Goal: Contribute content: Add original content to the website for others to see

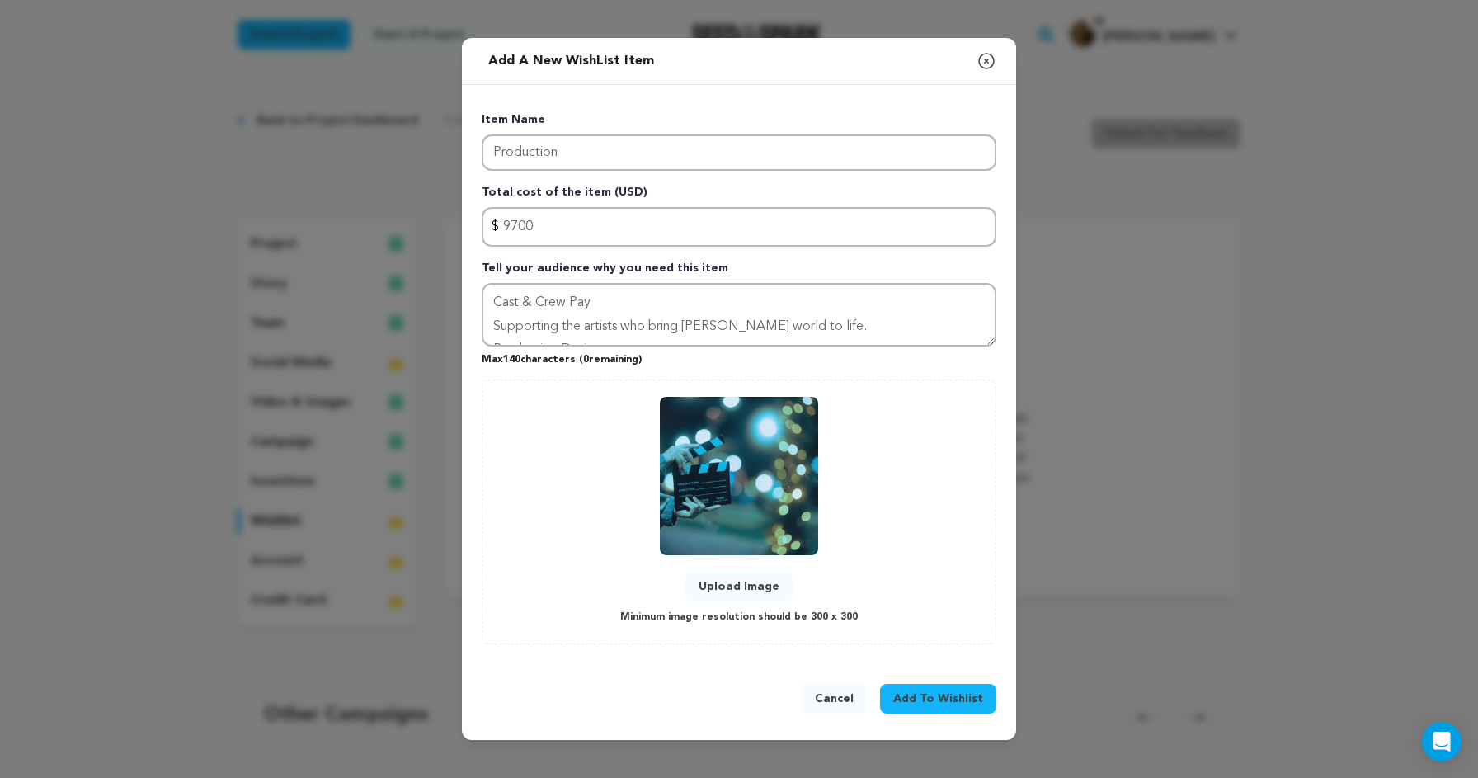
drag, startPoint x: 856, startPoint y: 325, endPoint x: 467, endPoint y: 322, distance: 389.4
click at [467, 322] on div "Item Name Production Total cost of the item (USD) $ Amount 9700 Tell your audie…" at bounding box center [739, 374] width 554 height 579
drag, startPoint x: 742, startPoint y: 323, endPoint x: 477, endPoint y: 321, distance: 265.6
click at [477, 321] on div "Item Name Production Total cost of the item (USD) $ Amount 9700 Tell your audie…" at bounding box center [739, 374] width 554 height 579
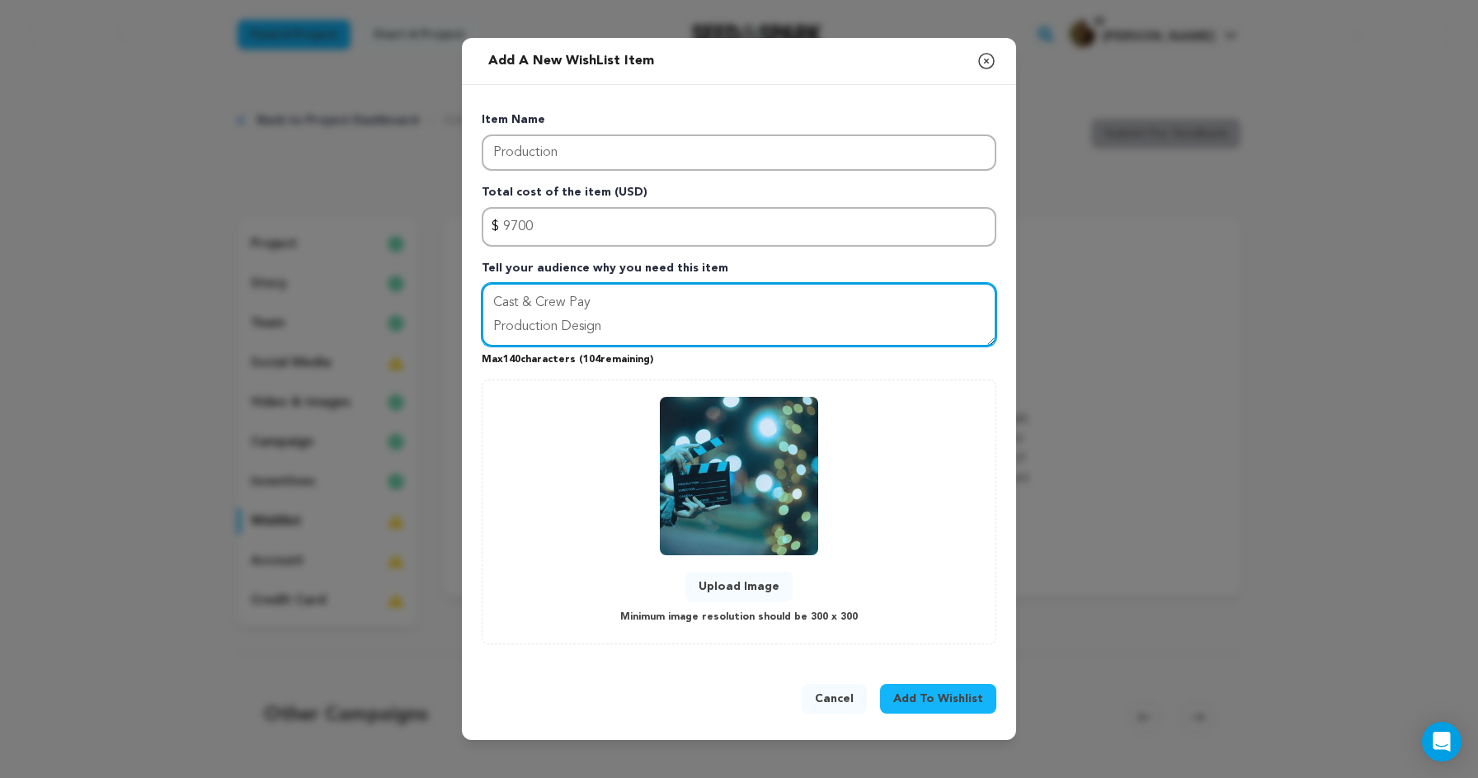
paste textarea "Catering & Snacks"
click at [491, 304] on textarea "Cast & Crew Pay Production Design Catering & Snacks" at bounding box center [739, 315] width 515 height 64
type textarea "- Cast & Crew Pay - Production Design - Catering & Snacks"
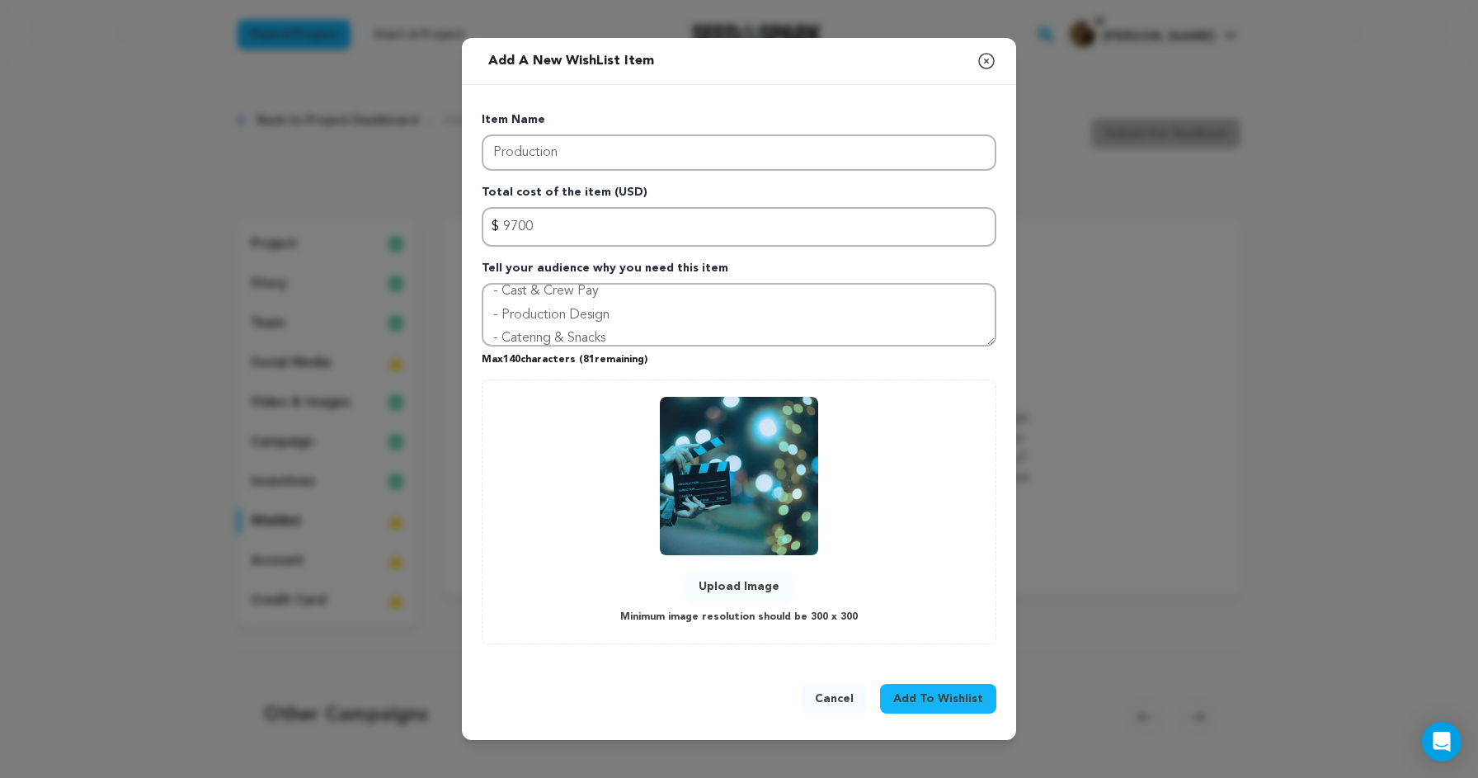
click at [954, 696] on span "Add To Wishlist" at bounding box center [938, 698] width 90 height 16
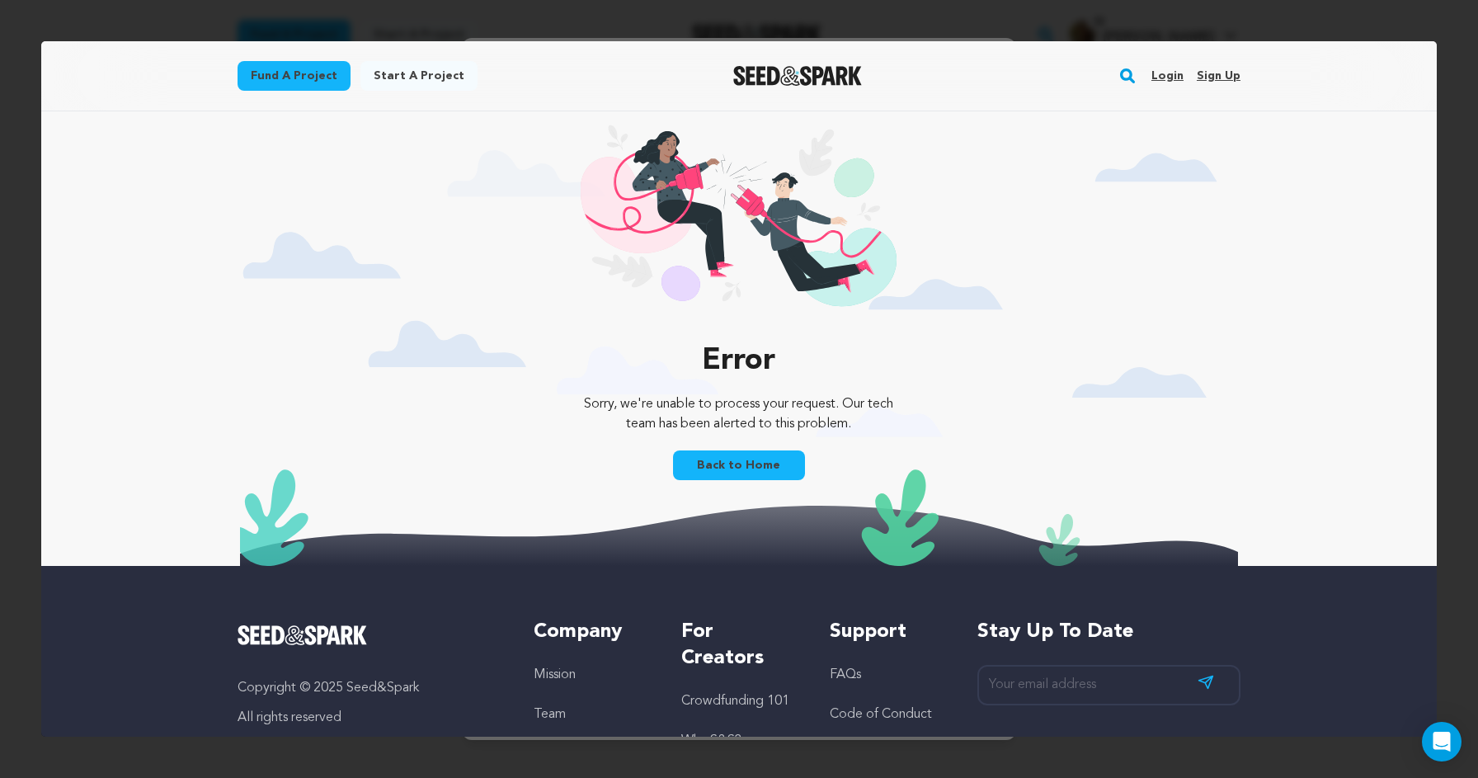
scroll to position [0, 0]
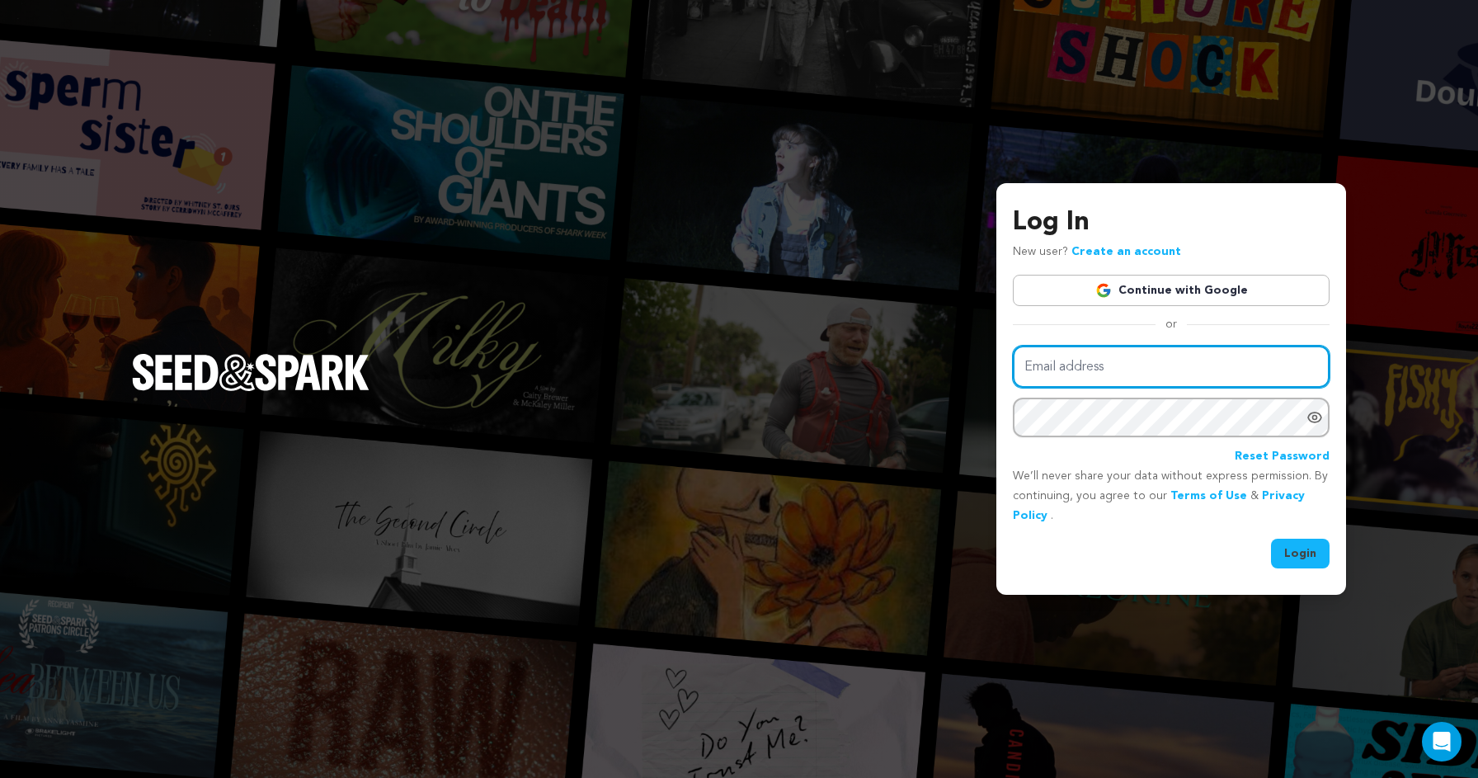
type input "laurdmilian@gmail.com"
click at [1319, 564] on button "Login" at bounding box center [1300, 554] width 59 height 30
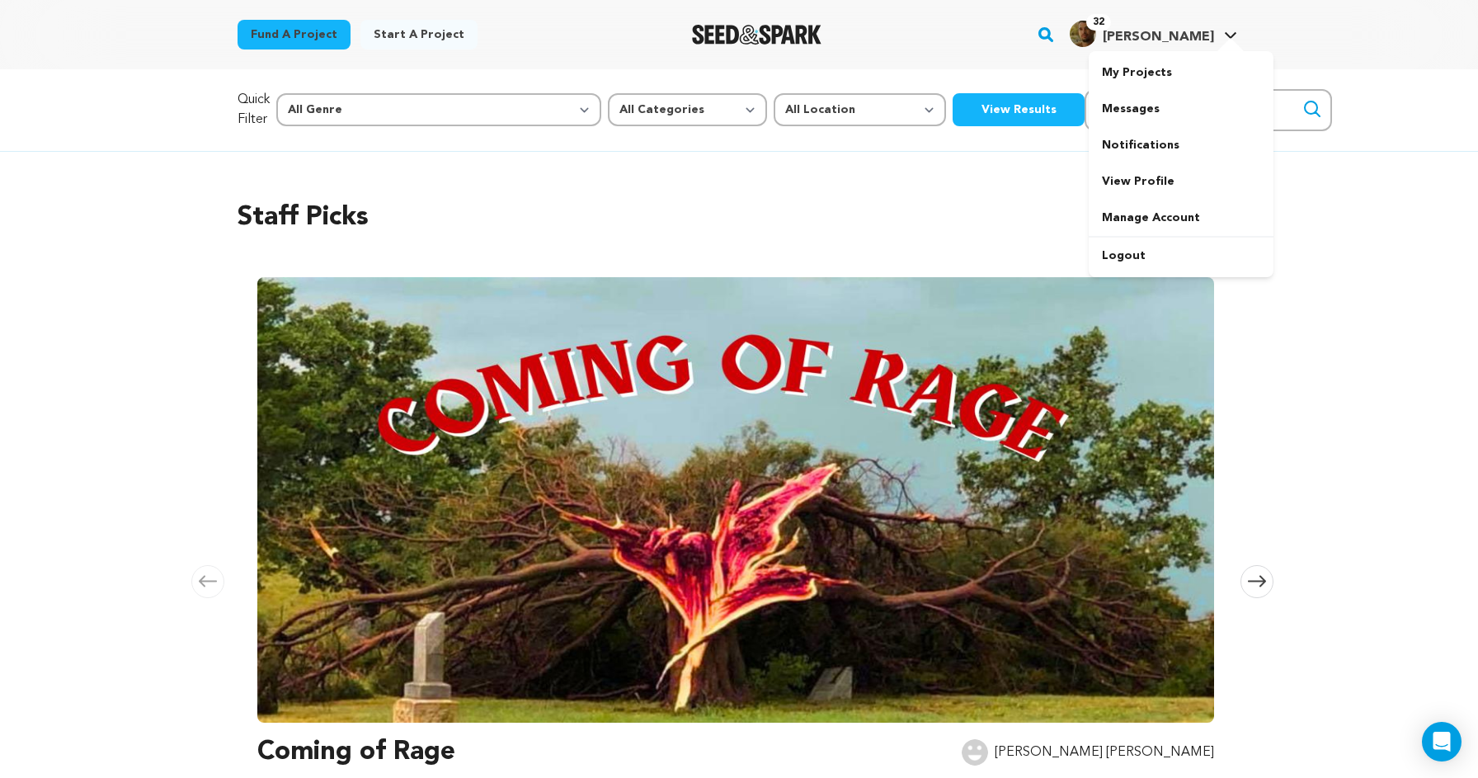
click at [1181, 39] on span "[PERSON_NAME]" at bounding box center [1158, 37] width 111 height 13
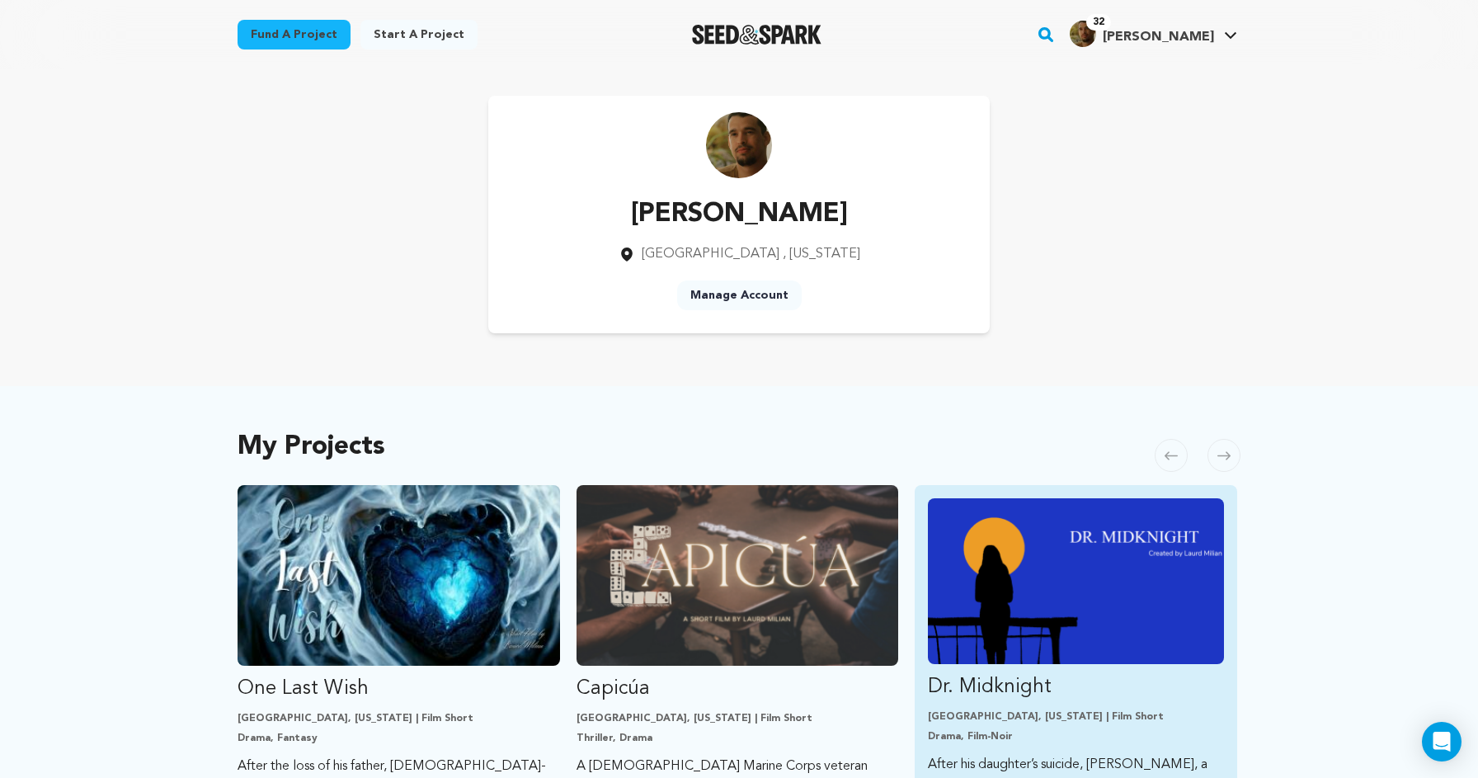
click at [1028, 557] on img "Fund Dr. Midknight" at bounding box center [1076, 581] width 296 height 166
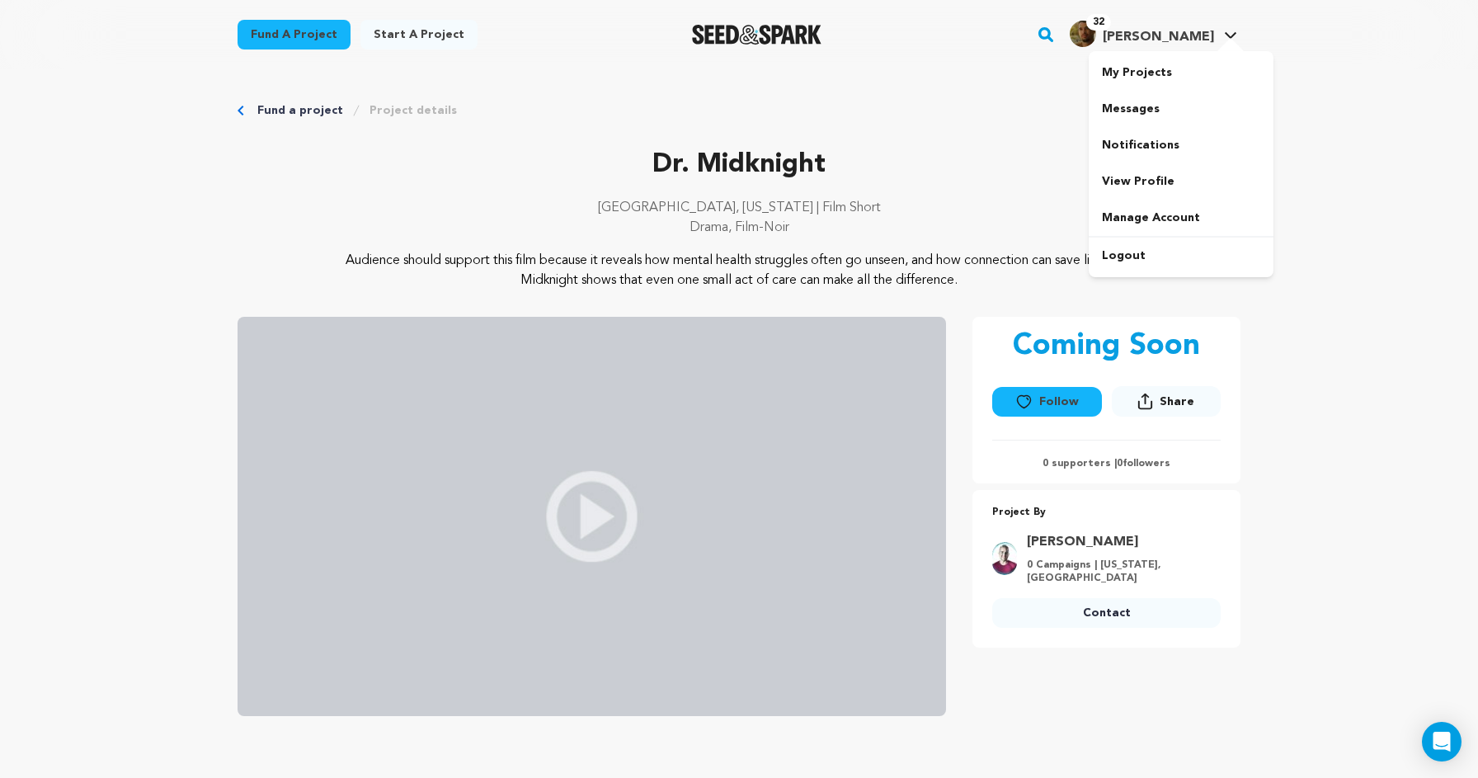
click at [1189, 43] on span "[PERSON_NAME]" at bounding box center [1158, 37] width 111 height 13
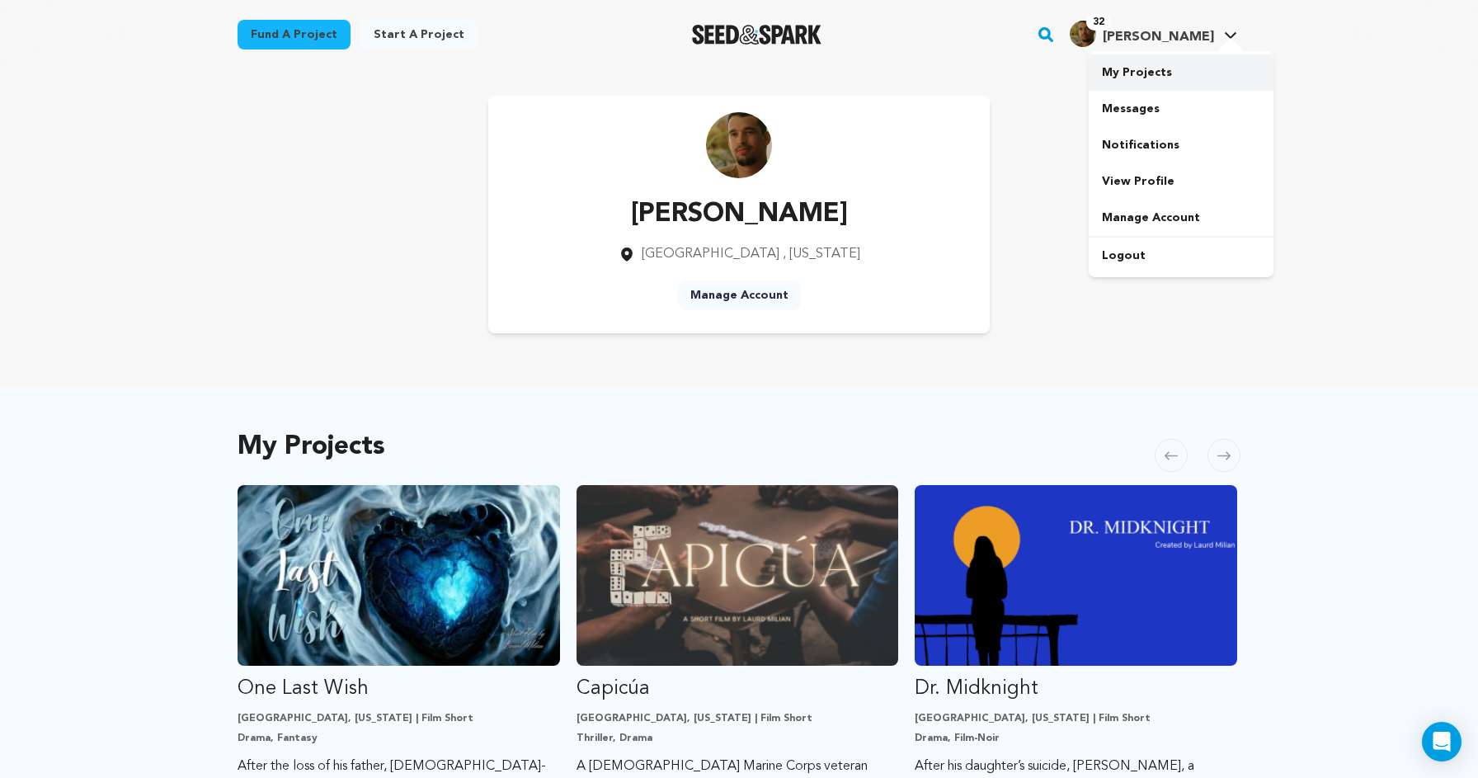
click at [1146, 73] on link "My Projects" at bounding box center [1181, 72] width 185 height 36
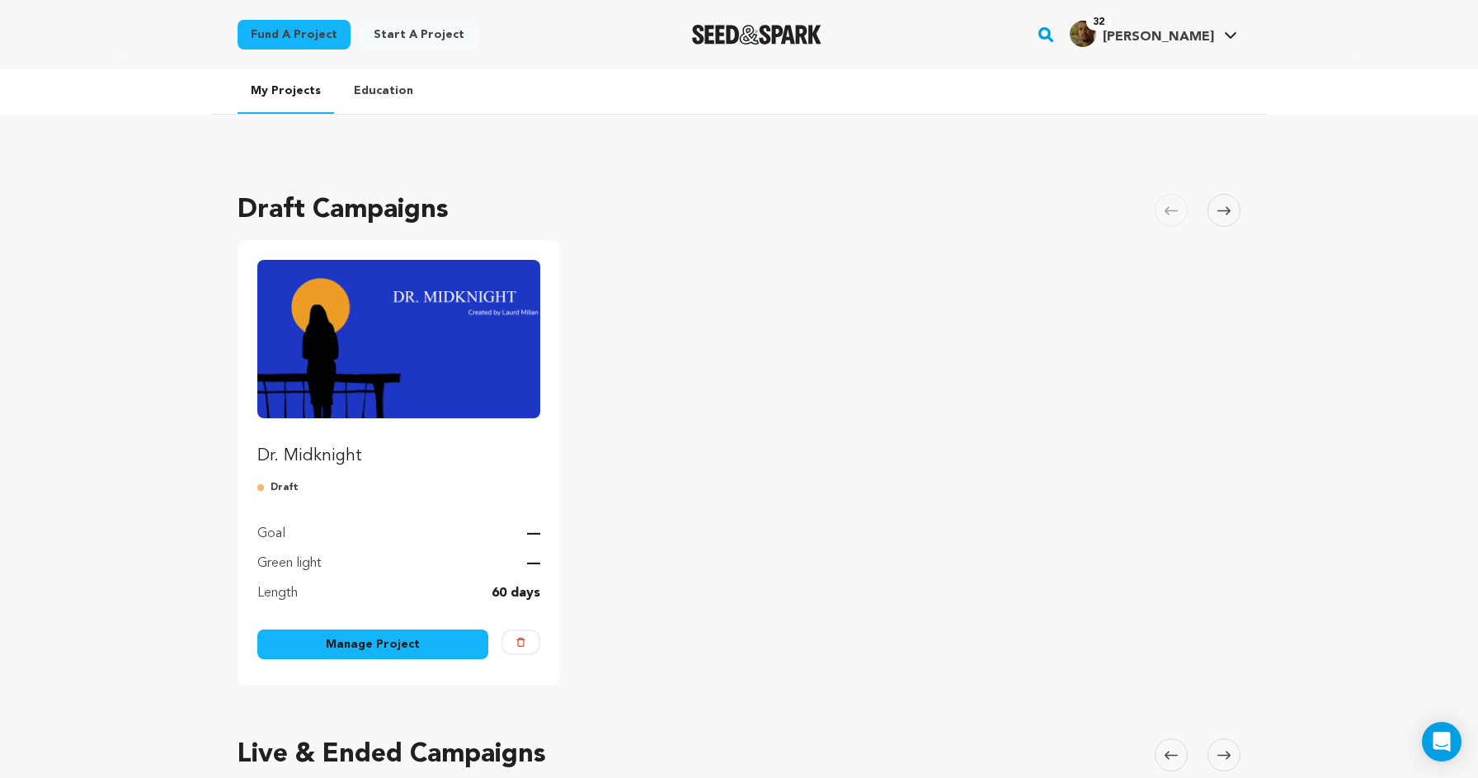
click at [429, 639] on link "Manage Project" at bounding box center [372, 644] width 231 height 30
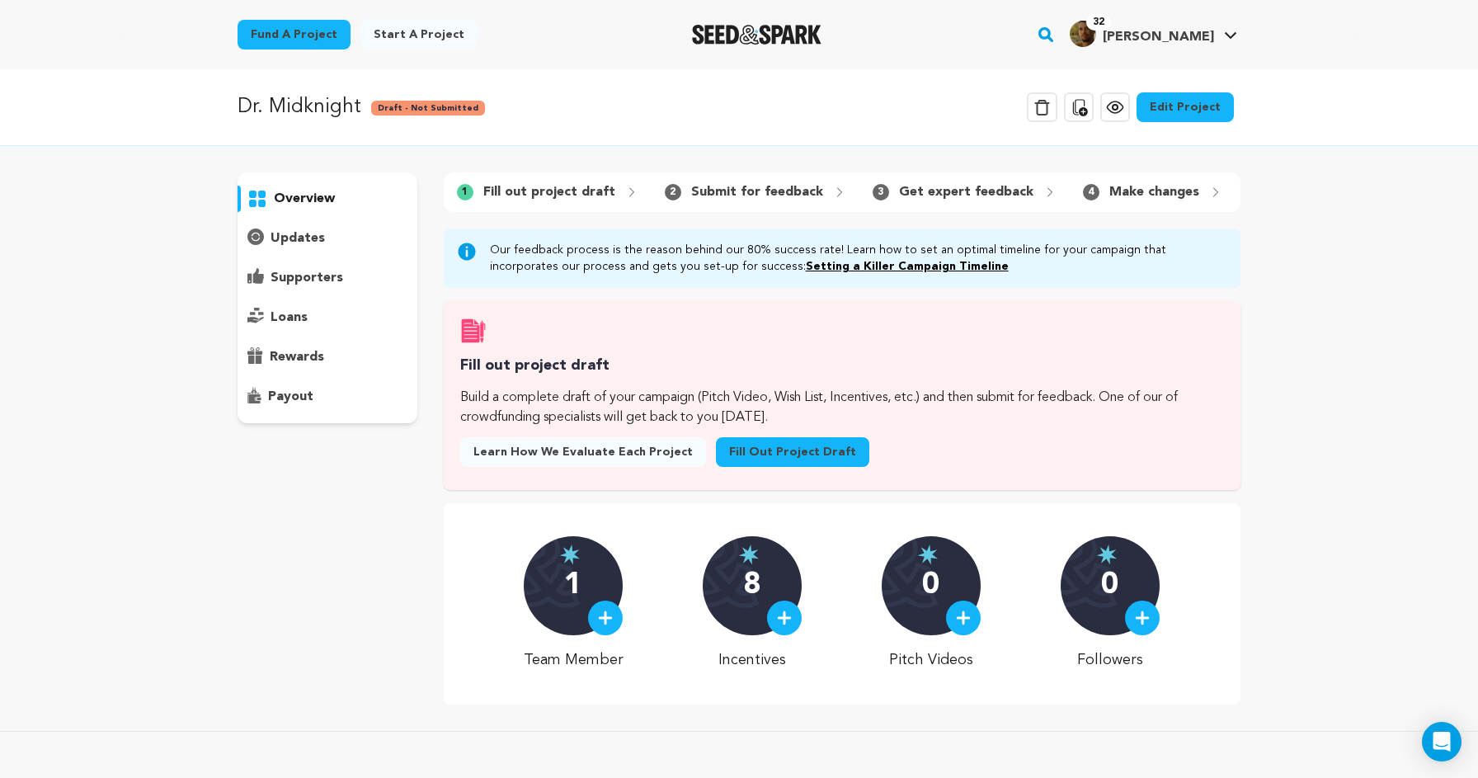
click at [1203, 106] on link "Edit Project" at bounding box center [1185, 107] width 97 height 30
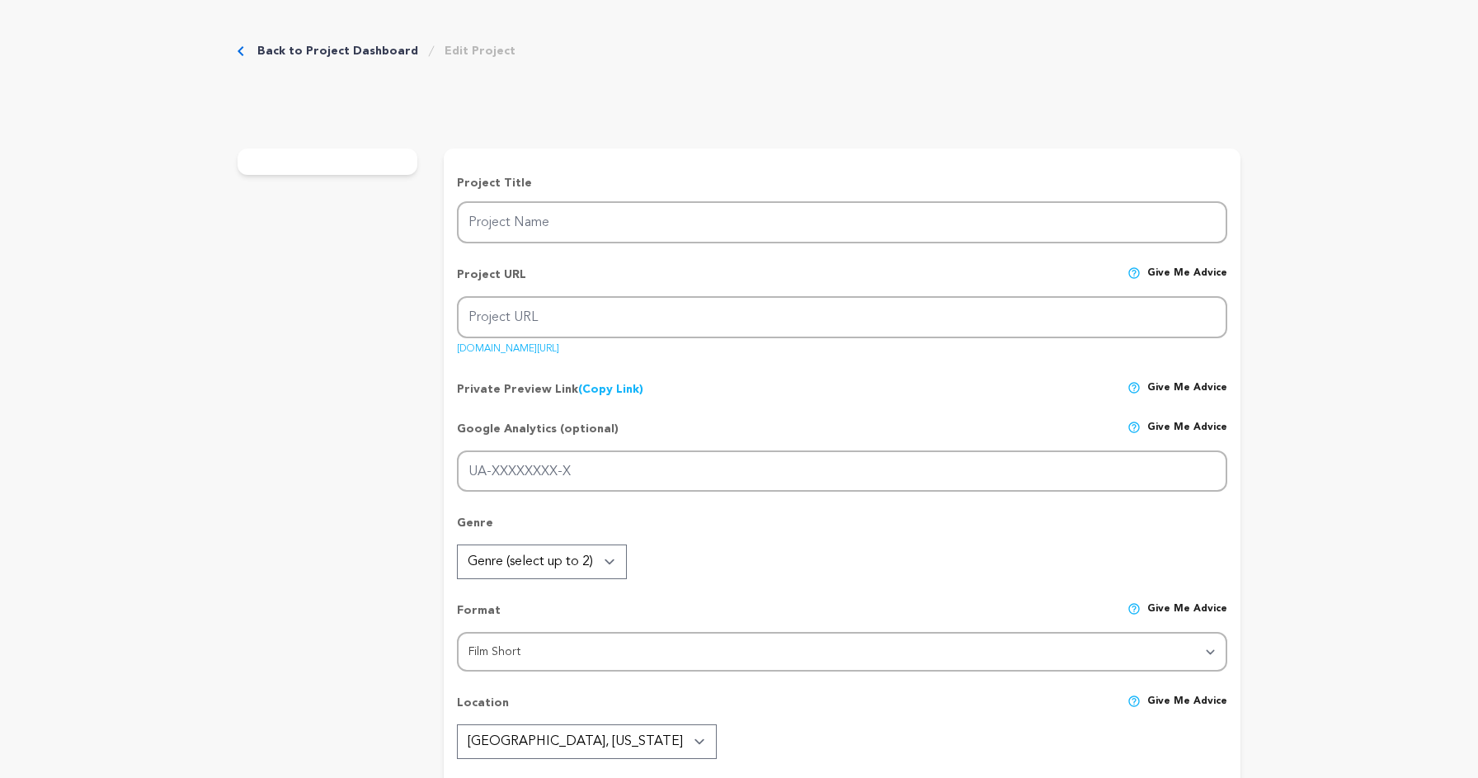
type input "Dr. Midknight"
type input "dr-midknight"
type input "After his daughter’s suicide, Dr. Knight, a renowned psychologist, struggles wi…"
type textarea "Audience should support this film because it reveals how mental health struggle…"
type textarea "Dr. Midknight is a short film about grief, silence, and the courage of saving a…"
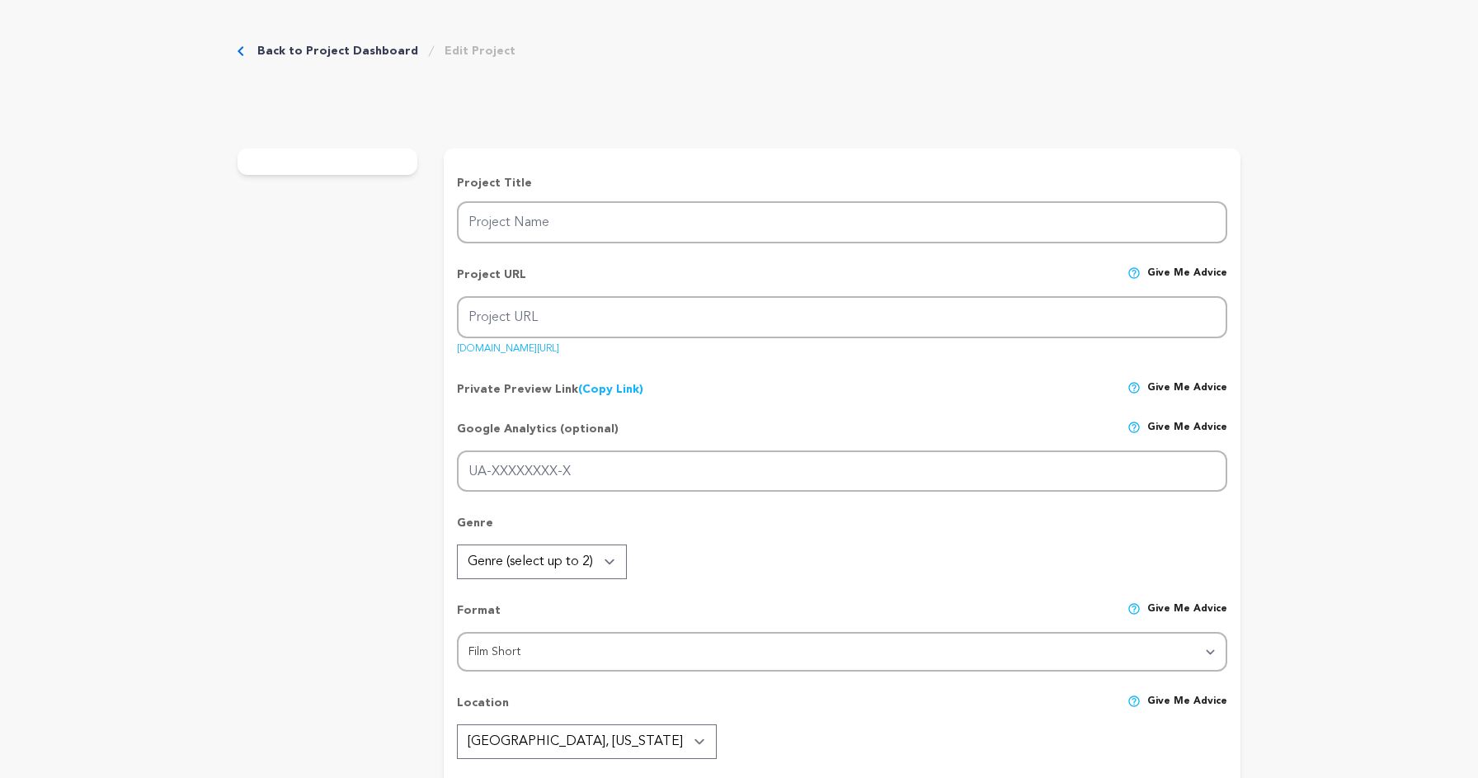
radio input "true"
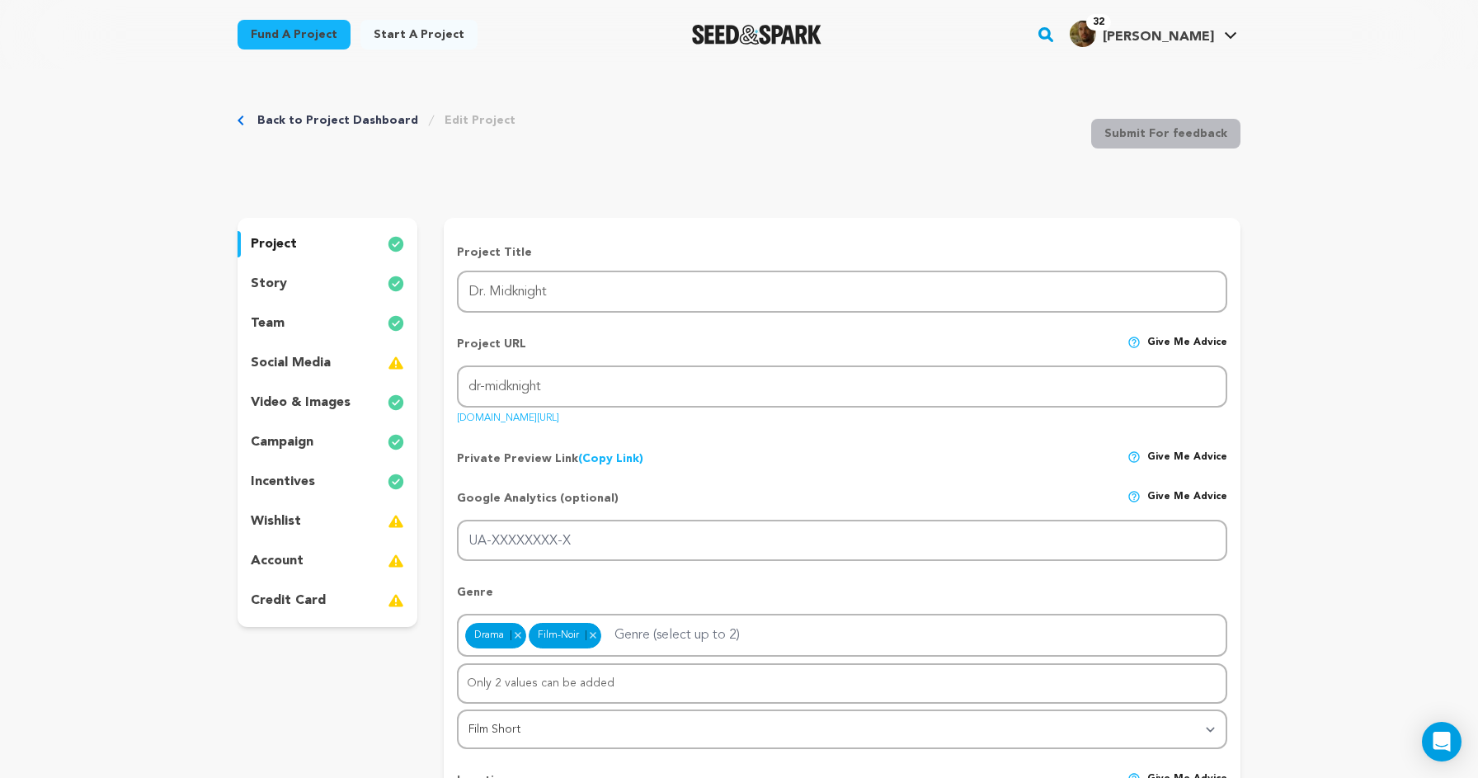
click at [313, 513] on div "wishlist" at bounding box center [328, 521] width 180 height 26
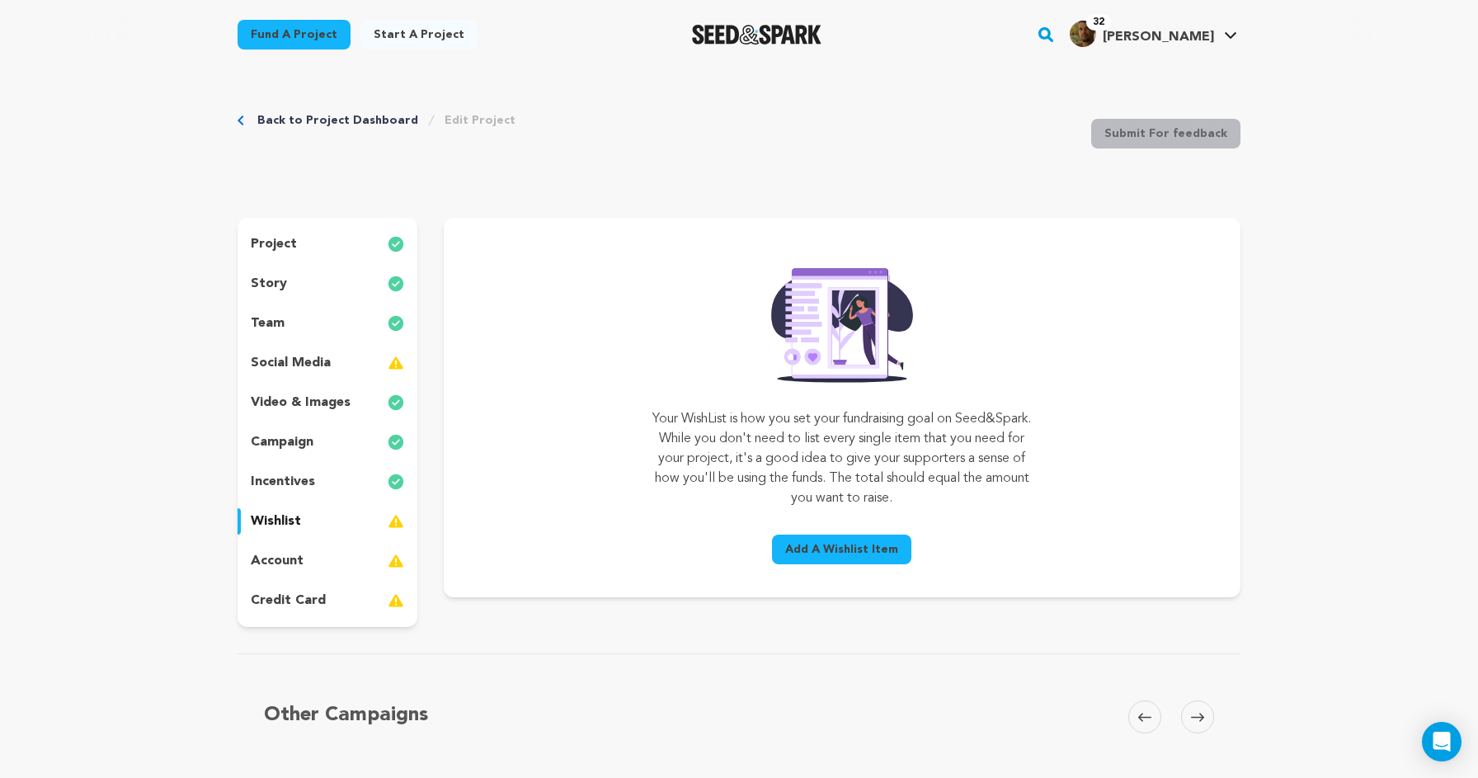
click at [846, 534] on div "Add A Wishlist Item" at bounding box center [842, 545] width 379 height 49
click at [845, 545] on span "Add A Wishlist Item" at bounding box center [841, 549] width 113 height 16
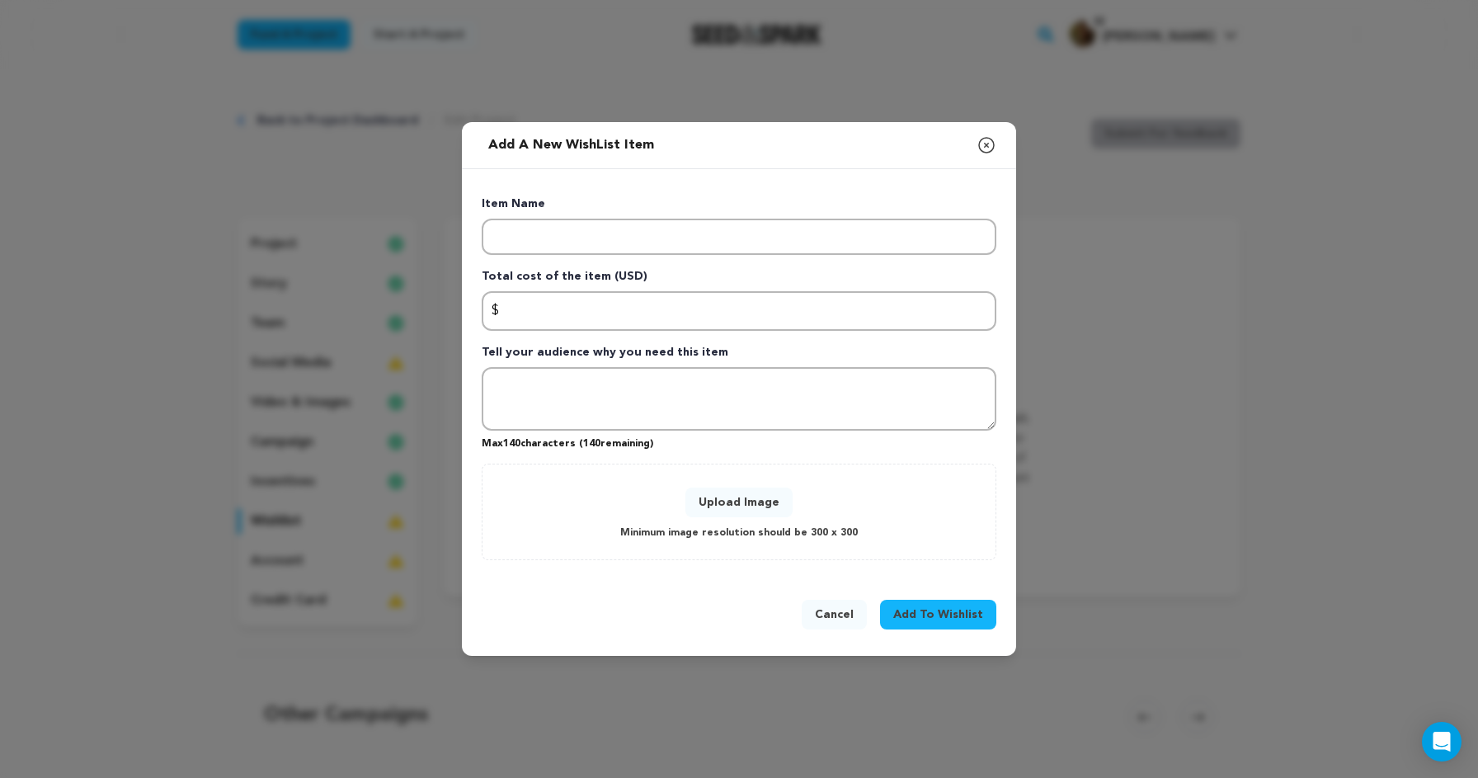
click at [747, 505] on button "Upload Image" at bounding box center [739, 503] width 107 height 30
click at [748, 506] on button "Upload Image" at bounding box center [739, 503] width 107 height 30
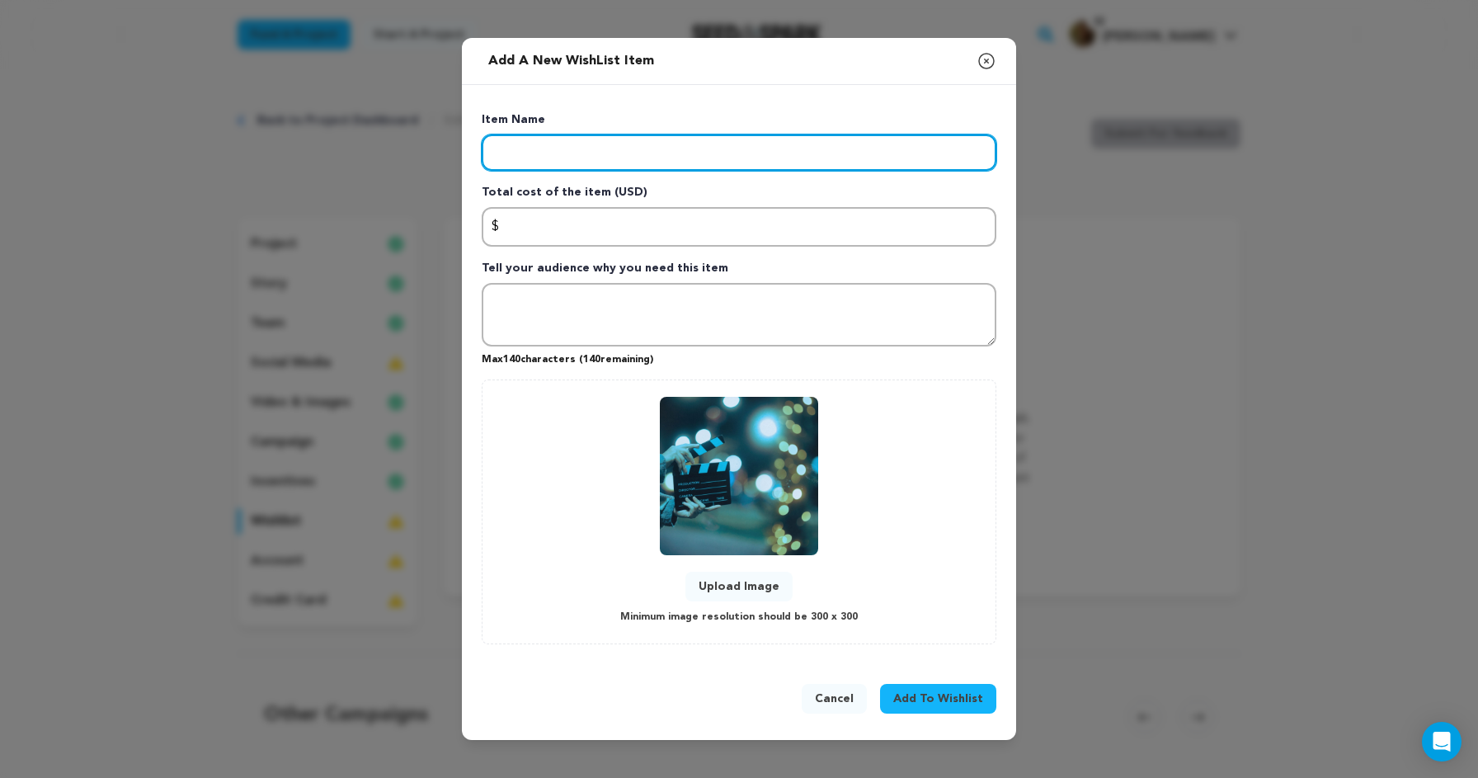
click at [630, 163] on input "Enter item name" at bounding box center [739, 152] width 515 height 36
paste input "🎬 Production"
type input "🎬 Production"
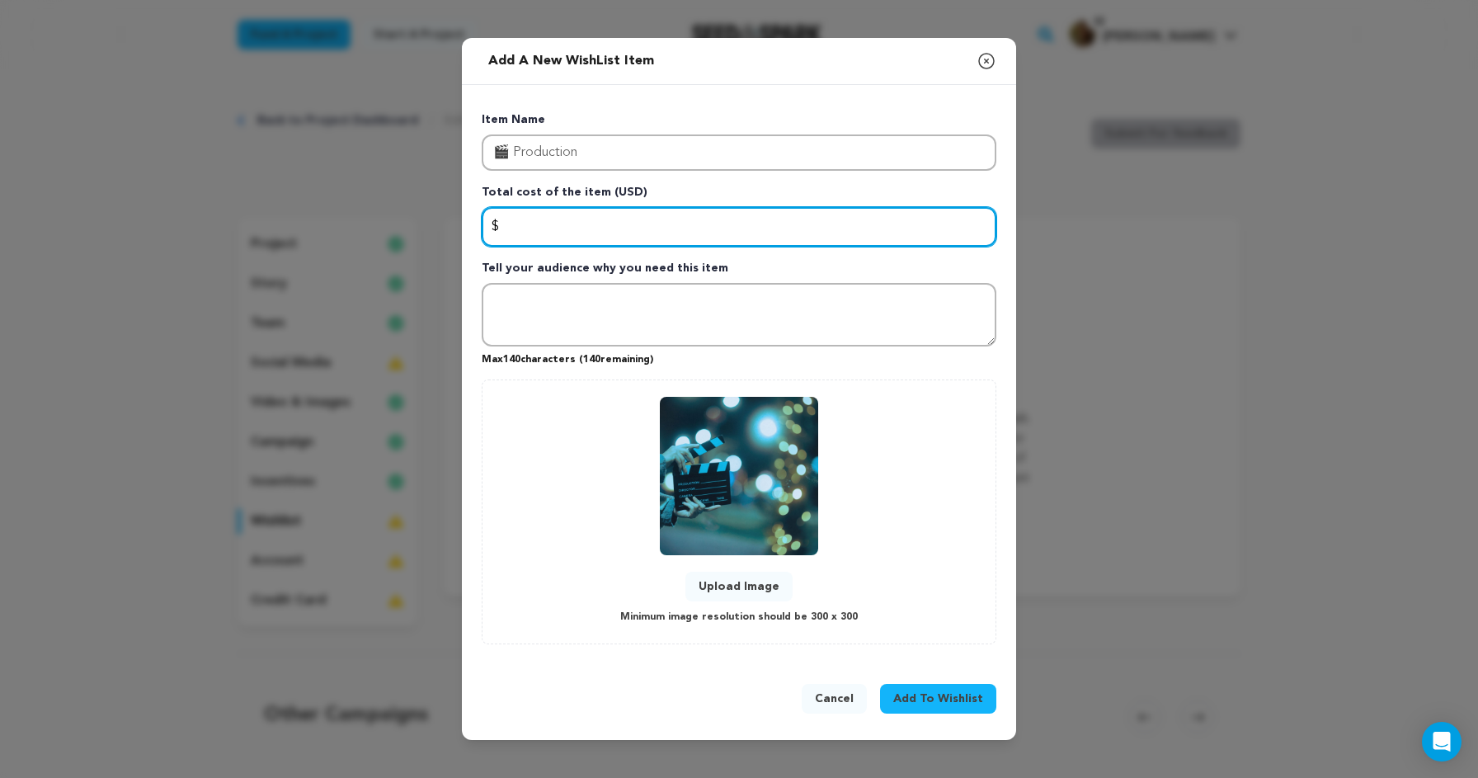
click at [591, 229] on input "Enter total cost of the item" at bounding box center [739, 227] width 515 height 40
paste input "9,570"
click at [517, 224] on input "9570" at bounding box center [739, 227] width 515 height 40
type input "9700"
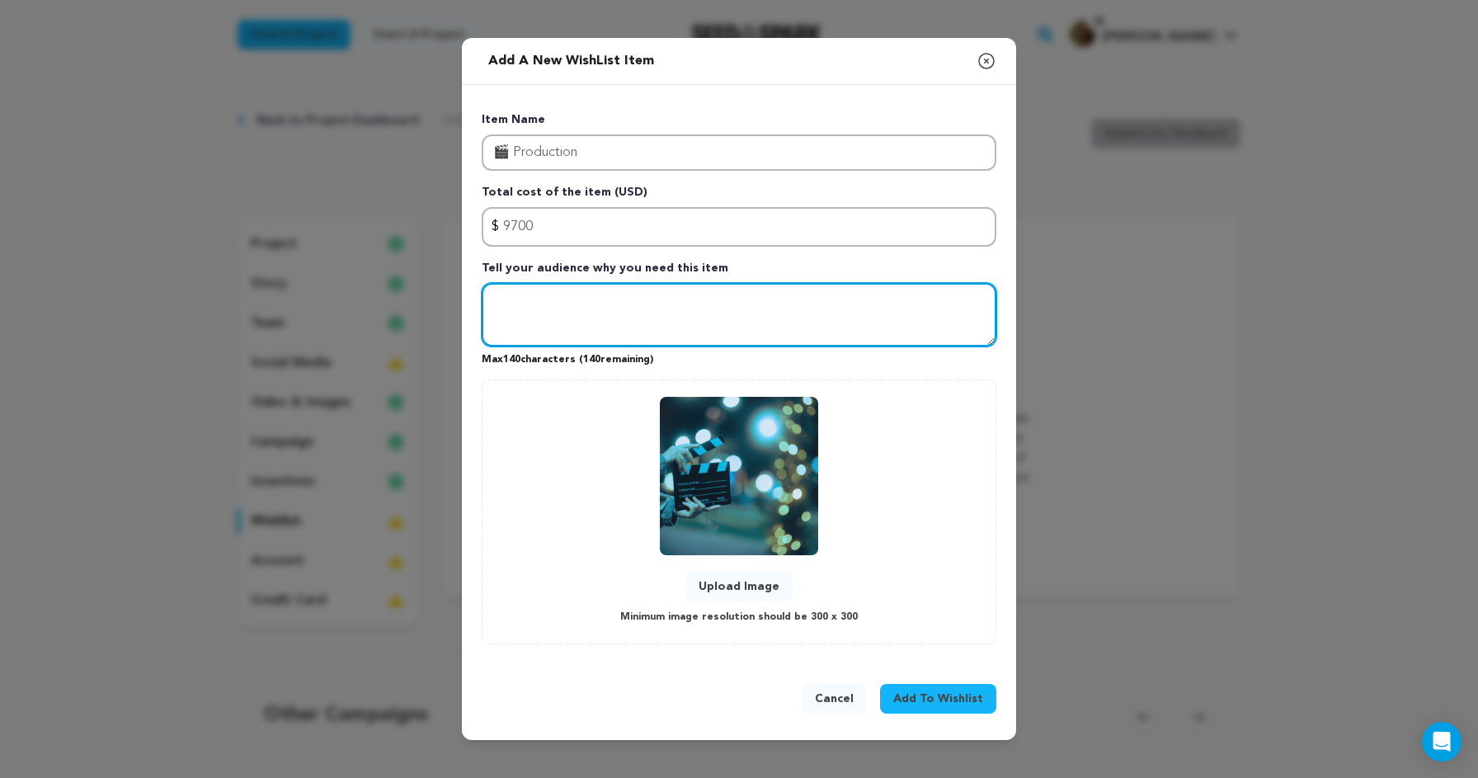
click at [687, 323] on textarea "Tell your audience why you need this item" at bounding box center [739, 315] width 515 height 64
paste textarea "Cast & Crew Pay"
type textarea "Cast & Crew Pay"
paste textarea "Cast & Crew Pay"
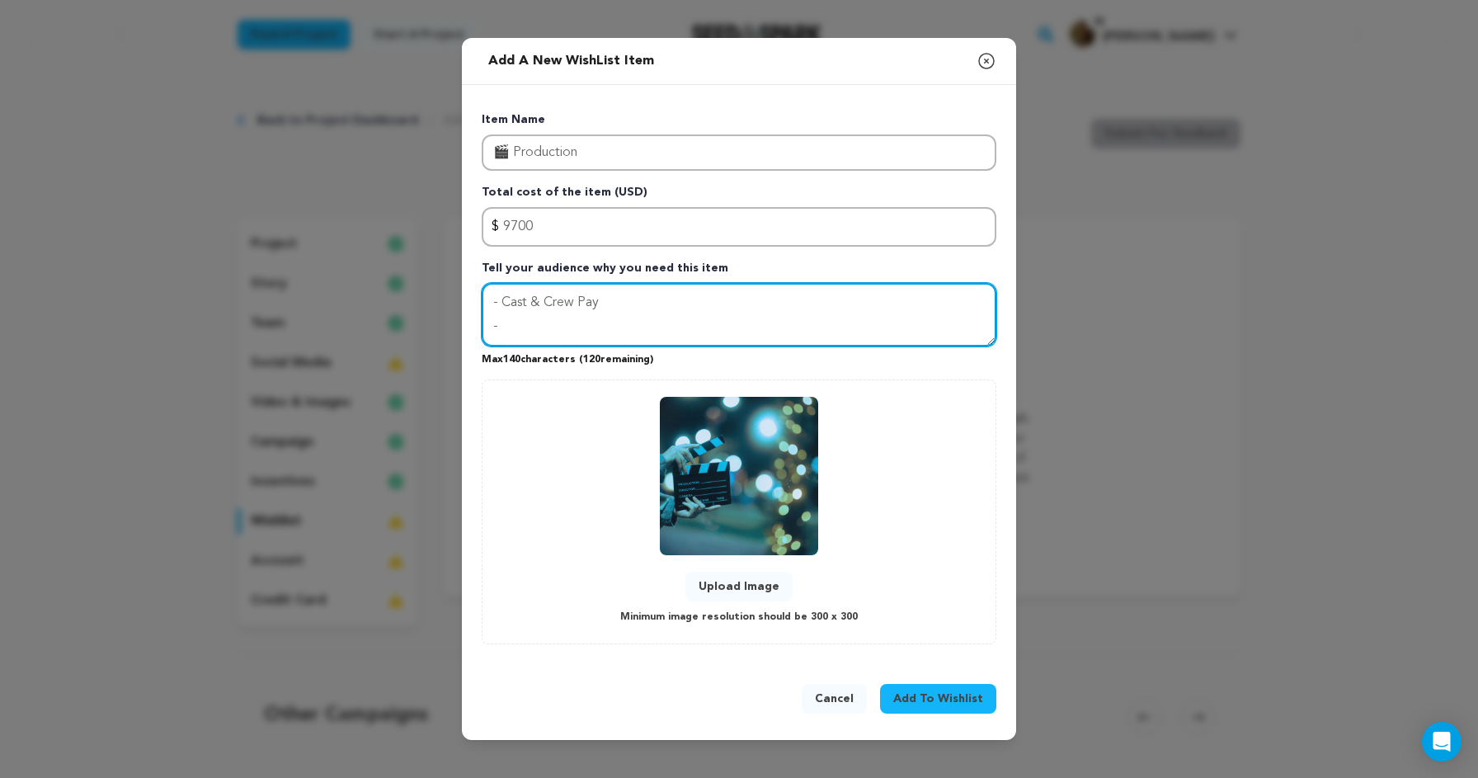
paste textarea "Production Design"
paste textarea "Catering & Snacks"
type textarea "- Cast & Crew Pay - Production Design - Catering & Snacks"
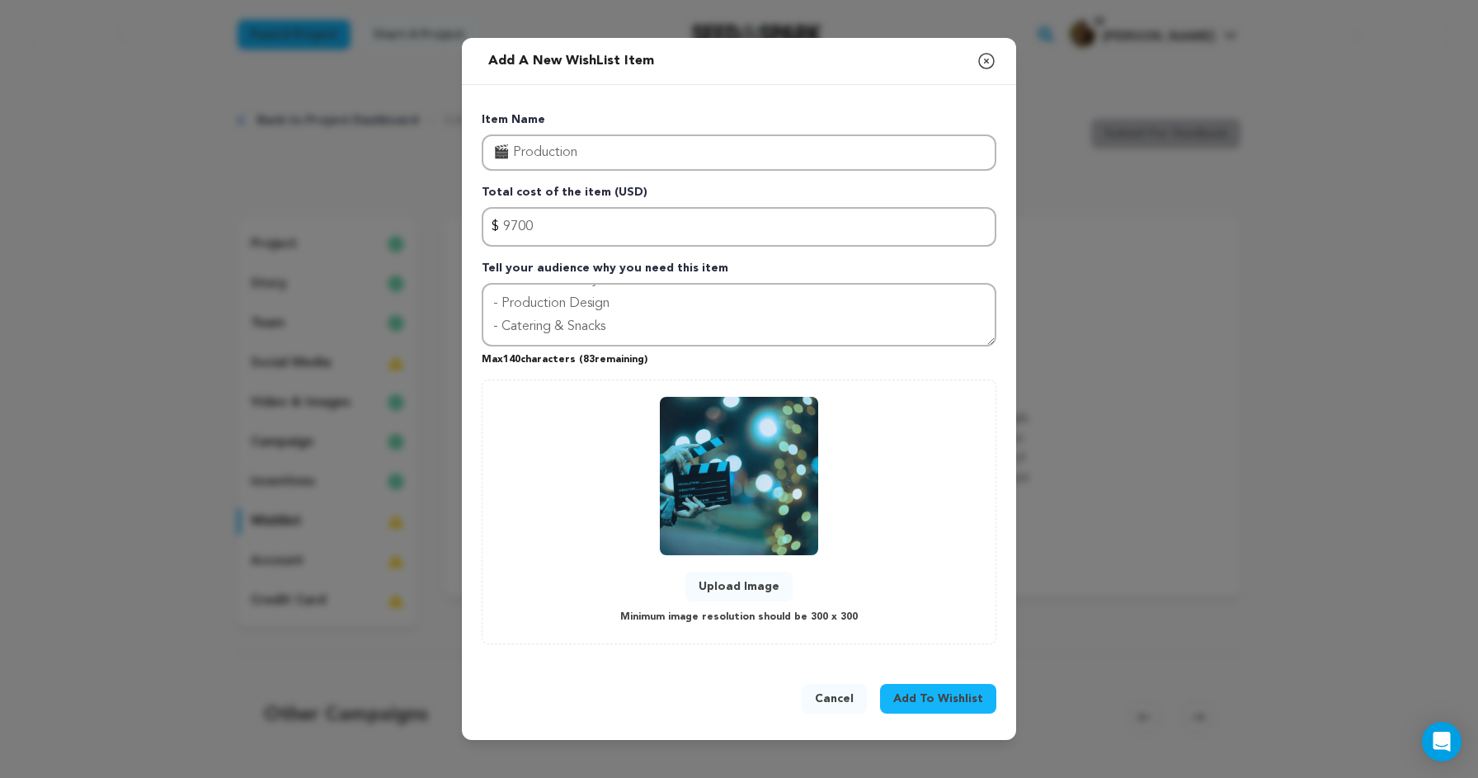
click at [948, 699] on span "Add To Wishlist" at bounding box center [938, 698] width 90 height 16
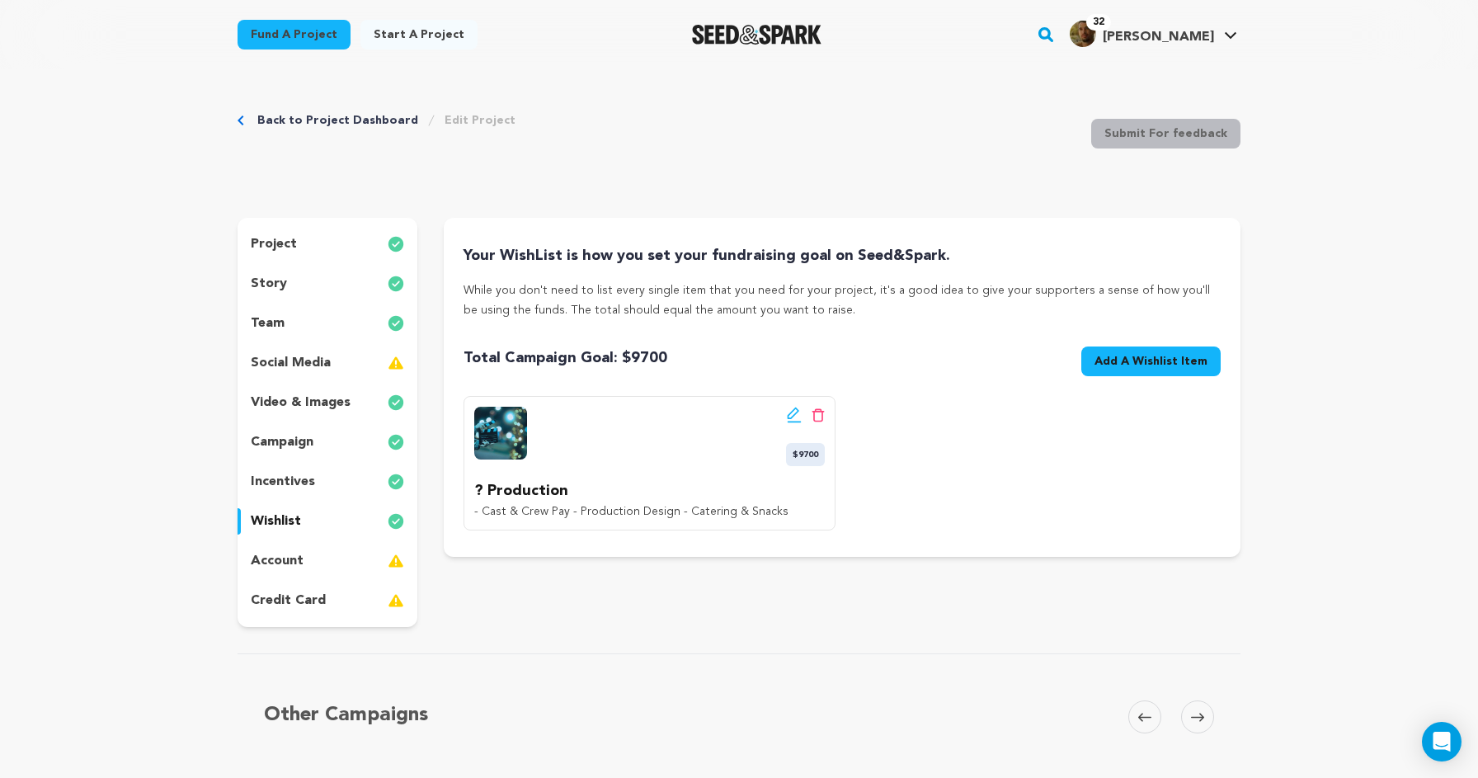
click at [790, 412] on icon at bounding box center [794, 415] width 15 height 16
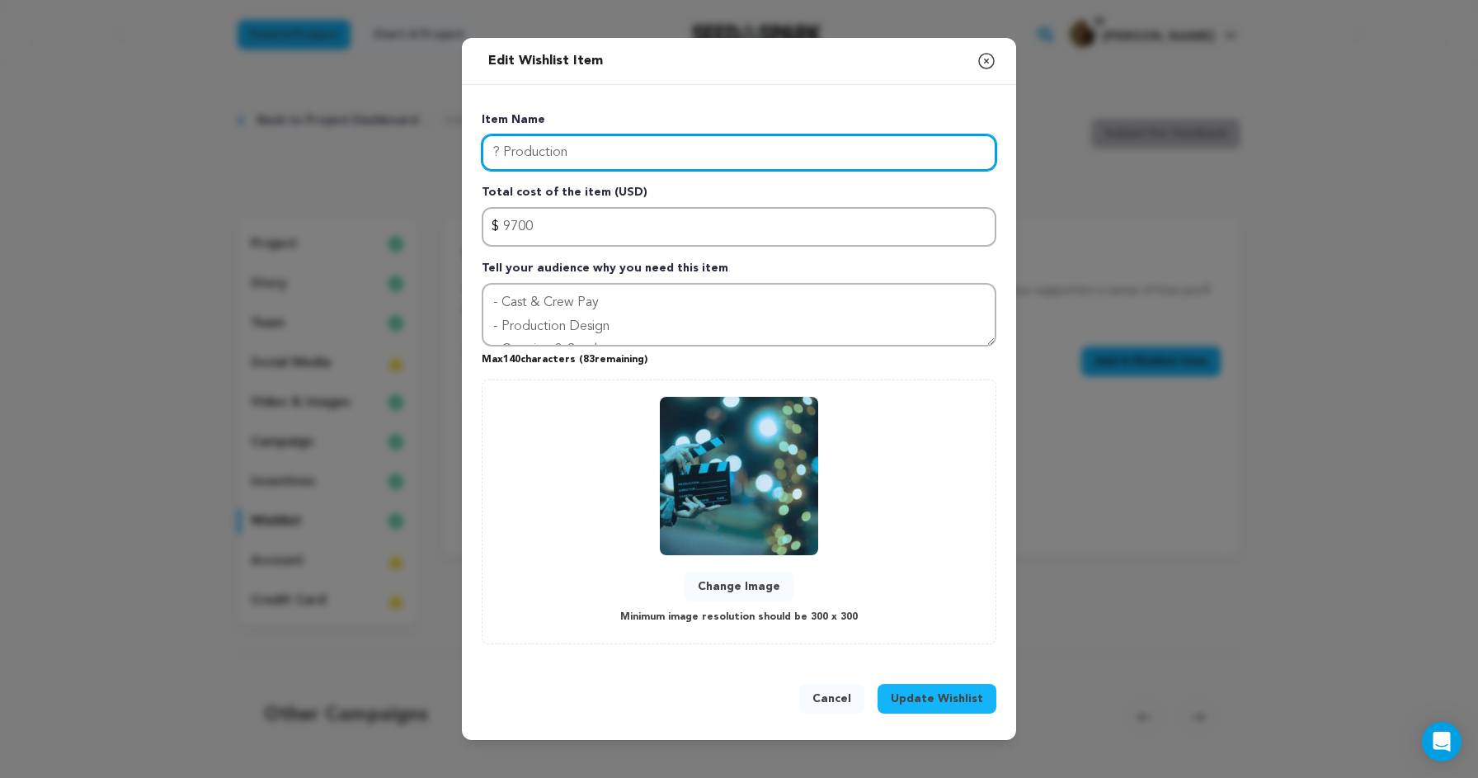
click at [502, 152] on input "? Production" at bounding box center [739, 152] width 515 height 36
type input "PRODUCTION"
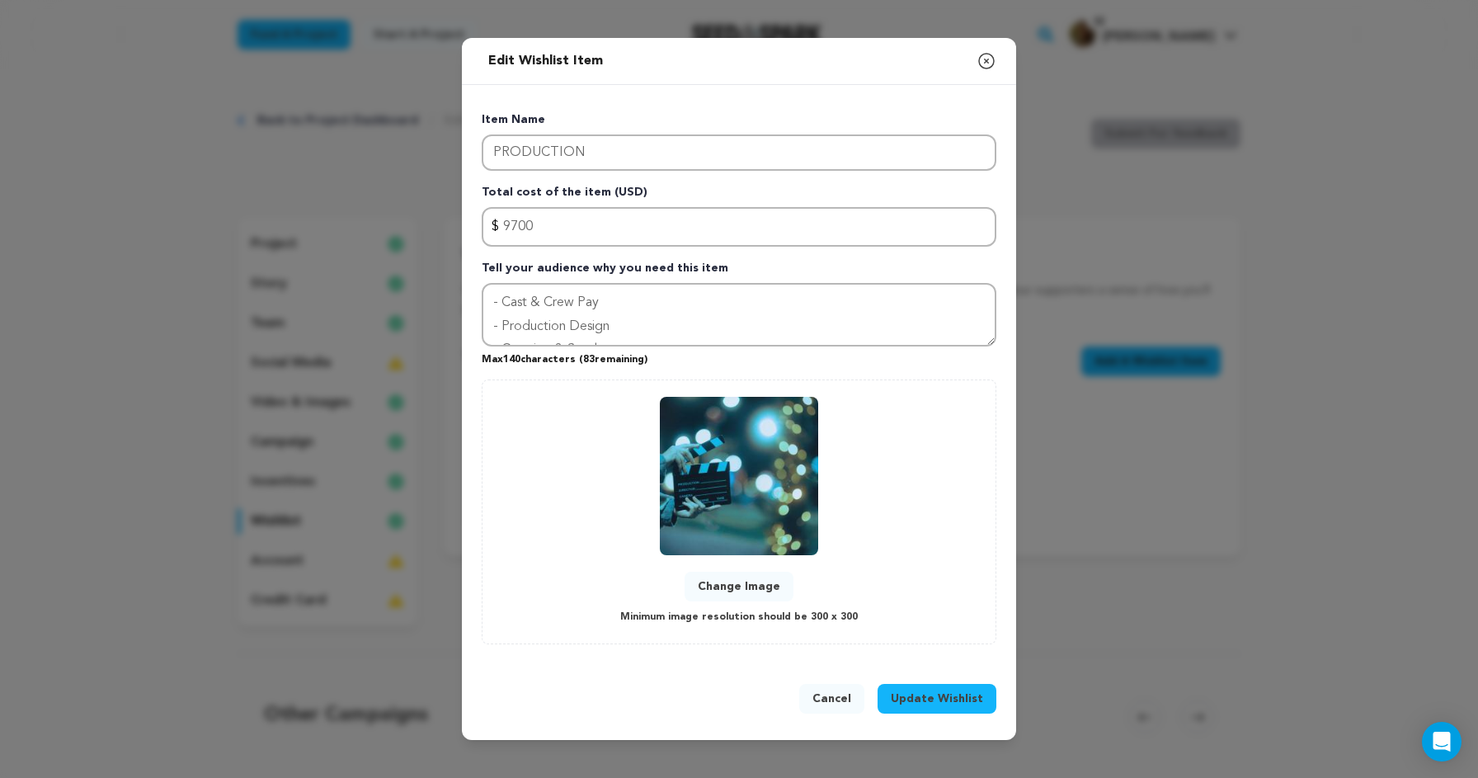
click at [931, 707] on button "Update Wishlist" at bounding box center [937, 699] width 119 height 30
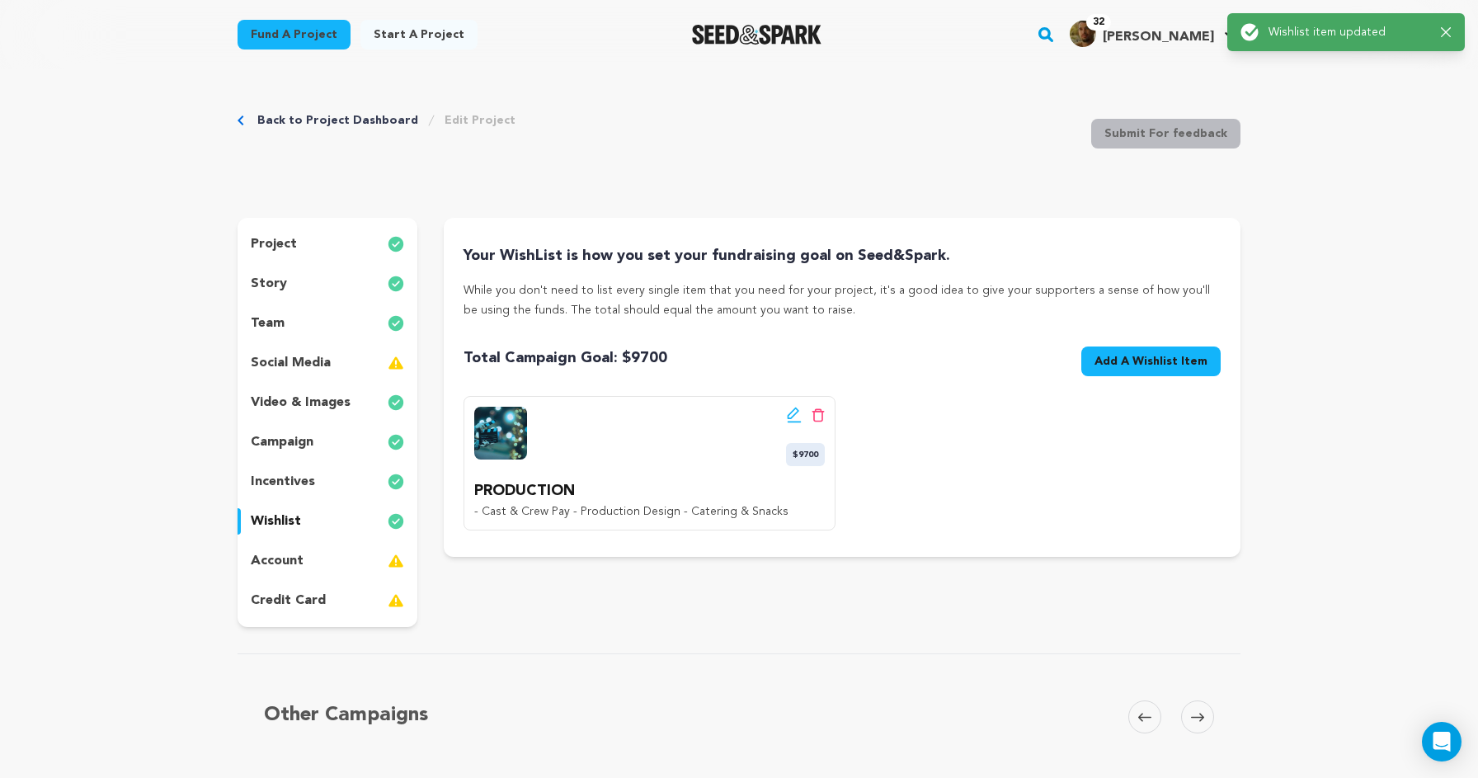
click at [1105, 364] on span "Add A Wishlist Item" at bounding box center [1151, 361] width 113 height 16
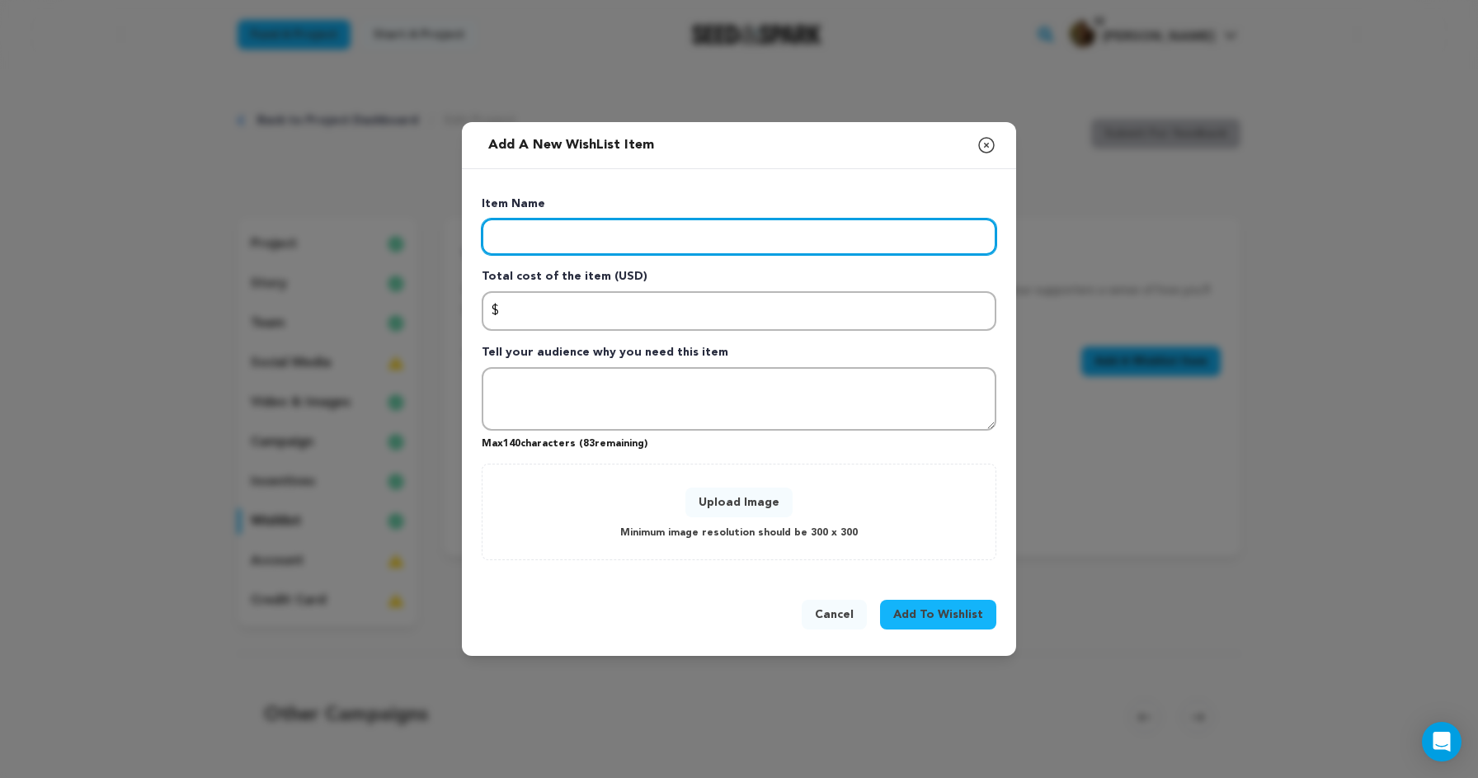
click at [645, 231] on input "Enter item name" at bounding box center [739, 237] width 515 height 36
paste input "Equipment & Technical"
type input "Equipment & Technical"
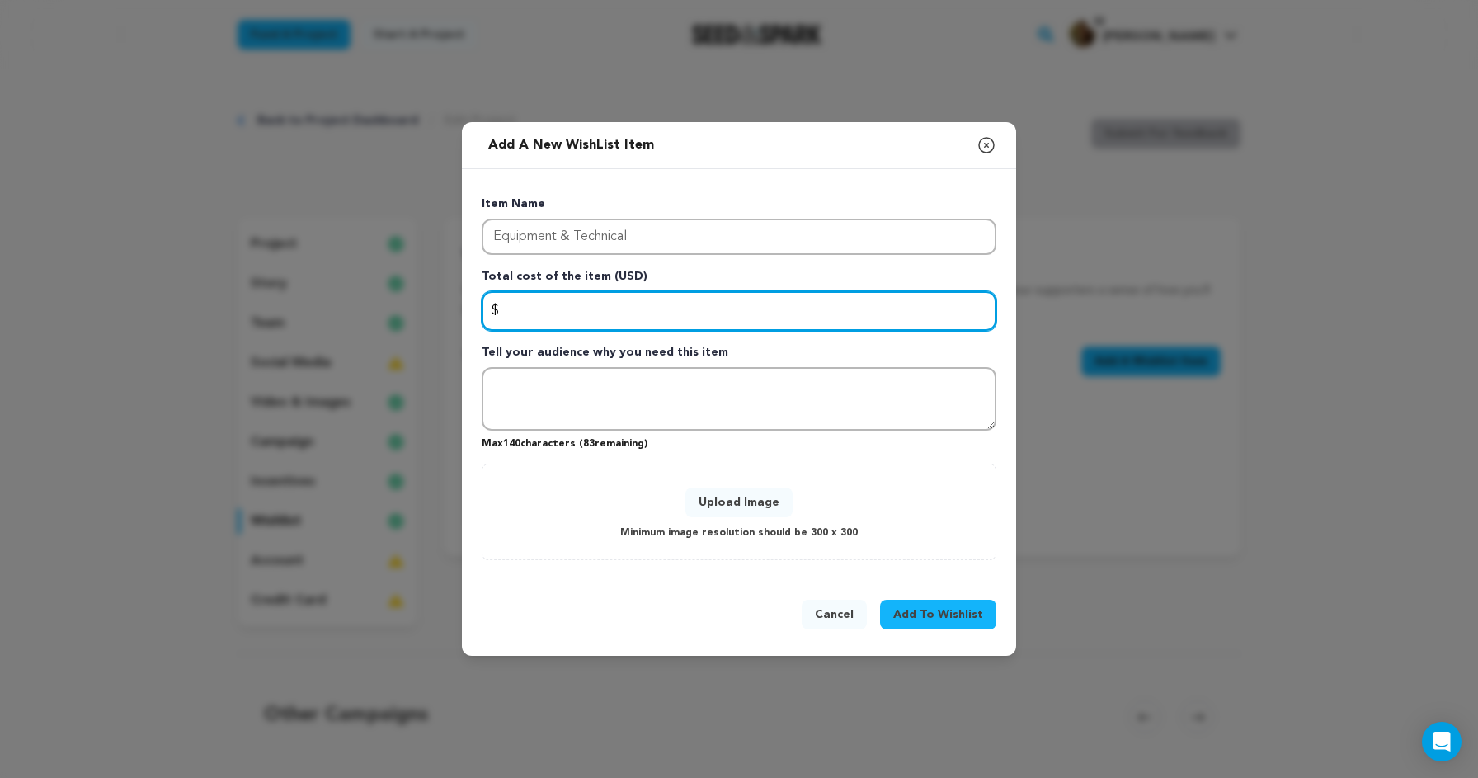
click at [582, 318] on input "Enter total cost of the item" at bounding box center [739, 311] width 515 height 40
type input "4000"
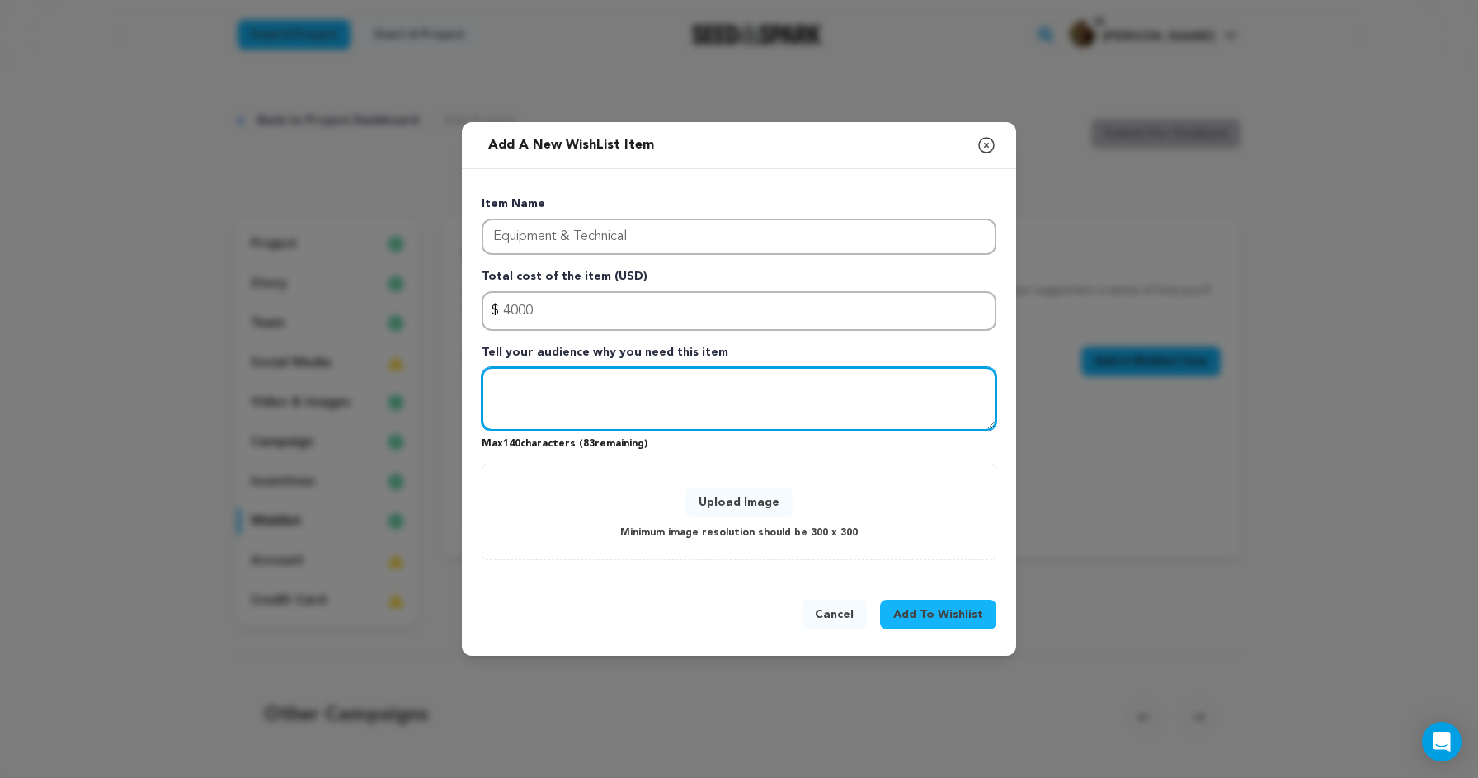
click at [634, 389] on textarea "Tell your audience why you need this item" at bounding box center [739, 399] width 515 height 64
paste textarea "Camera Package – $2,000 Cinelease Equipment (Lighting/Grip) – $1,976"
drag, startPoint x: 665, startPoint y: 380, endPoint x: 598, endPoint y: 382, distance: 66.8
click at [598, 382] on textarea "Camera Package – $2,000 Cinelease Equipment (Lighting/Grip) – $1,976" at bounding box center [739, 399] width 515 height 64
click at [529, 412] on textarea "Camera Package & Cinelease Equipment (Lighting/Grip) – $1,976" at bounding box center [739, 399] width 515 height 64
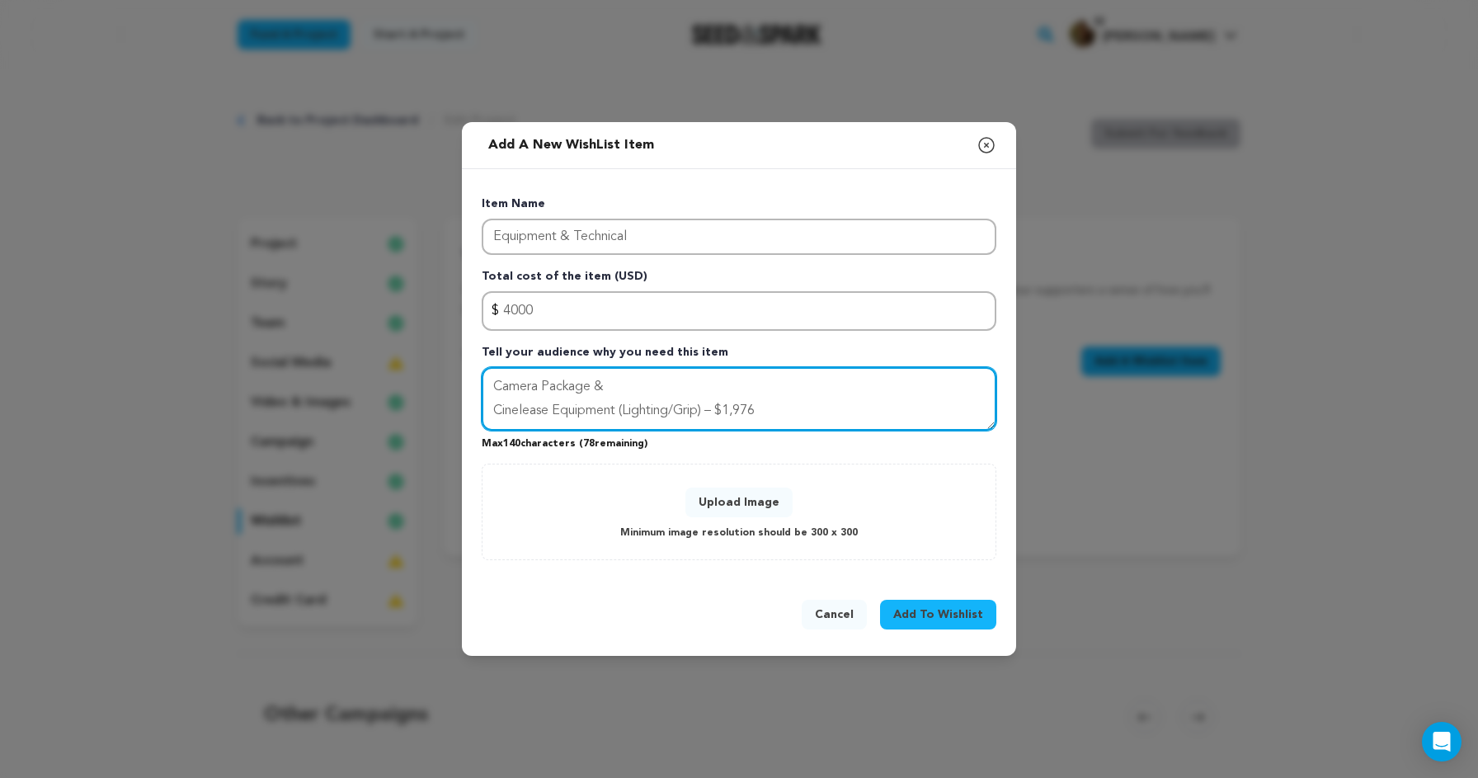
click at [529, 412] on textarea "Camera Package & Cinelease Equipment (Lighting/Grip) – $1,976" at bounding box center [739, 399] width 515 height 64
drag, startPoint x: 841, startPoint y: 384, endPoint x: 771, endPoint y: 381, distance: 70.2
click at [771, 381] on textarea "Camera Package & Equipment (Lighting/Grip) – $1,976" at bounding box center [739, 399] width 515 height 64
type textarea "Camera Package & Equipment (Lighting/Grip)"
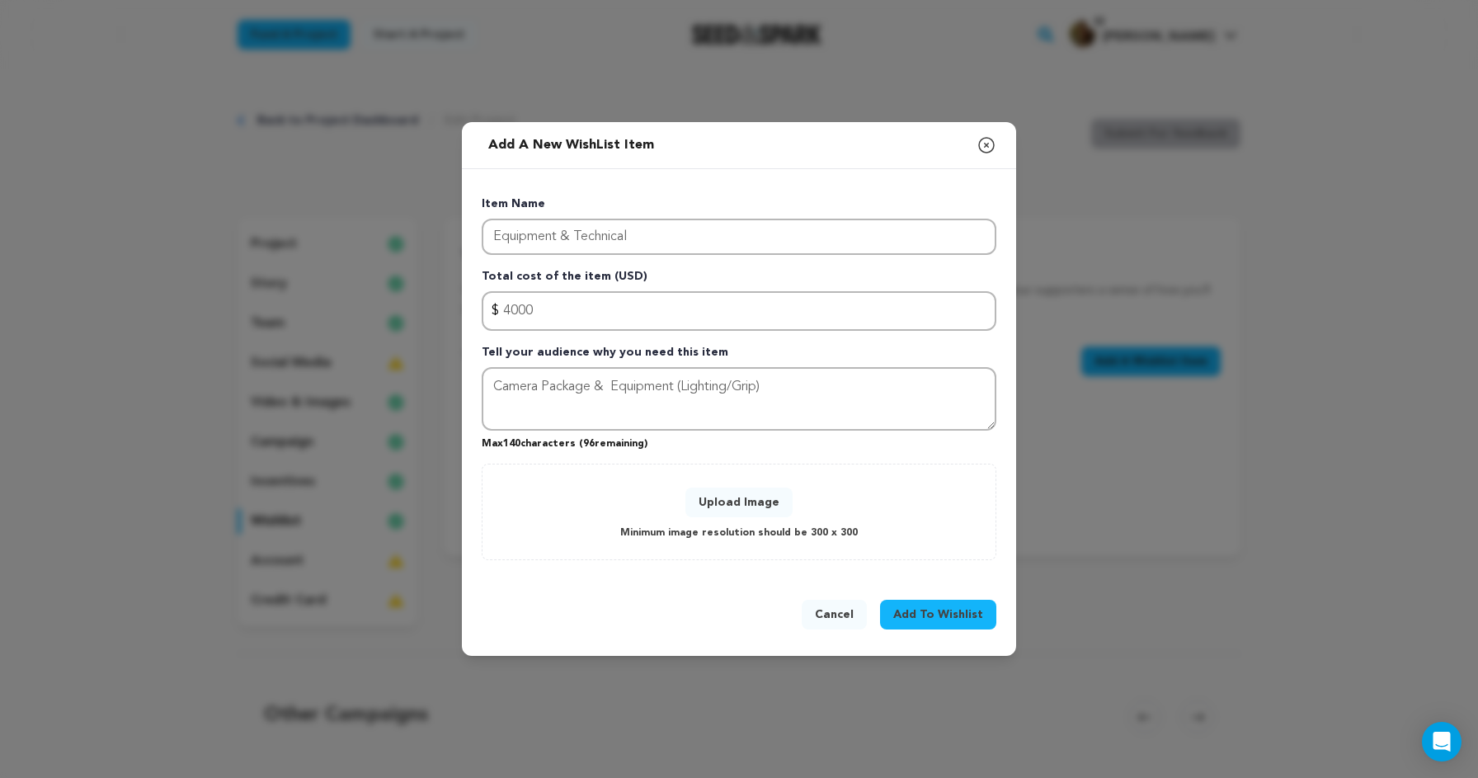
click at [743, 492] on button "Upload Image" at bounding box center [739, 503] width 107 height 30
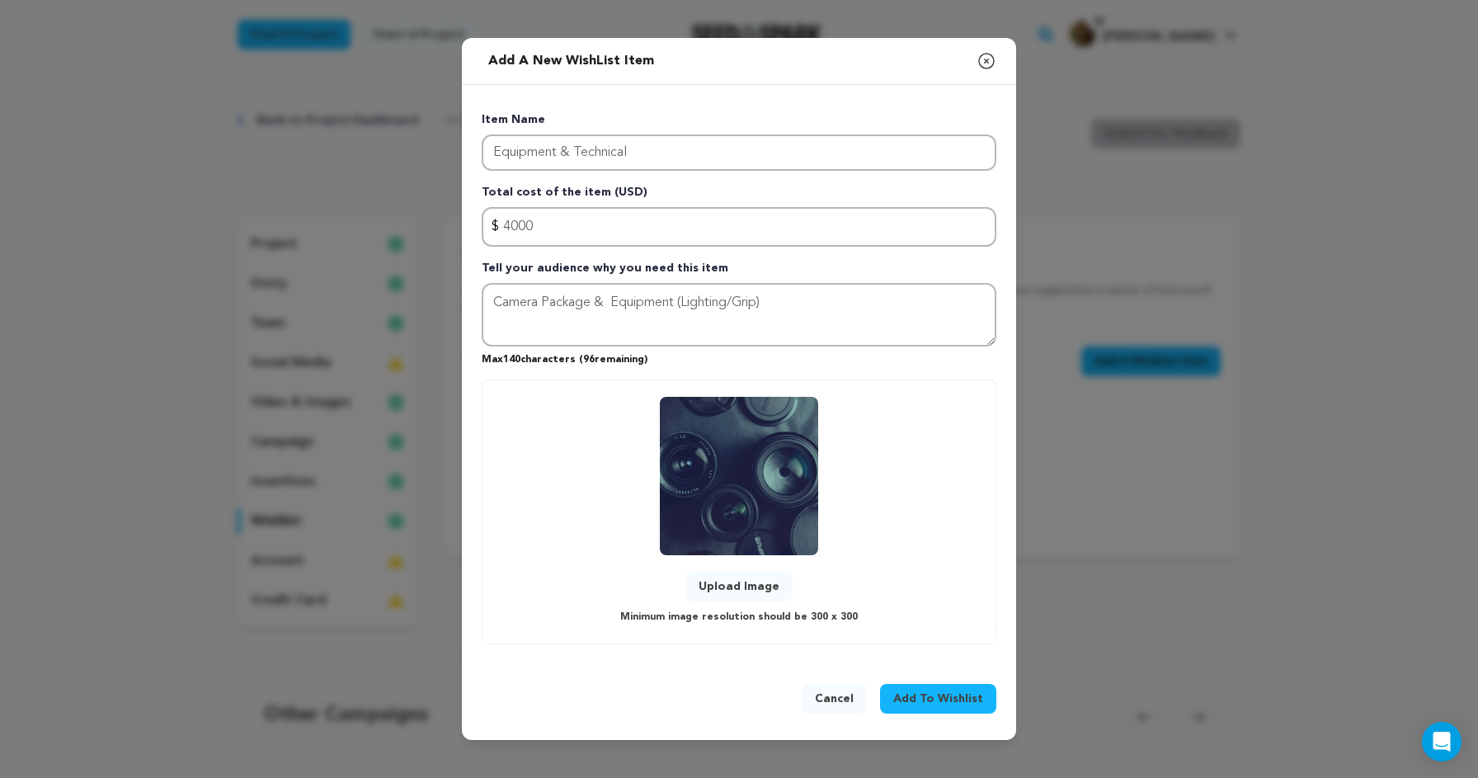
click at [921, 695] on span "Add To Wishlist" at bounding box center [938, 698] width 90 height 16
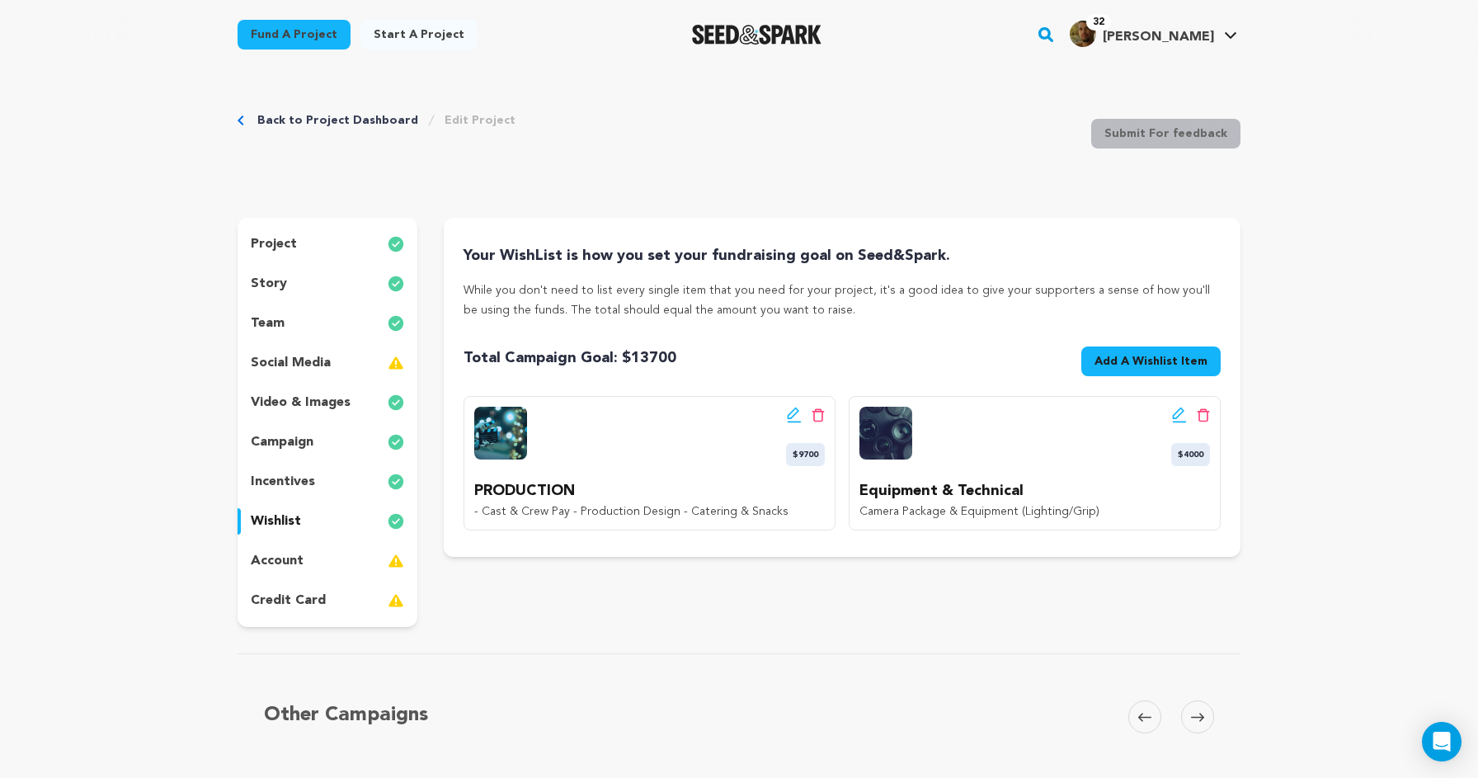
click at [1143, 361] on span "Add A Wishlist Item" at bounding box center [1151, 361] width 113 height 16
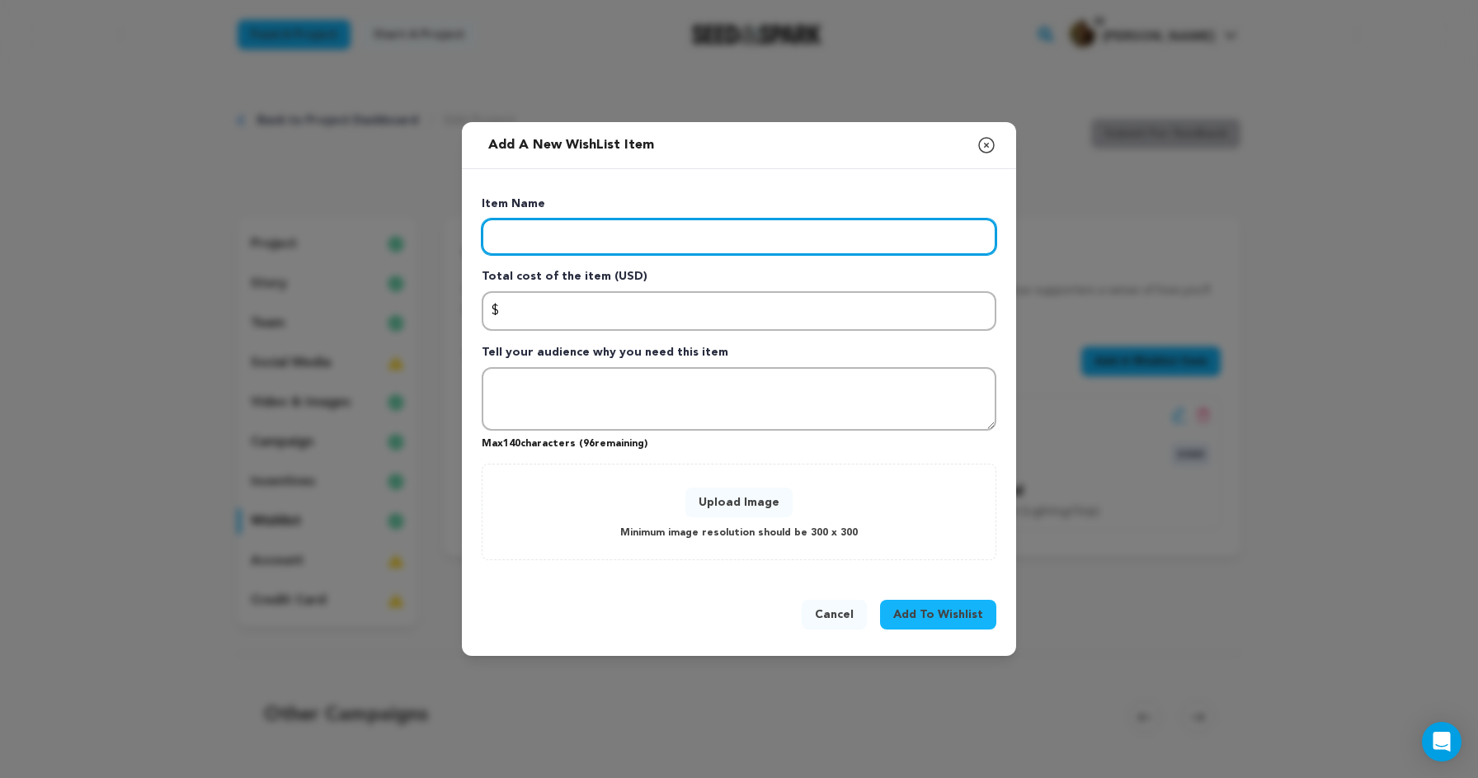
click at [684, 238] on input "Enter item name" at bounding box center [739, 237] width 515 height 36
paste input "Distribution & Outreach"
type input "Distribution & Outreach"
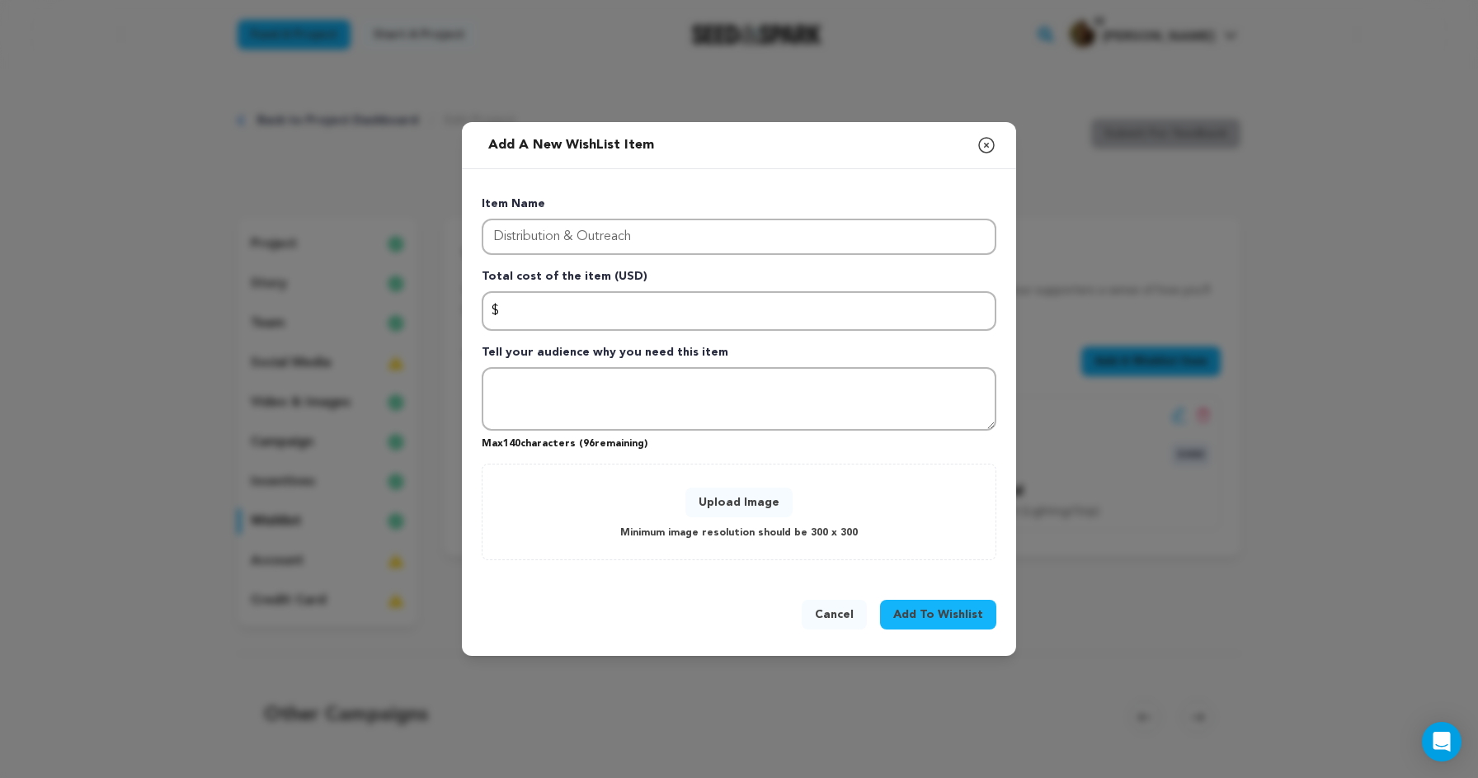
drag, startPoint x: 784, startPoint y: 152, endPoint x: 670, endPoint y: 532, distance: 397.0
click at [670, 532] on div "Add a new WishList item Close modal Item Name Distribution & Outreach Total cos…" at bounding box center [739, 389] width 554 height 534
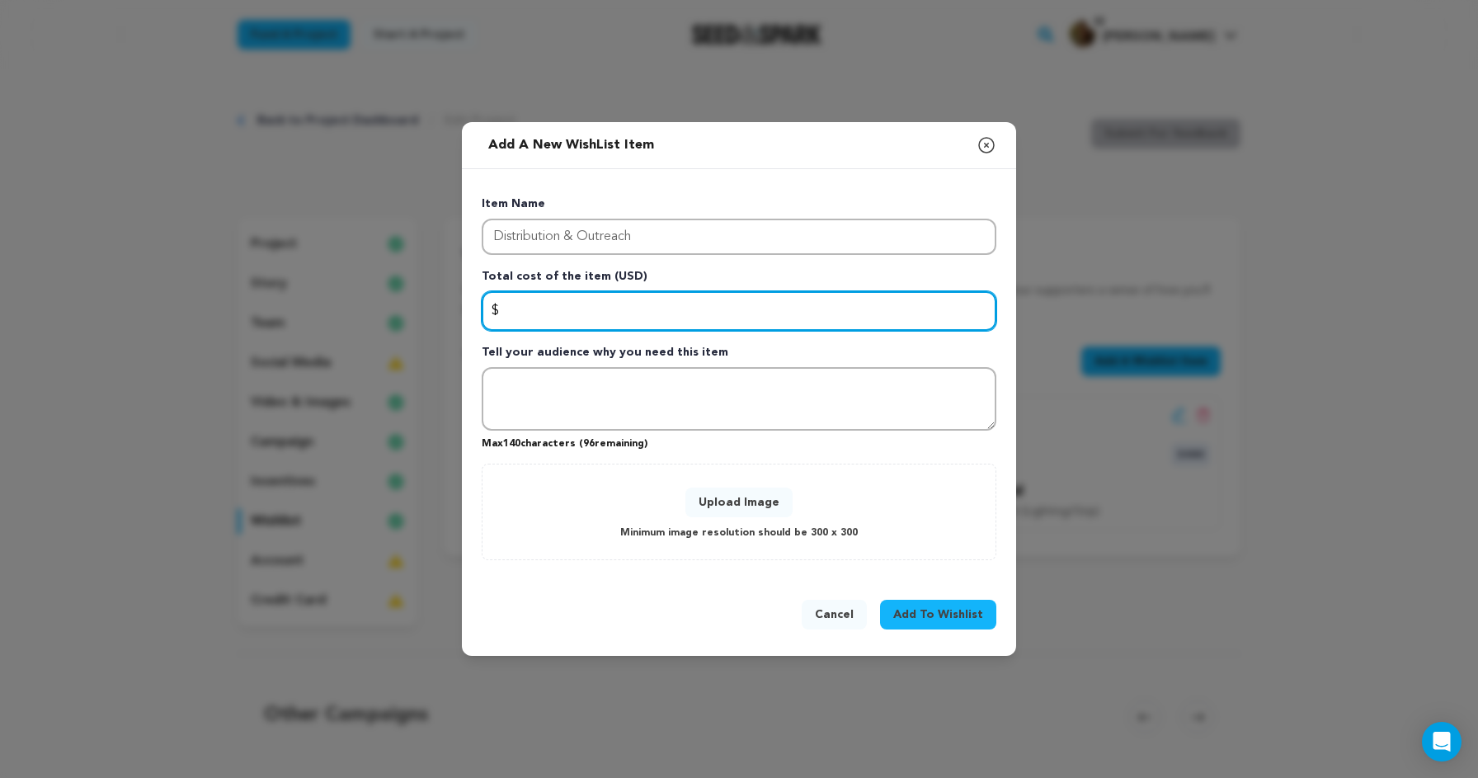
click at [687, 308] on input "Enter total cost of the item" at bounding box center [739, 311] width 515 height 40
type input "2000"
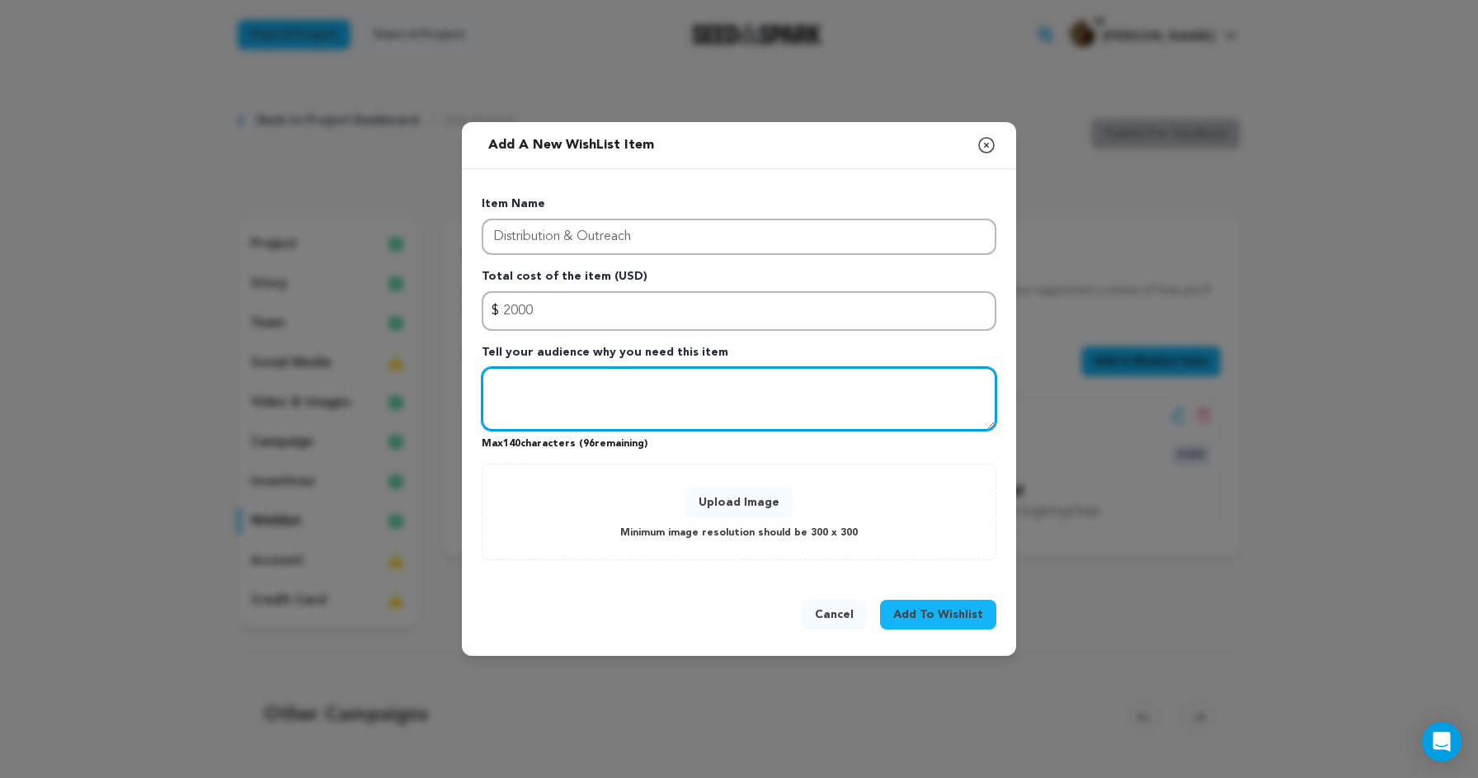
click at [738, 408] on textarea "Tell your audience why you need this item" at bounding box center [739, 399] width 515 height 64
paste textarea "Marketing, Poster, EPK – TBD Festival Submission Fees"
drag, startPoint x: 672, startPoint y: 389, endPoint x: 625, endPoint y: 389, distance: 46.2
click at [625, 389] on textarea "Marketing, Poster, EPK – TBD Festival Submission Fees" at bounding box center [739, 399] width 515 height 64
click at [673, 412] on textarea "Marketing, Poster, EPK Festival Submission Fees" at bounding box center [739, 399] width 515 height 64
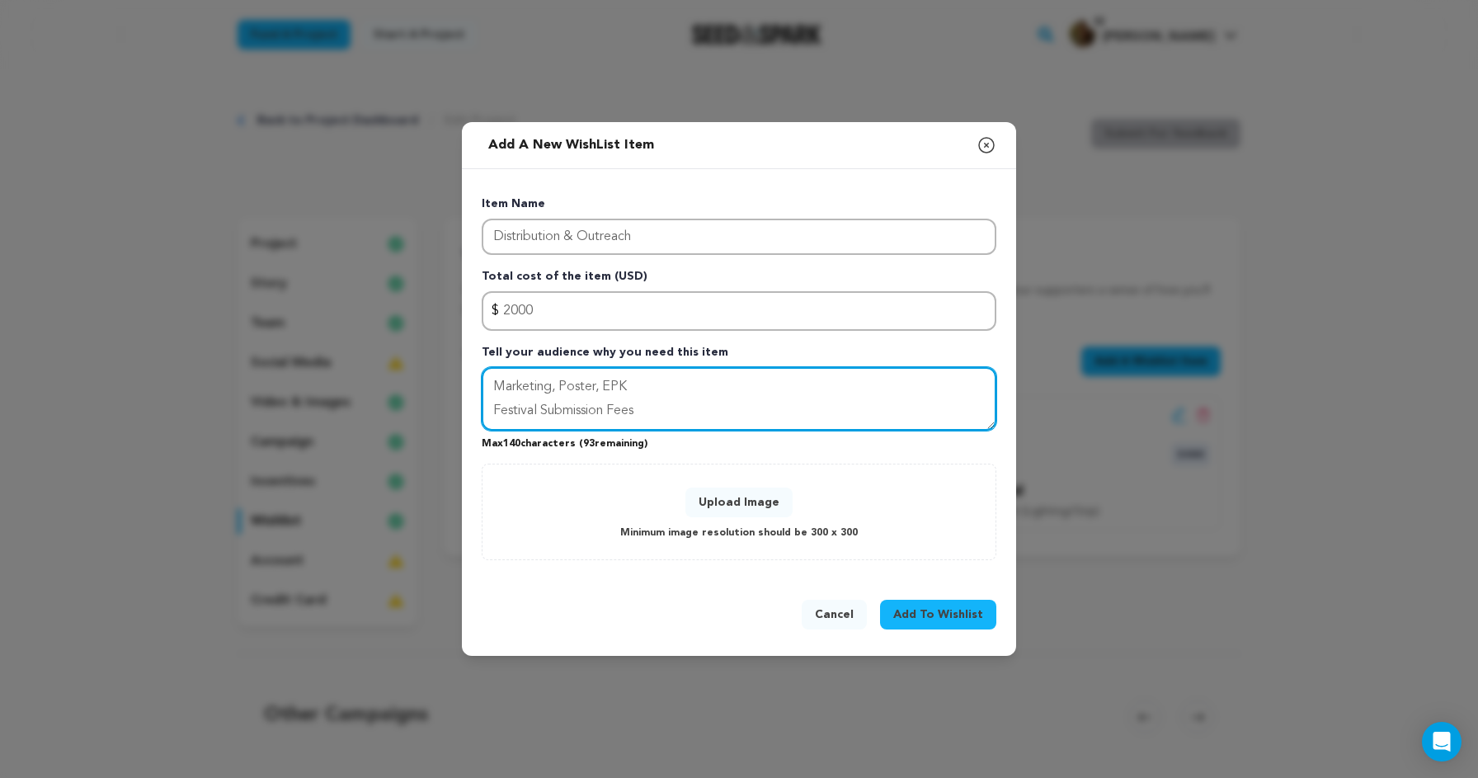
type textarea "Marketing, Poster, EPK Festival Submission Fees"
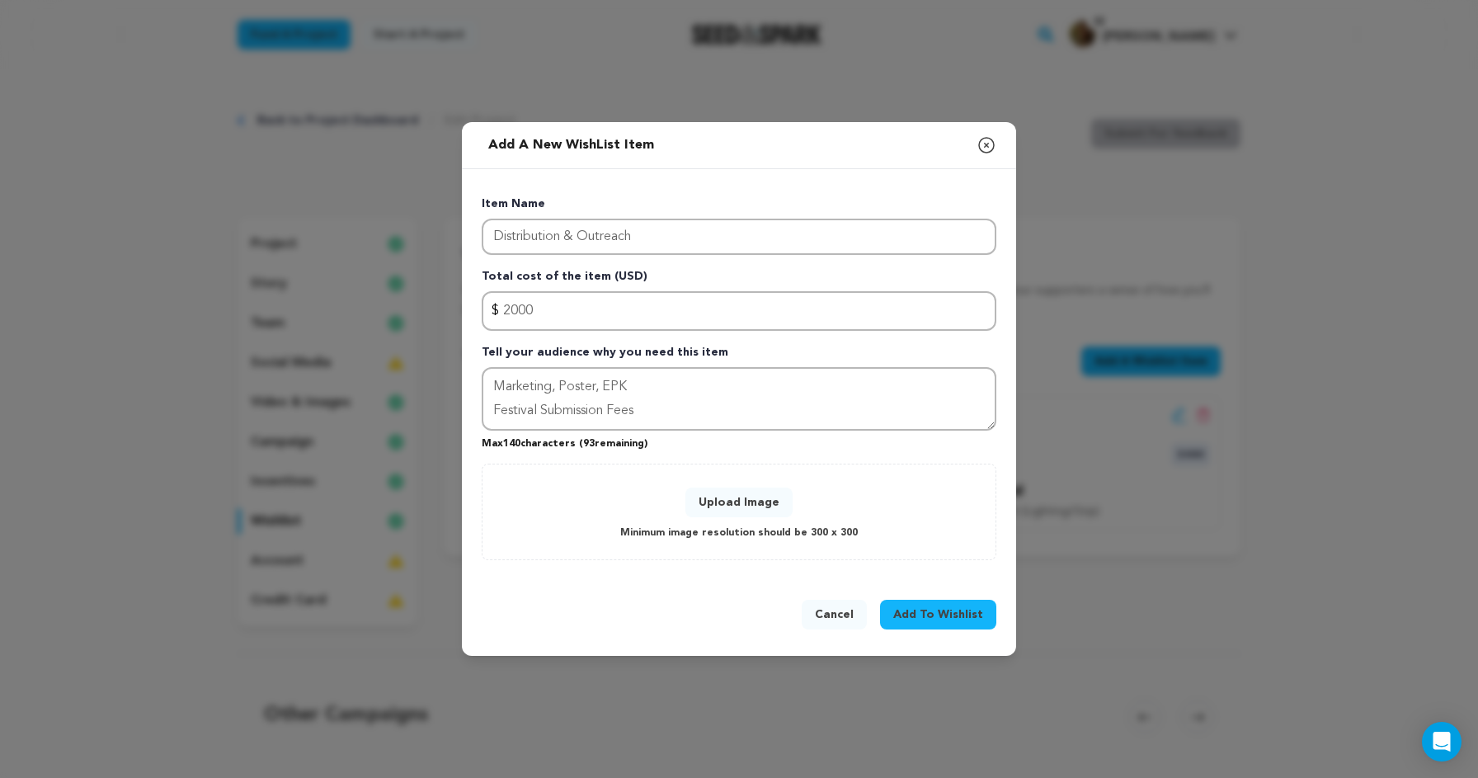
click at [763, 502] on button "Upload Image" at bounding box center [739, 503] width 107 height 30
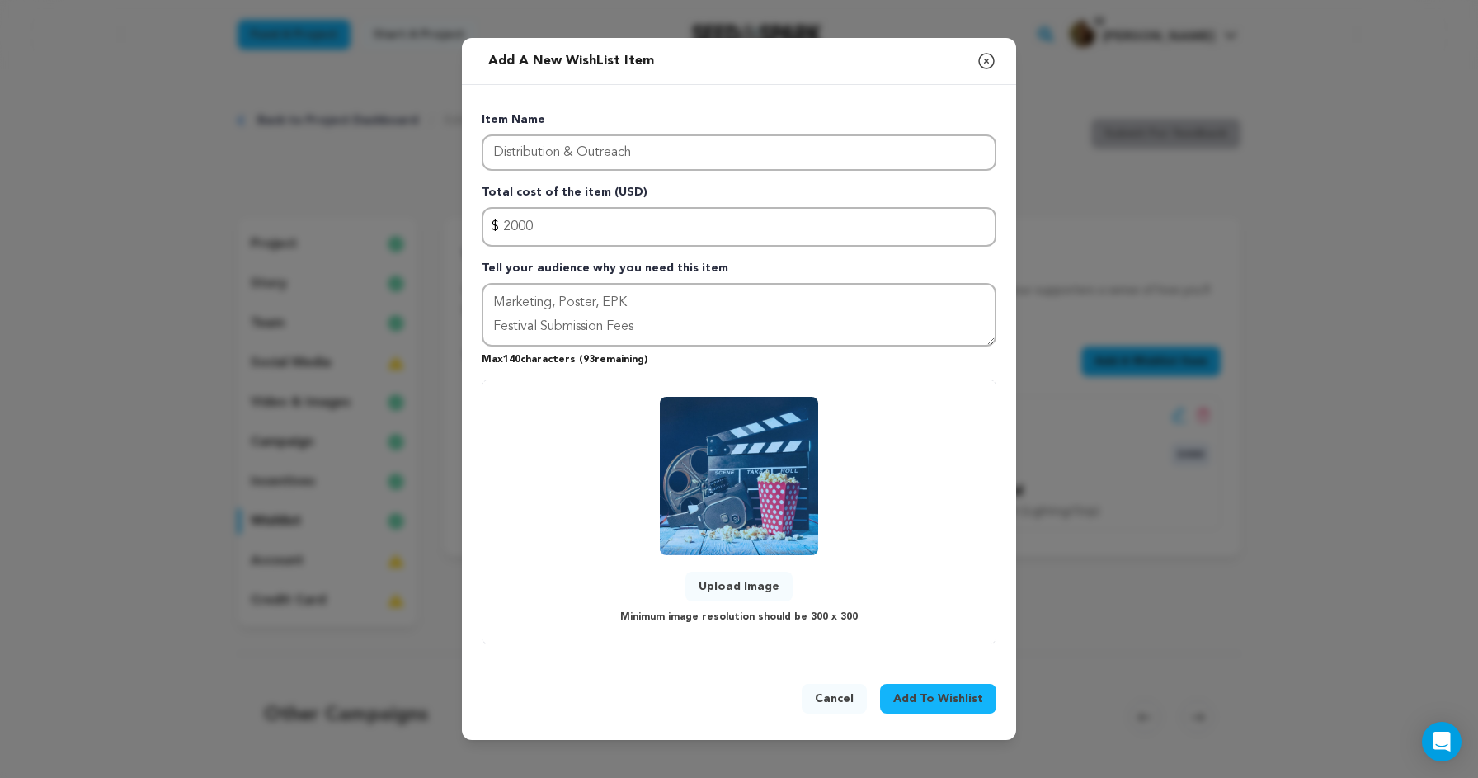
click at [942, 699] on span "Add To Wishlist" at bounding box center [938, 698] width 90 height 16
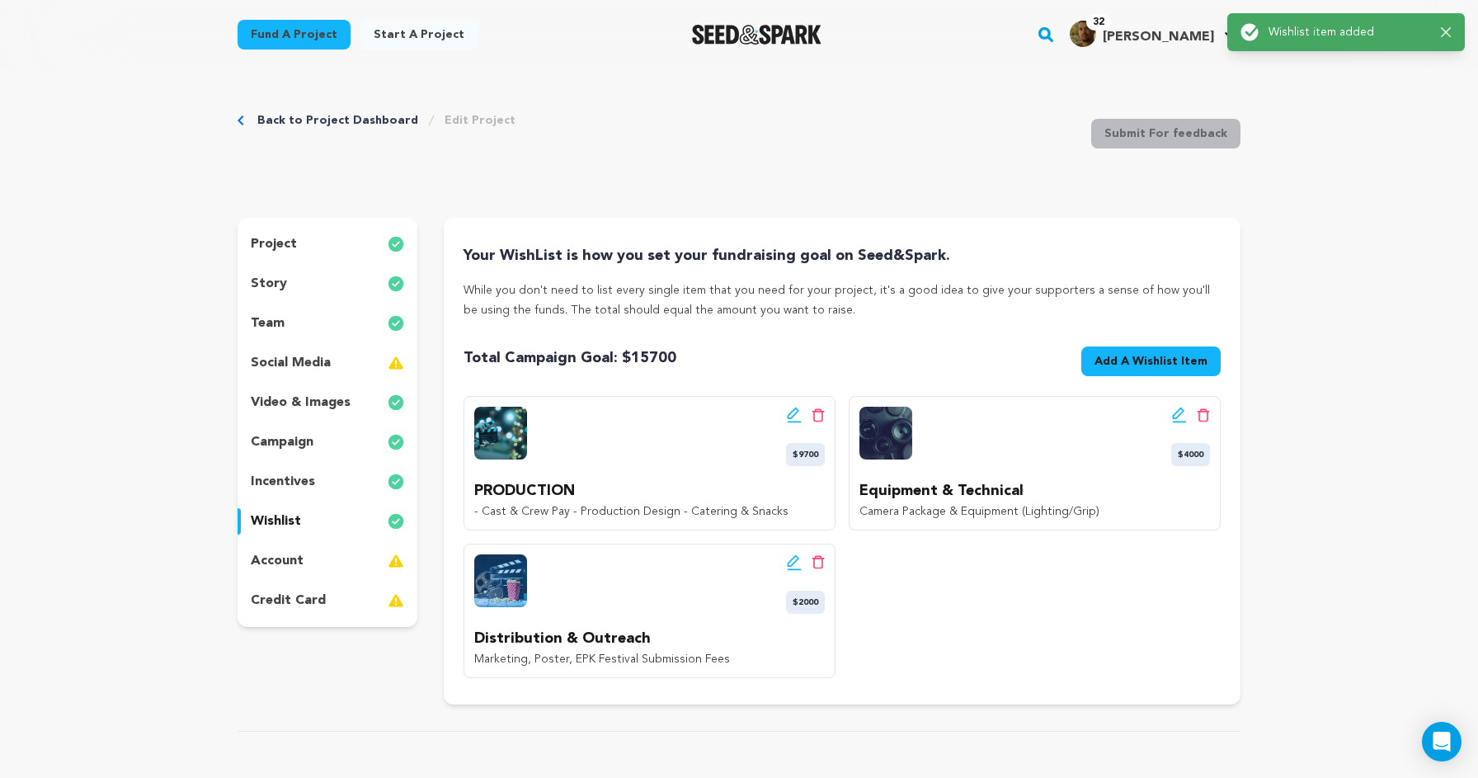
click at [790, 416] on icon at bounding box center [794, 415] width 15 height 16
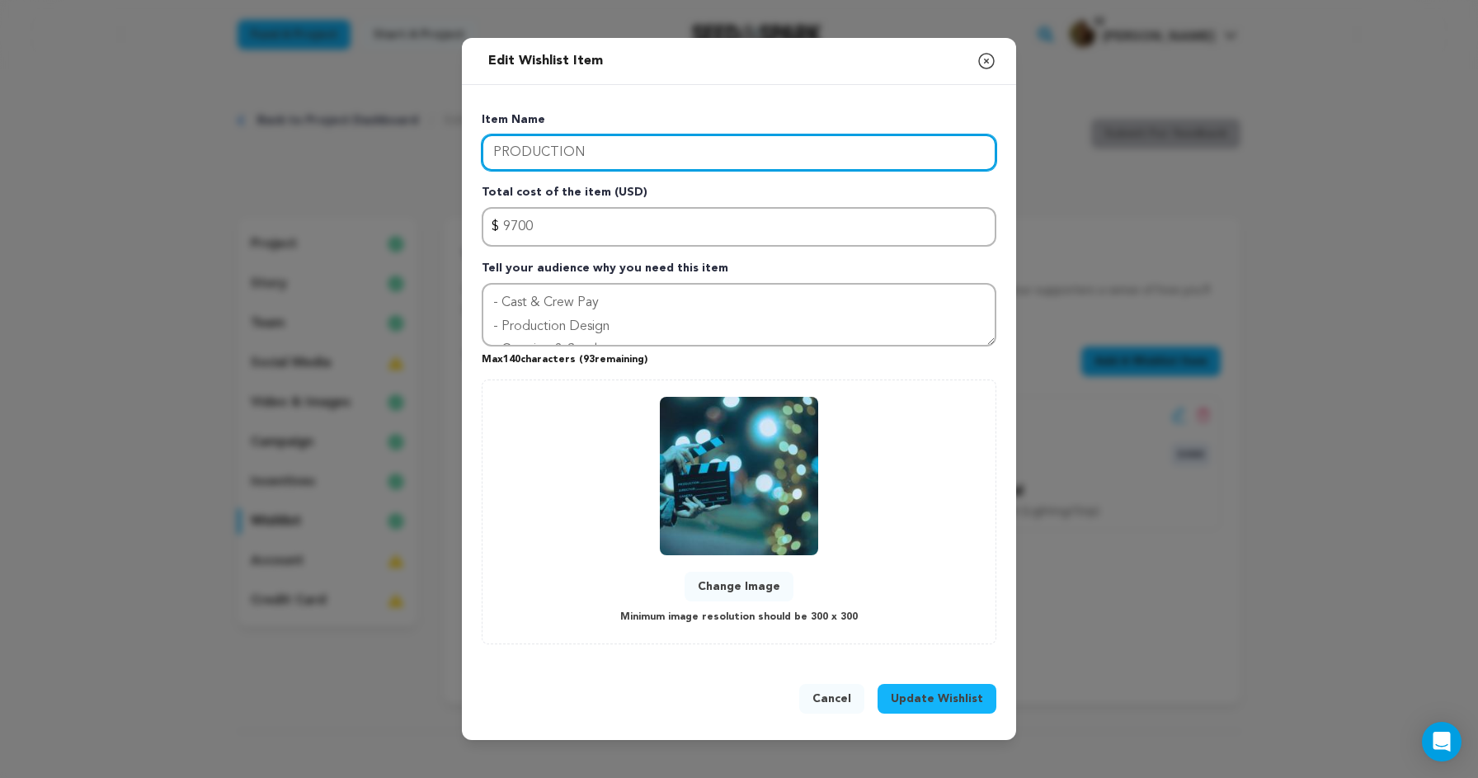
click at [568, 154] on input "PRODUCTION" at bounding box center [739, 152] width 515 height 36
type input "Production"
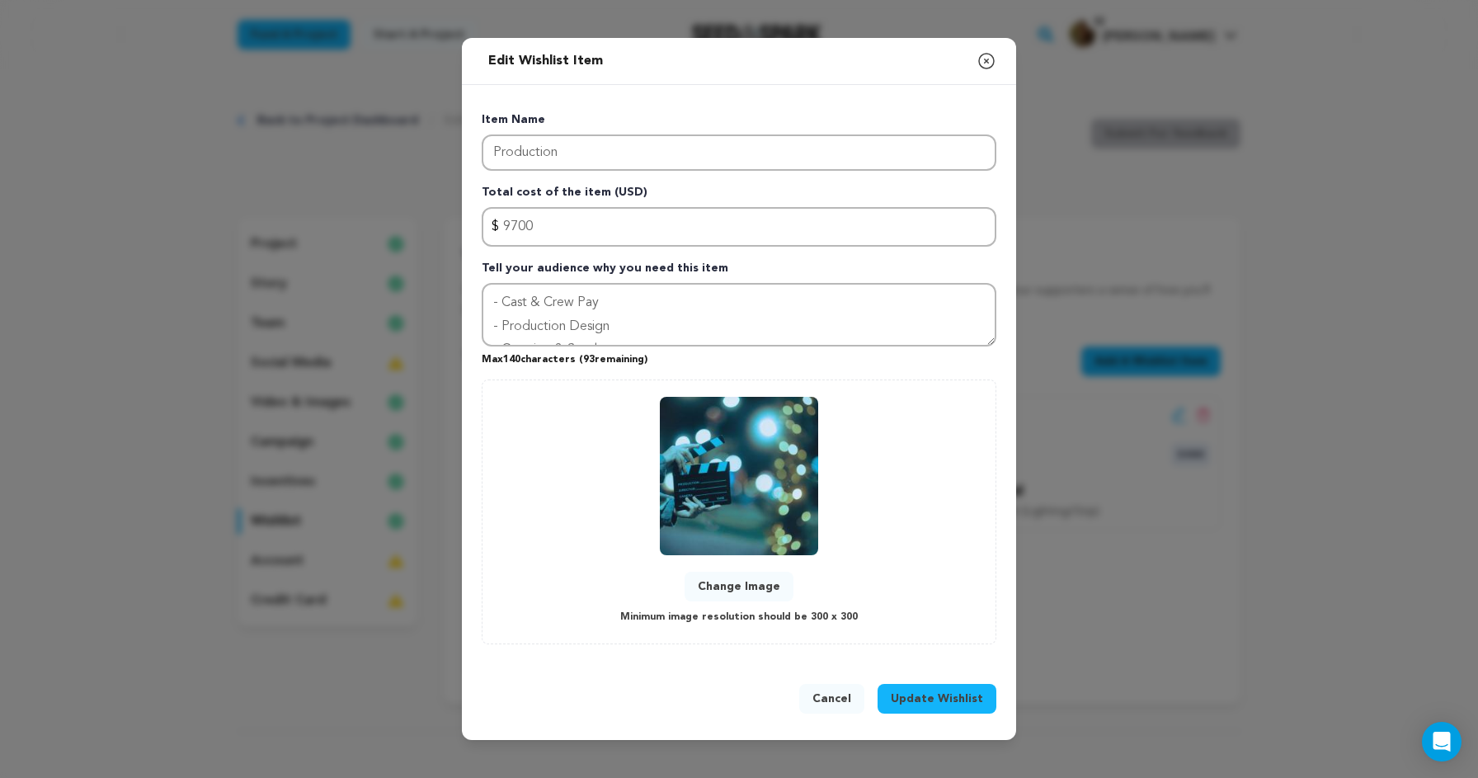
click at [959, 701] on span "Update Wishlist" at bounding box center [937, 698] width 92 height 16
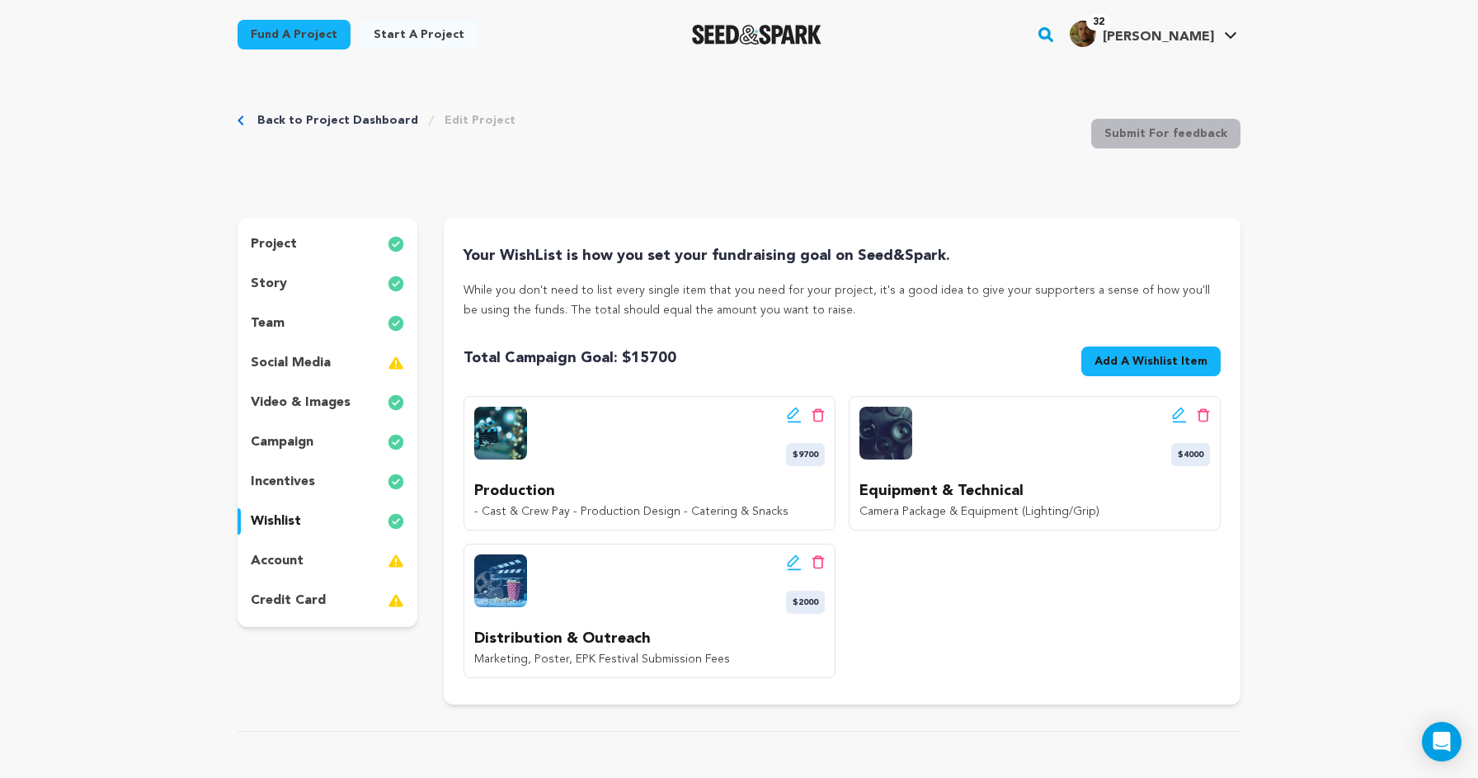
click at [352, 364] on div "social media" at bounding box center [328, 363] width 180 height 26
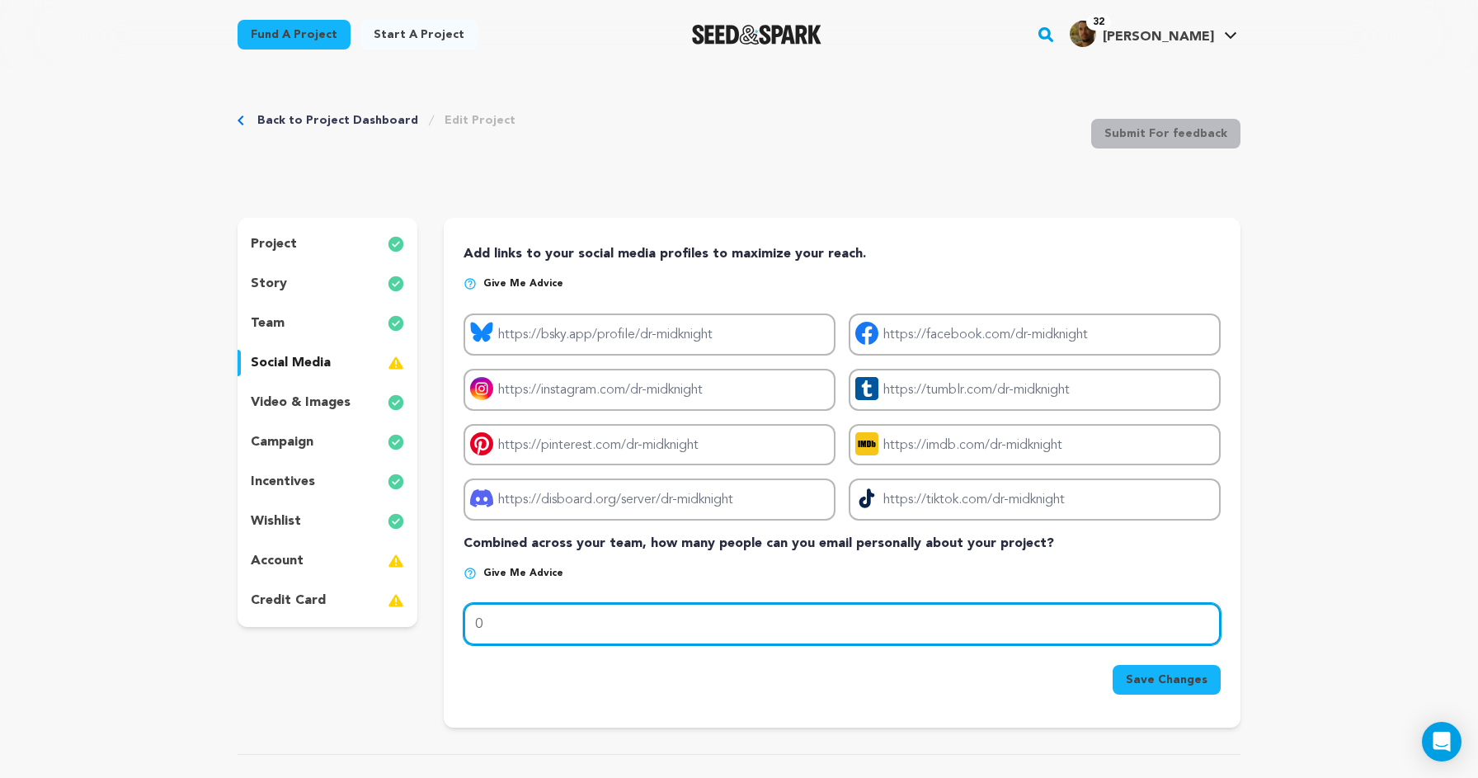
click at [585, 620] on input "0" at bounding box center [842, 624] width 757 height 42
type input "0"
type input "450"
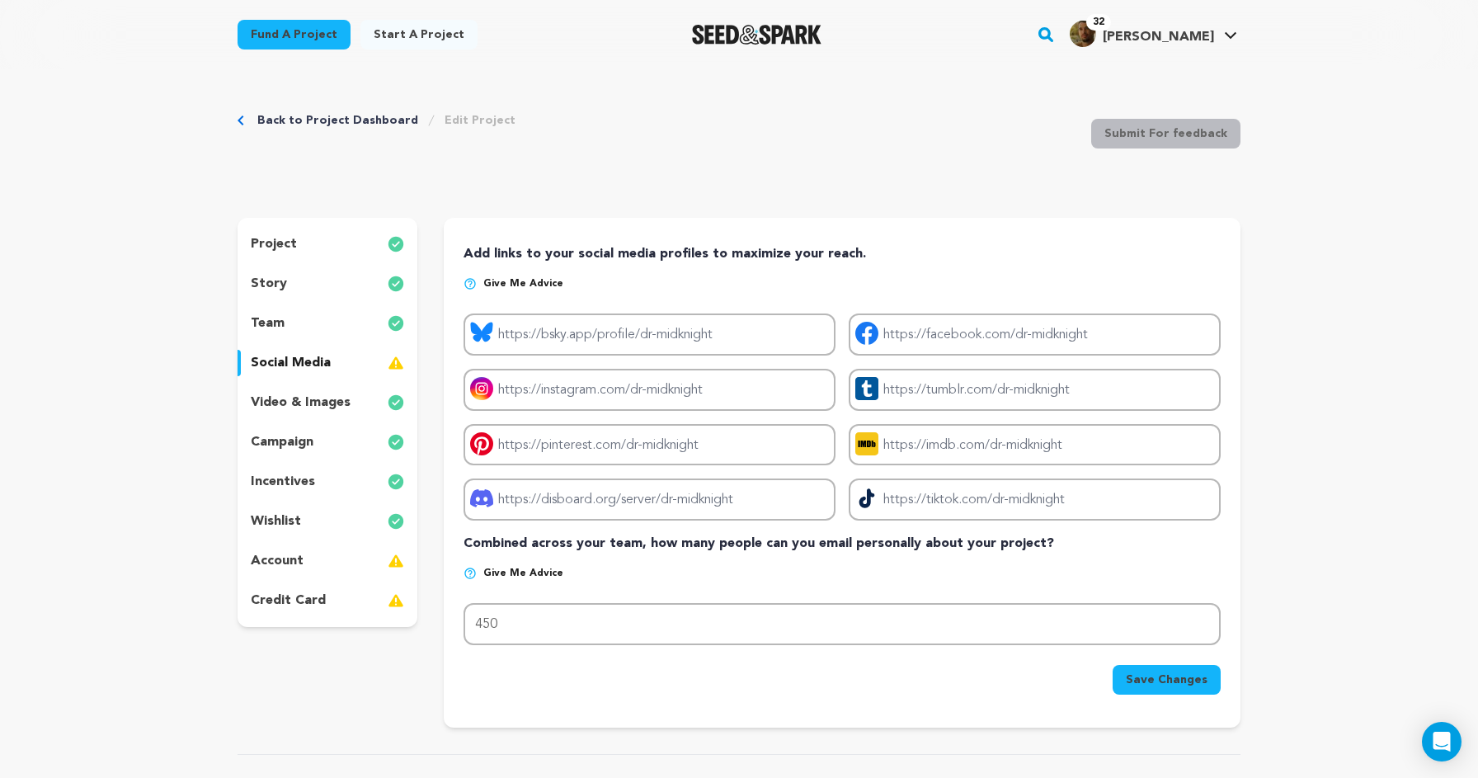
click at [677, 567] on p "Give me advice" at bounding box center [842, 580] width 757 height 26
click at [598, 569] on p "Give me advice" at bounding box center [842, 580] width 757 height 26
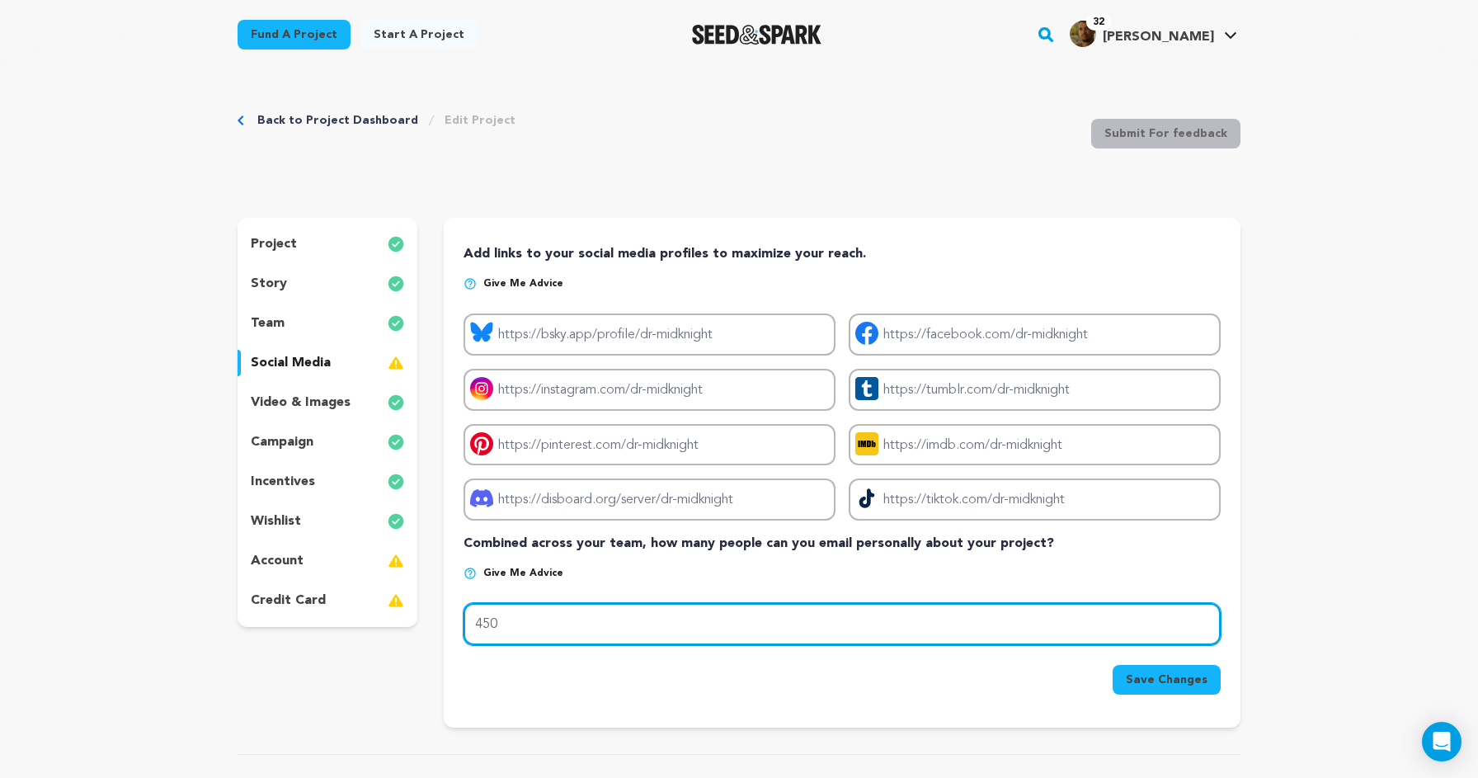
click at [535, 632] on input "450" at bounding box center [842, 624] width 757 height 42
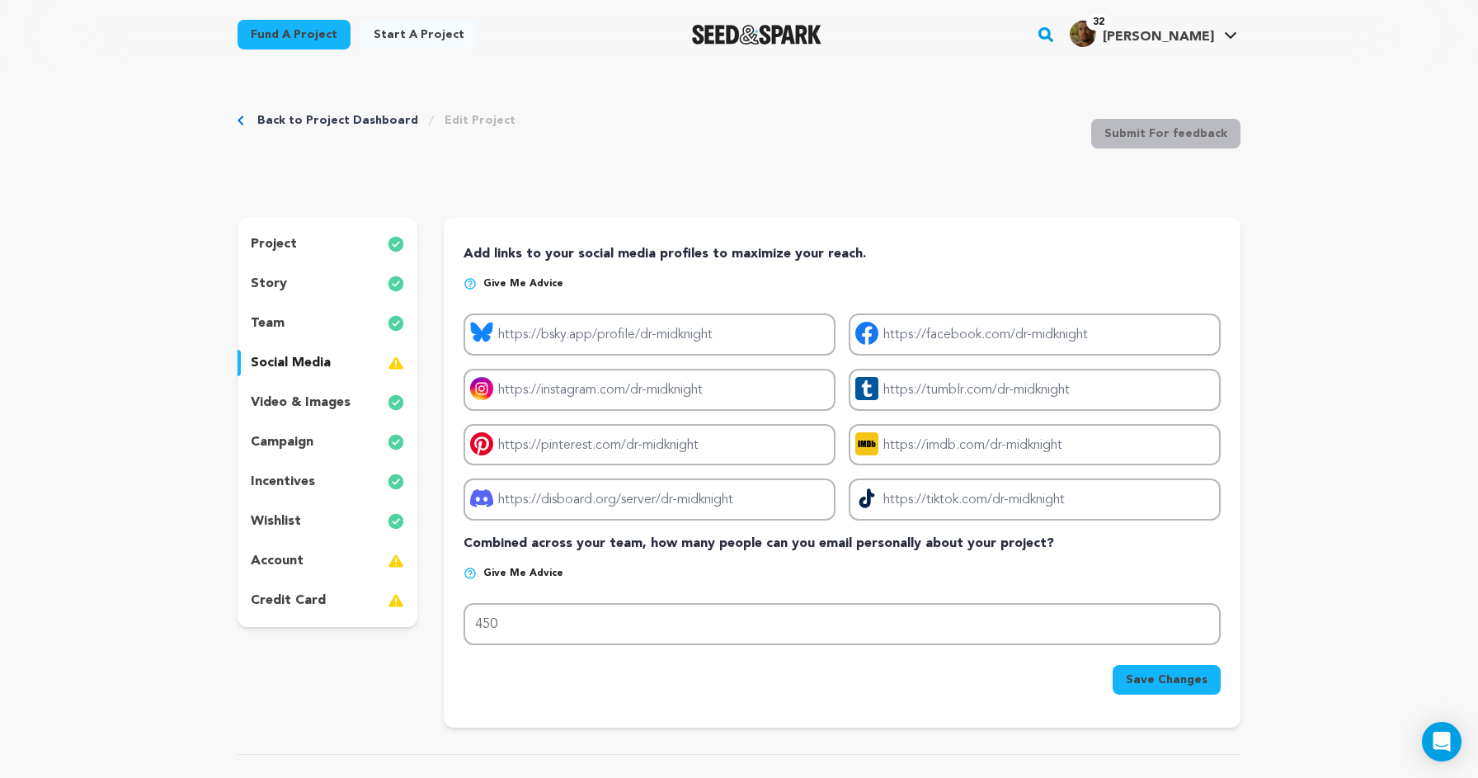
click at [940, 217] on div "Back to Project Dashboard Edit Project Submit For feedback Submit For feedback …" at bounding box center [739, 697] width 1056 height 1256
click at [334, 441] on div "campaign" at bounding box center [328, 442] width 180 height 26
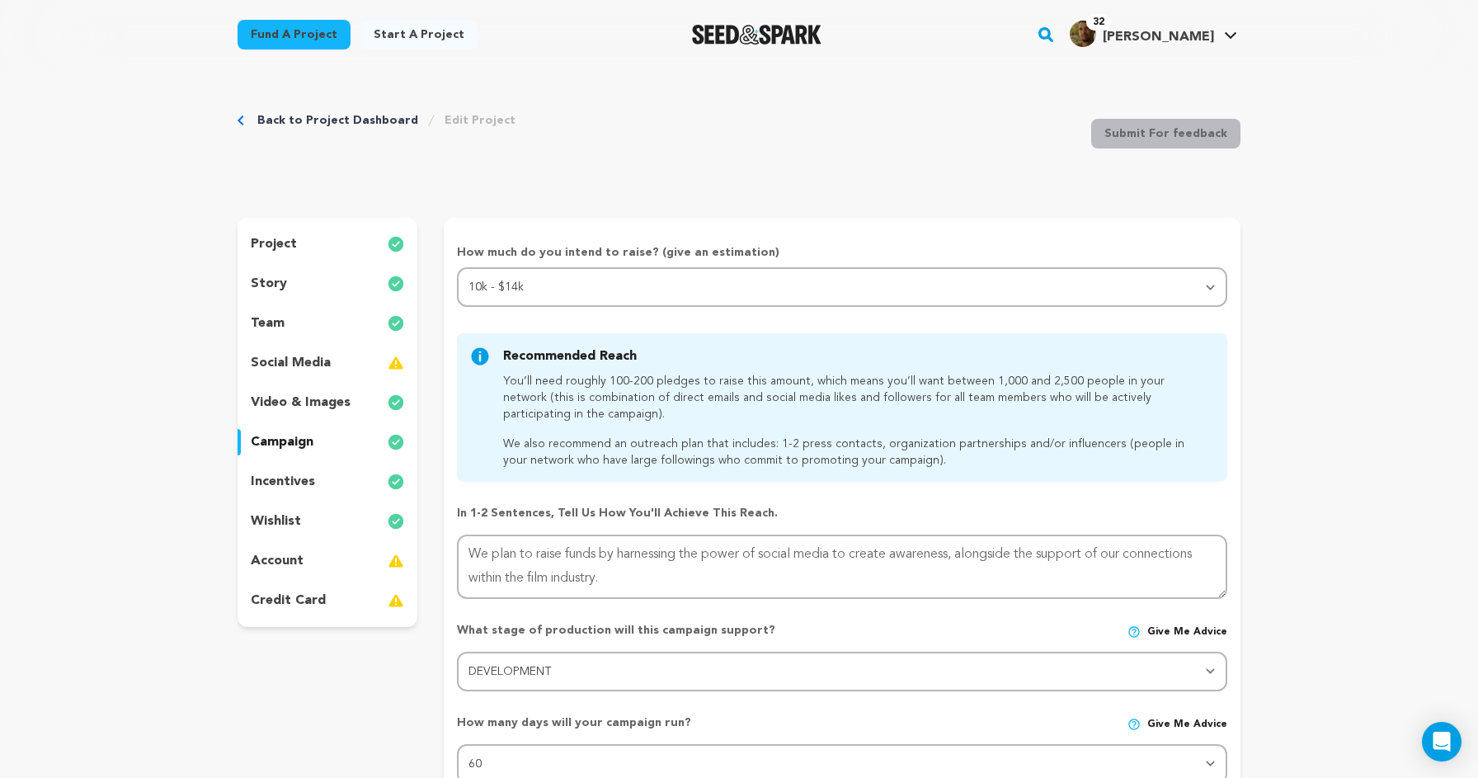
click at [321, 516] on div "wishlist" at bounding box center [328, 521] width 180 height 26
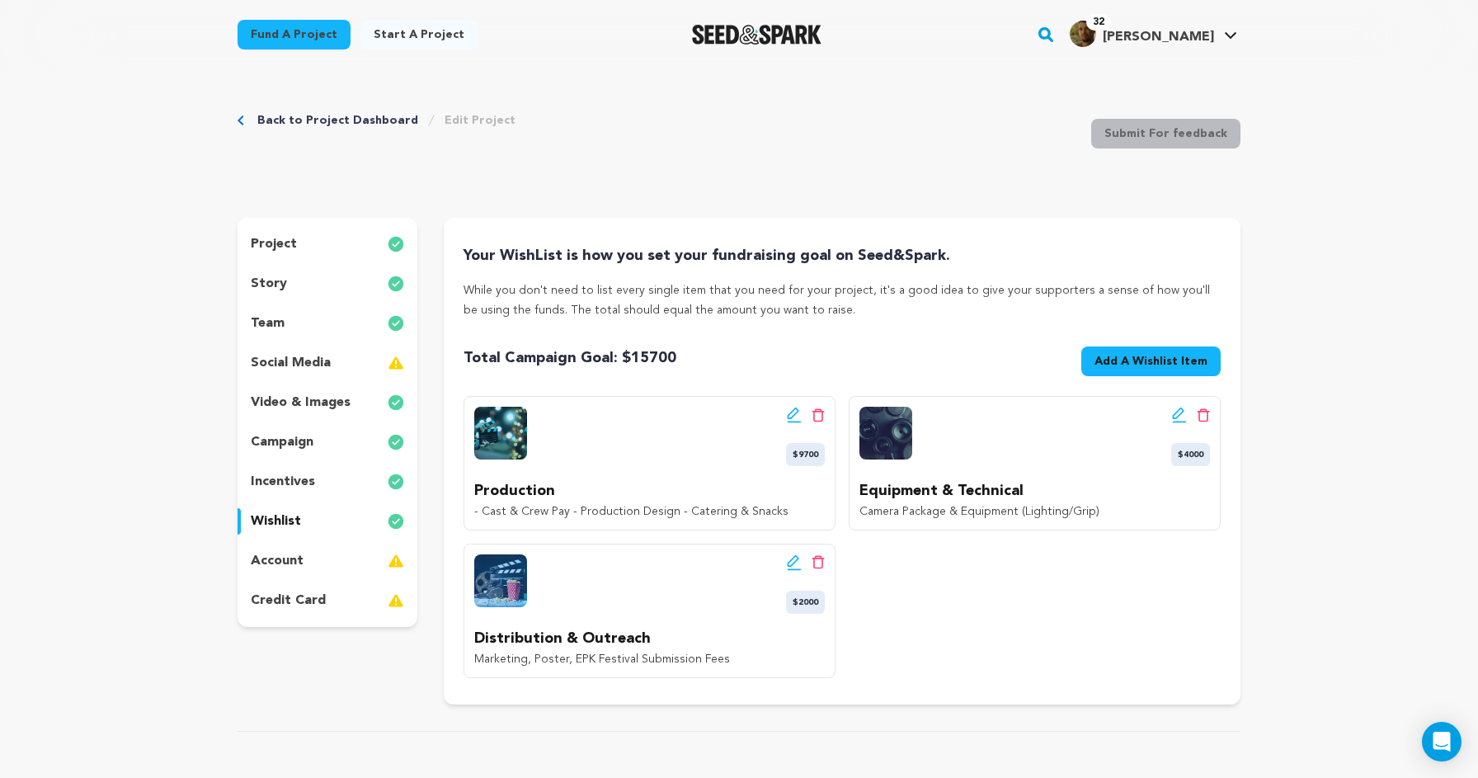
click at [315, 445] on div "campaign" at bounding box center [328, 442] width 180 height 26
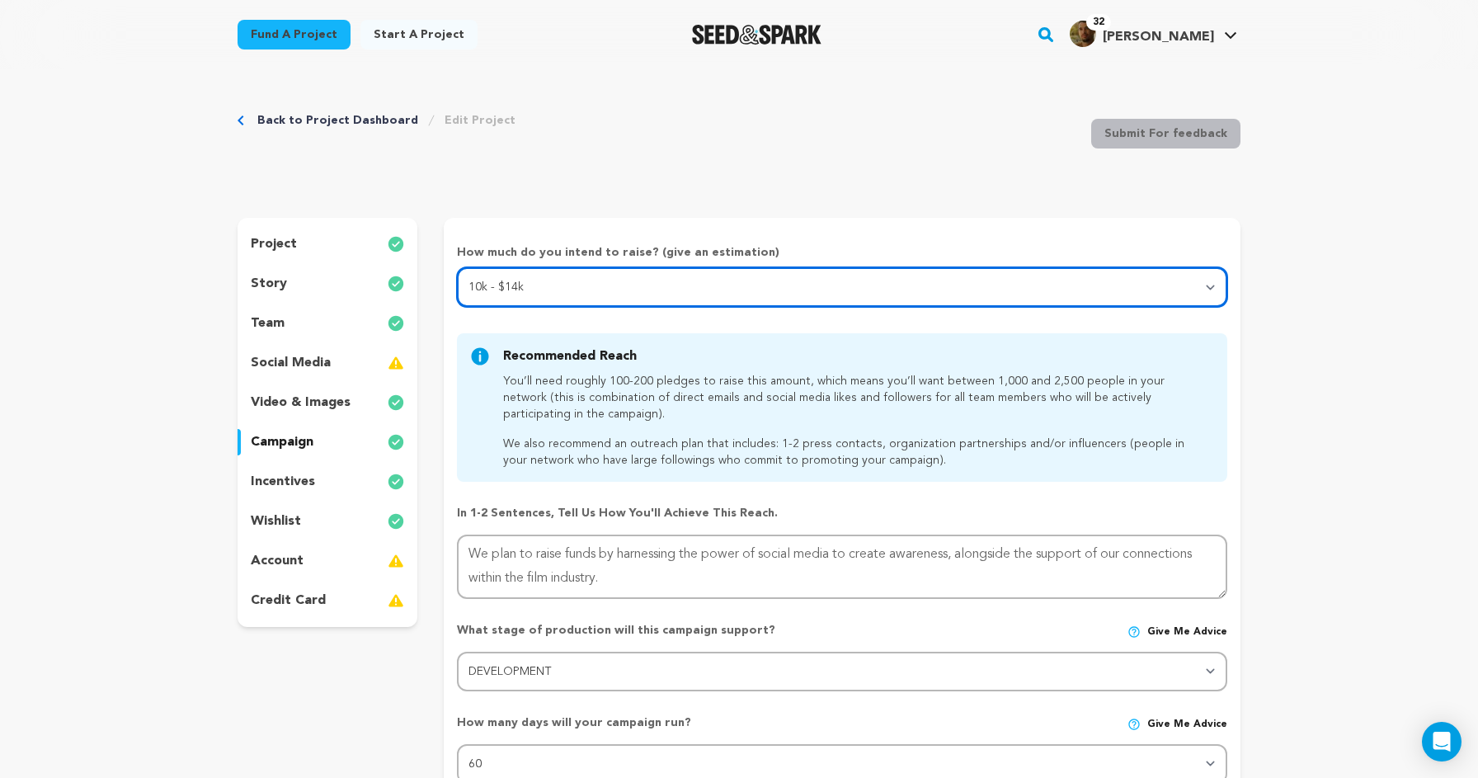
select select "3"
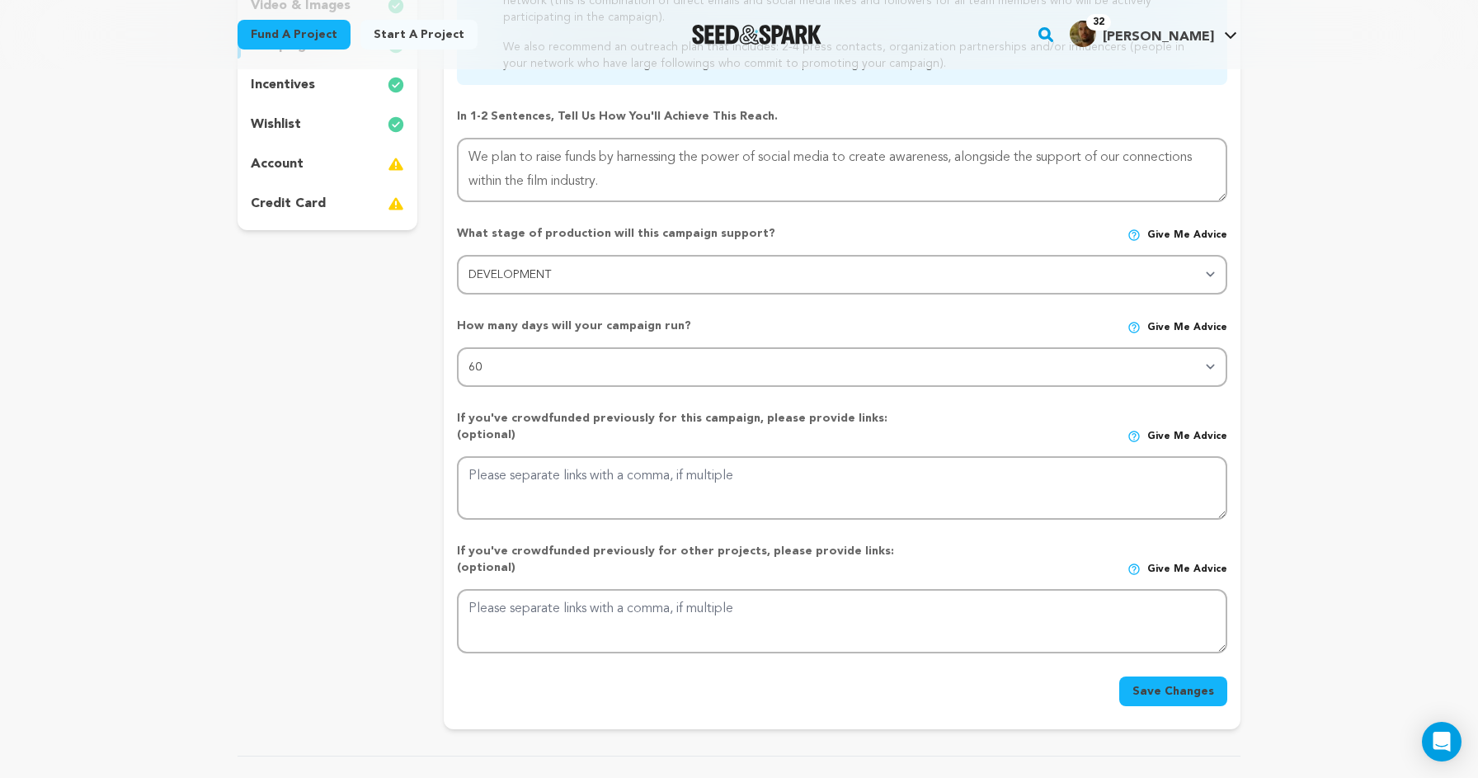
scroll to position [400, 0]
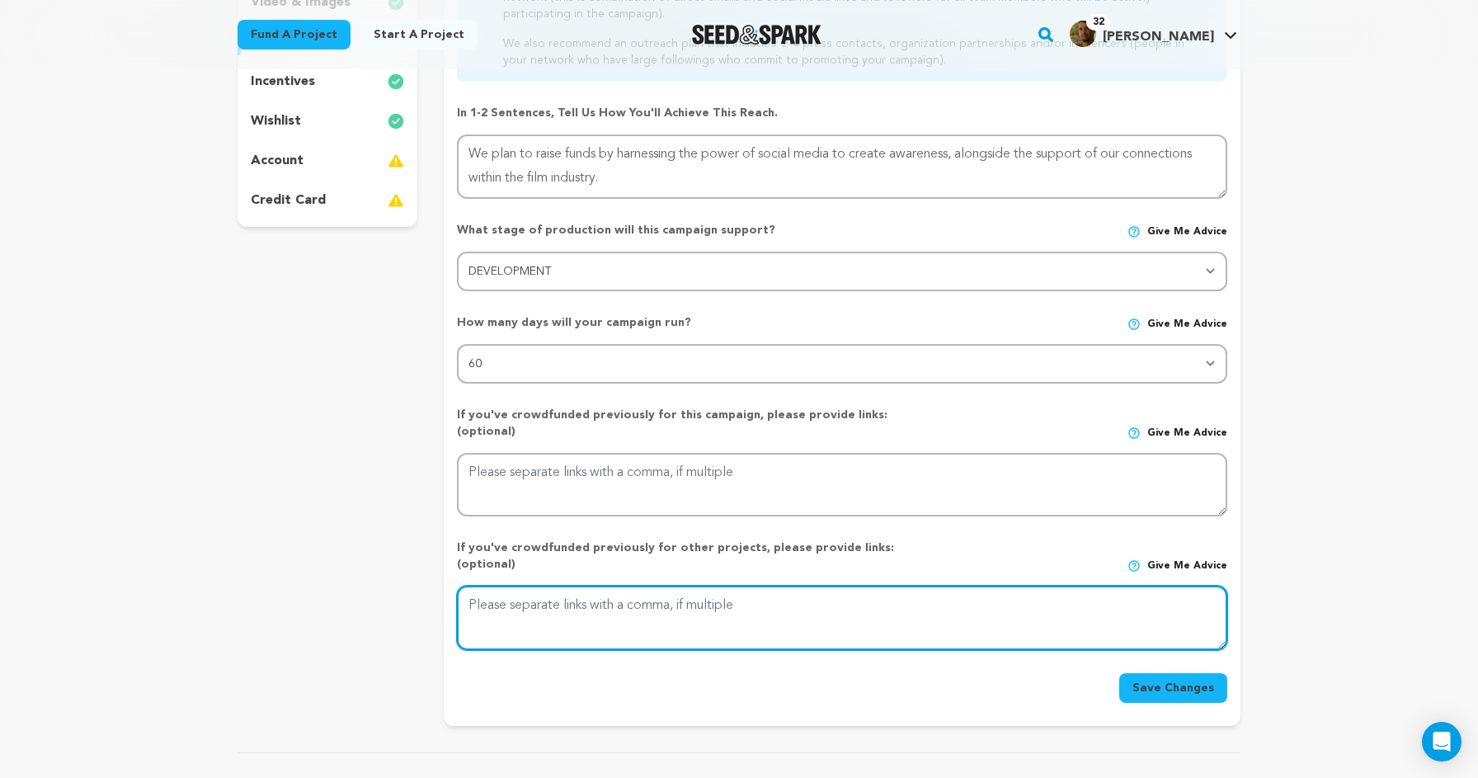
click at [827, 586] on textarea at bounding box center [842, 618] width 771 height 64
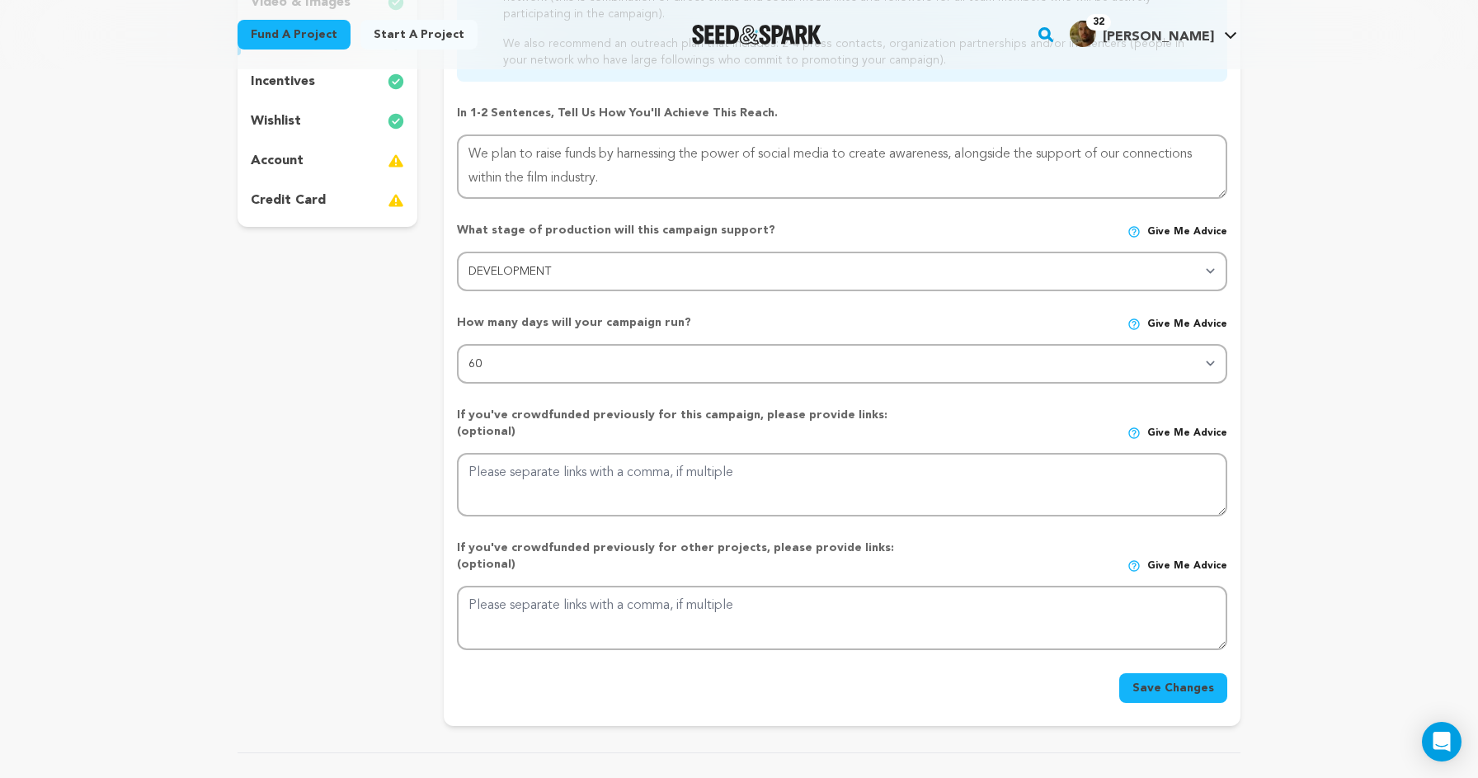
click at [1138, 673] on button "Save Changes" at bounding box center [1173, 688] width 108 height 30
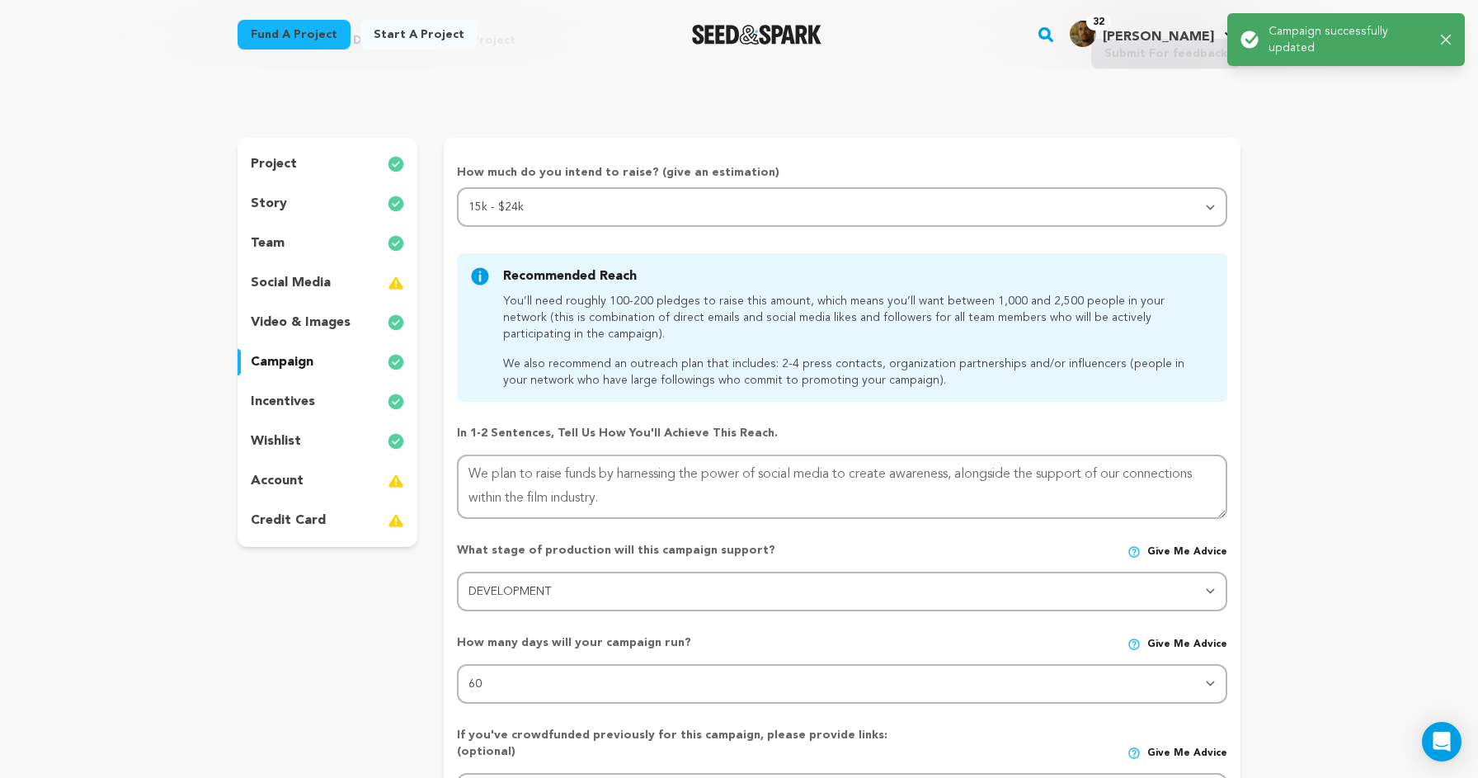
scroll to position [0, 0]
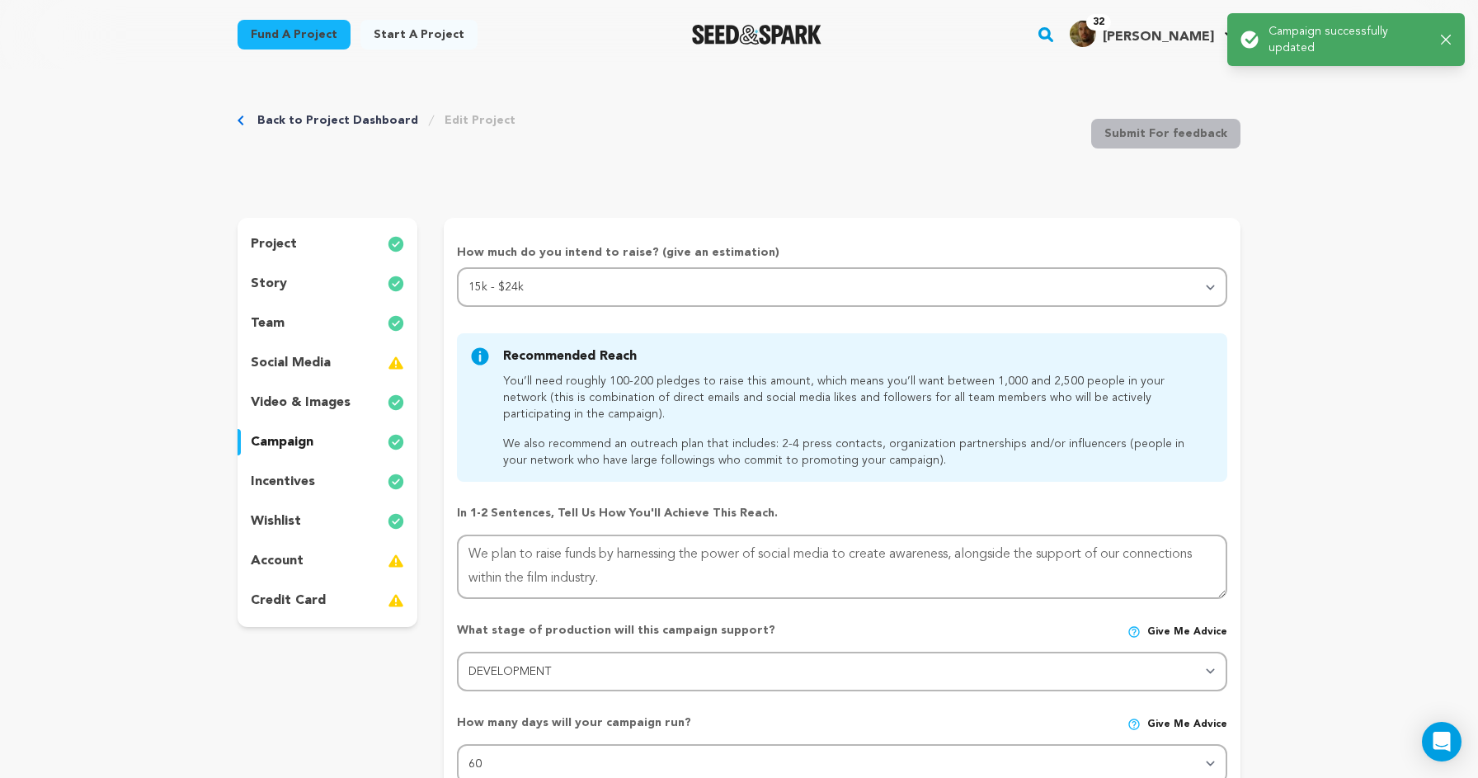
click at [307, 479] on p "incentives" at bounding box center [283, 482] width 64 height 20
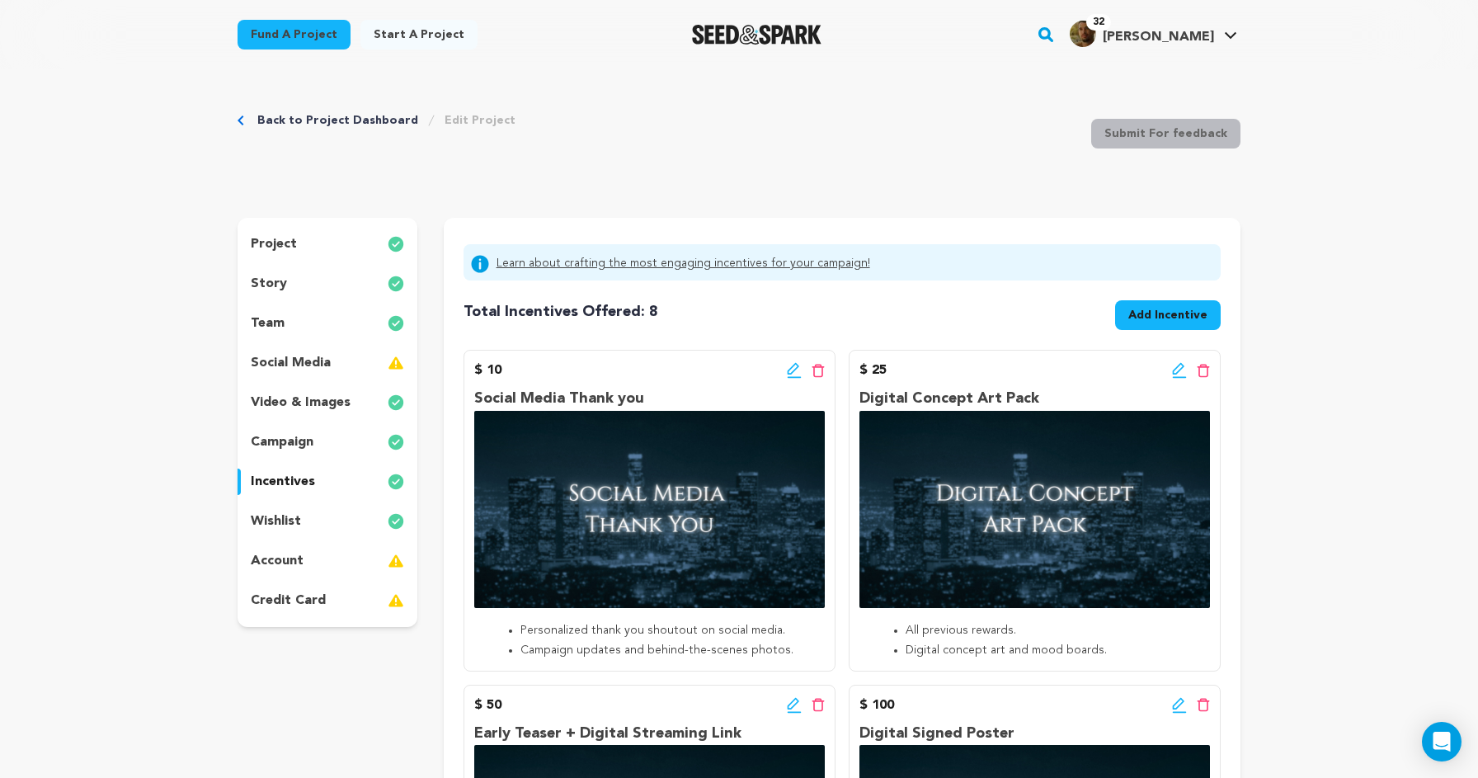
click at [323, 233] on div "project" at bounding box center [328, 244] width 180 height 26
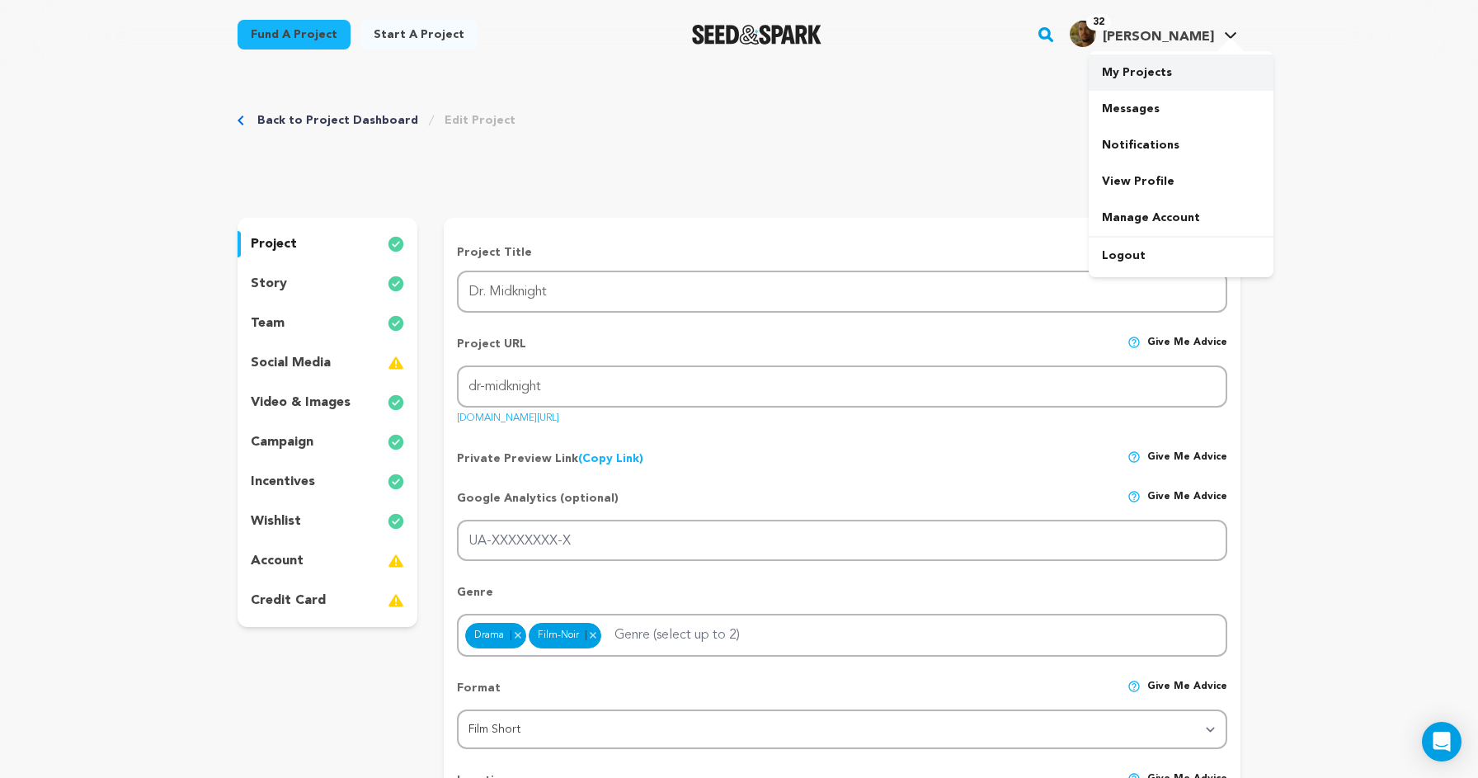
click at [1152, 75] on link "My Projects" at bounding box center [1181, 72] width 185 height 36
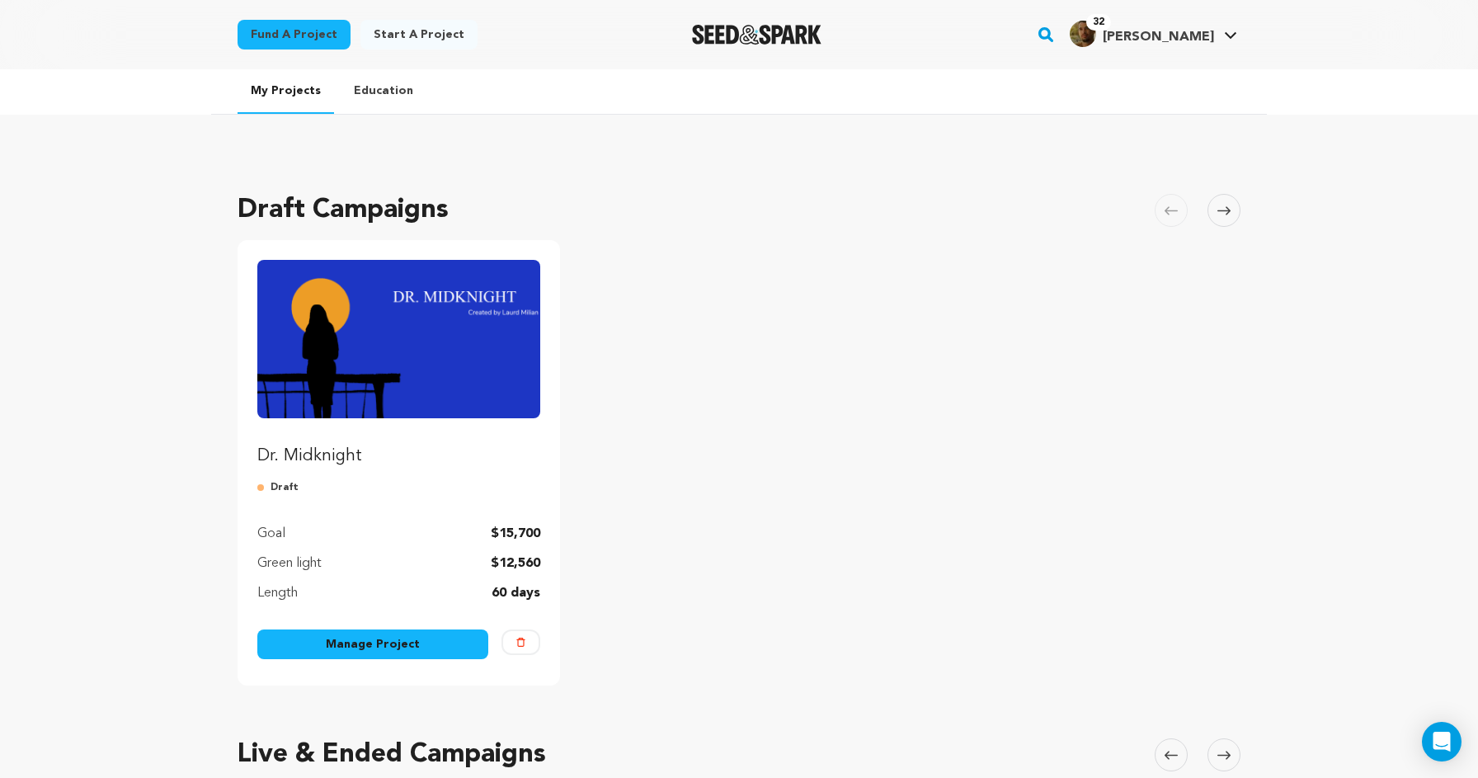
click at [413, 365] on img "Fund Dr. Midknight" at bounding box center [398, 339] width 283 height 158
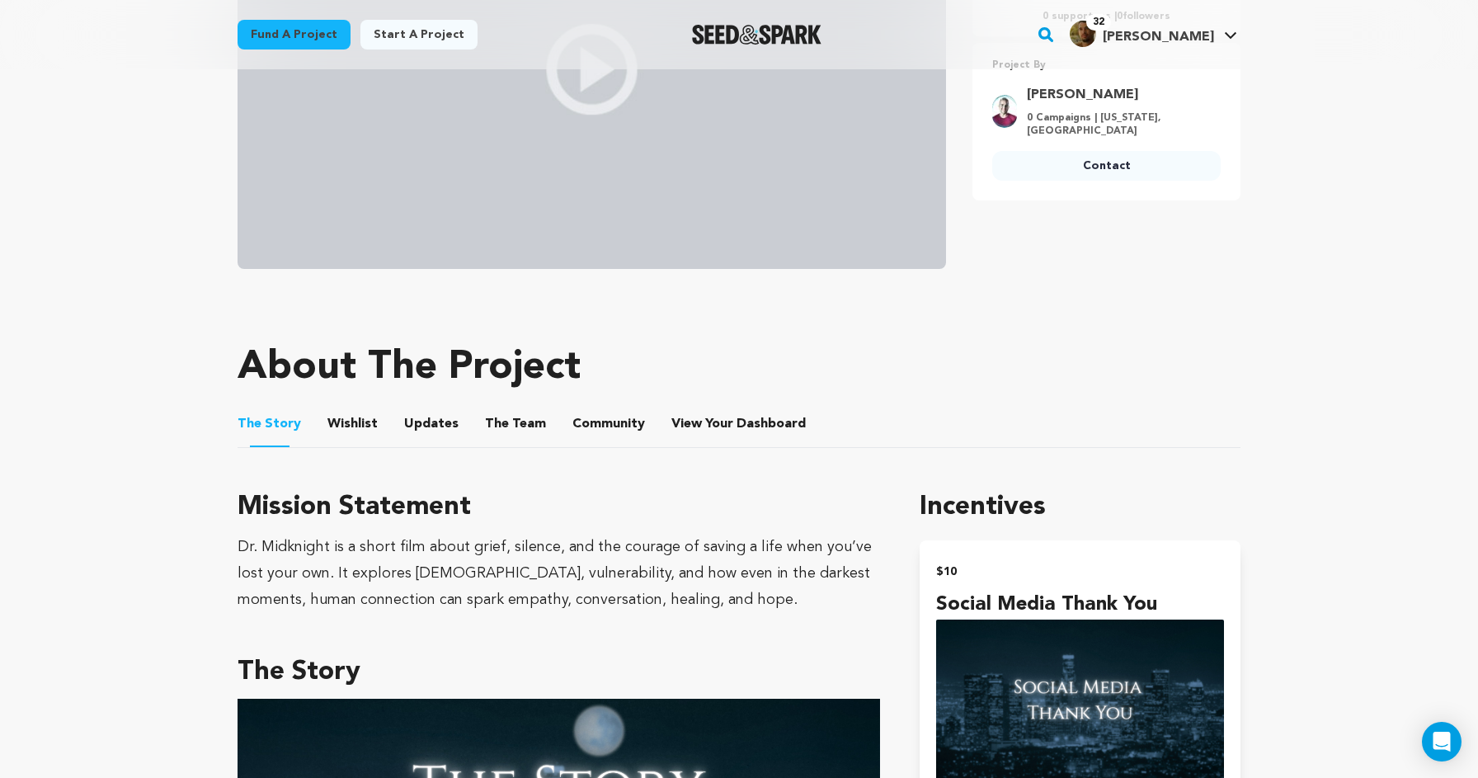
scroll to position [339, 0]
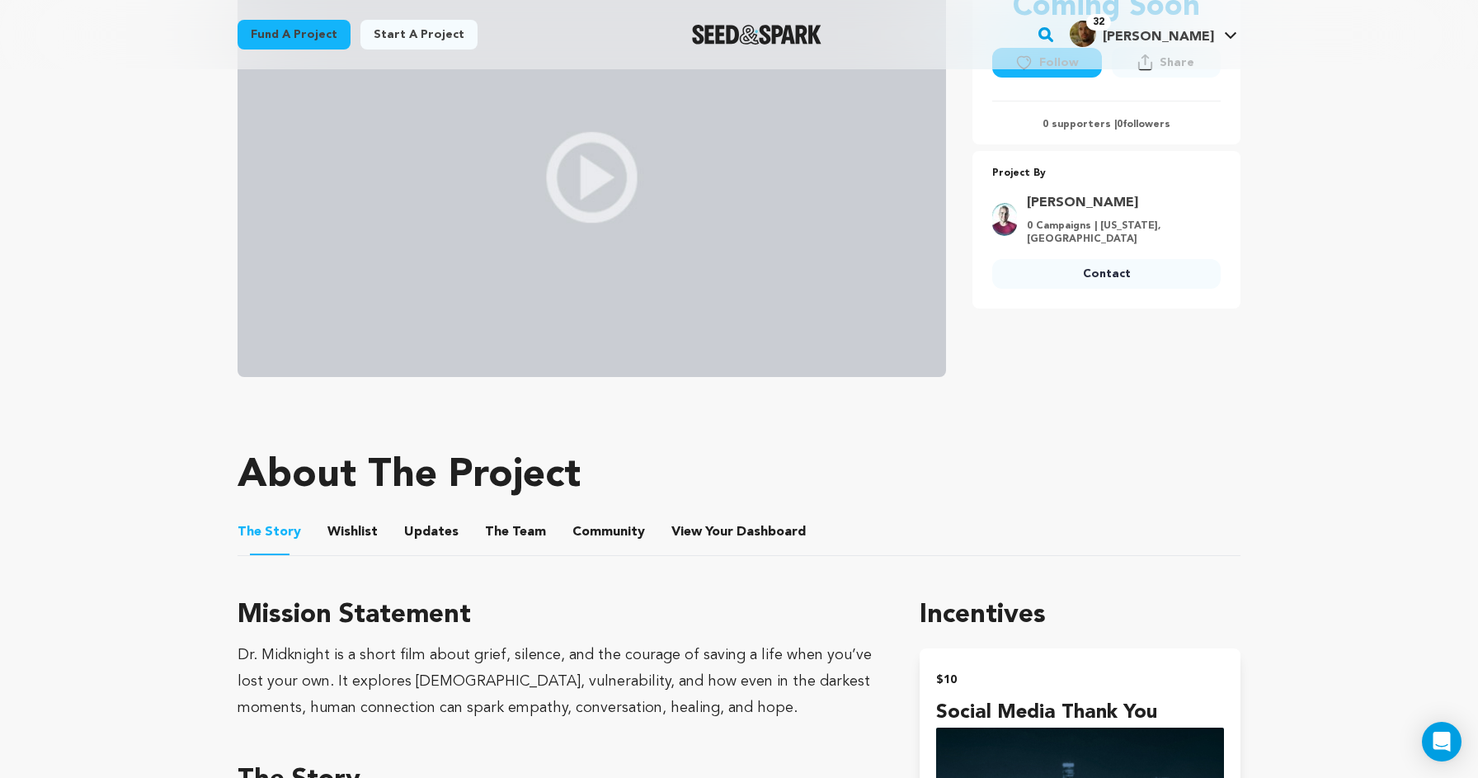
click at [342, 538] on button "Wishlist" at bounding box center [353, 536] width 40 height 40
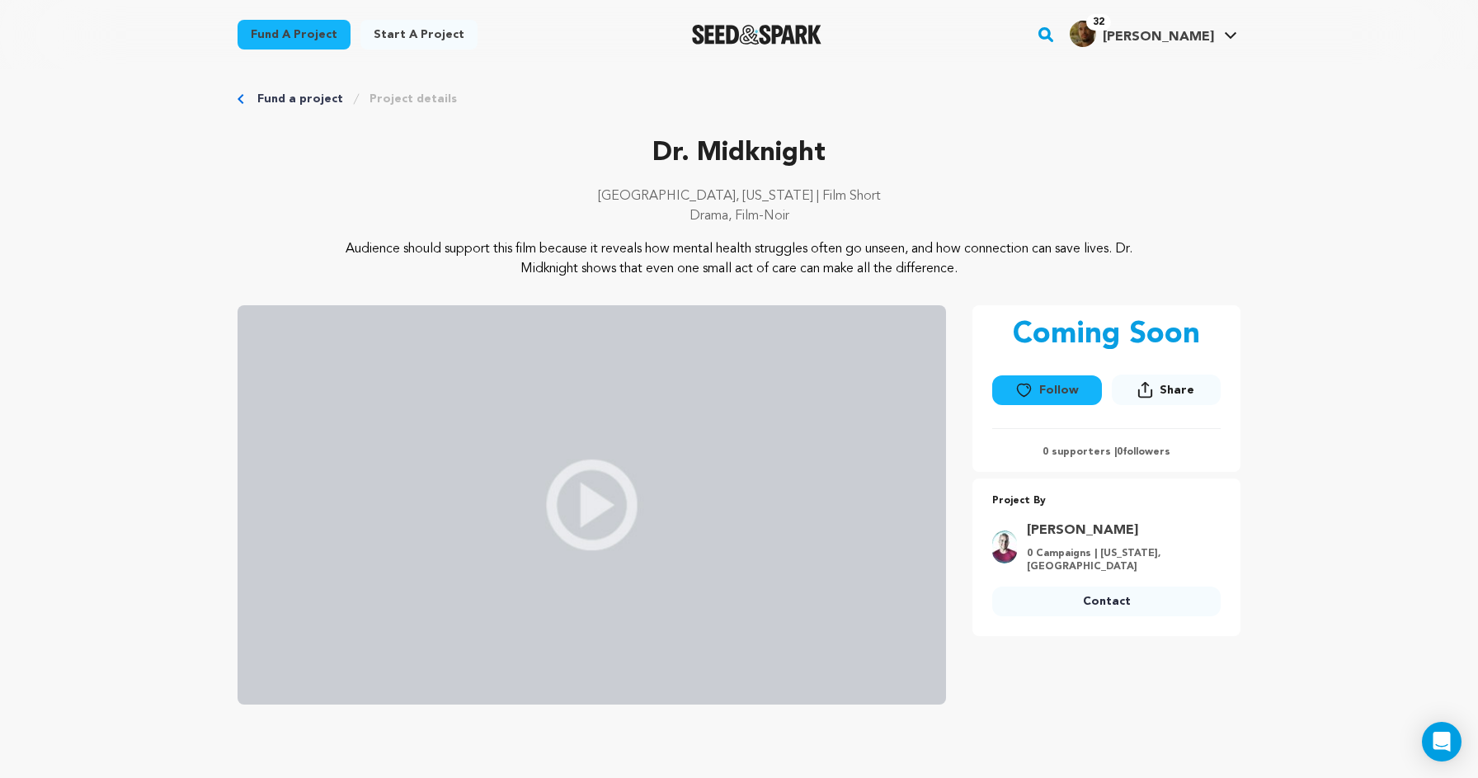
scroll to position [12, 0]
